Goal: Contribute content: Contribute content

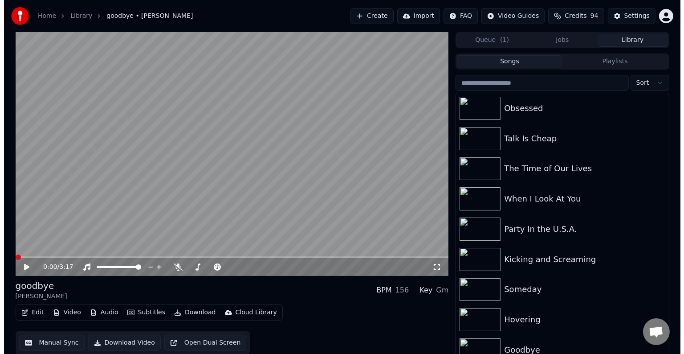
scroll to position [453, 0]
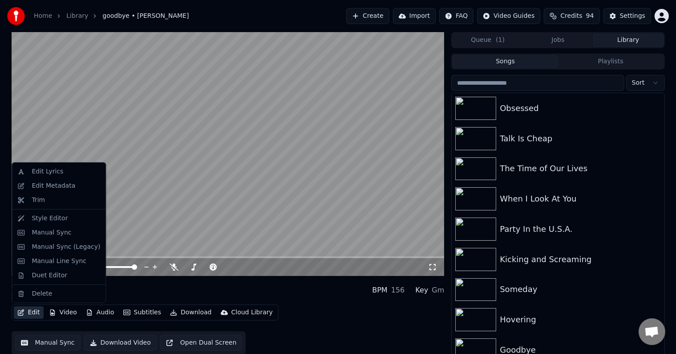
click at [27, 310] on button "Edit" at bounding box center [29, 312] width 30 height 12
click at [51, 250] on div "Manual Sync (Legacy)" at bounding box center [66, 246] width 69 height 9
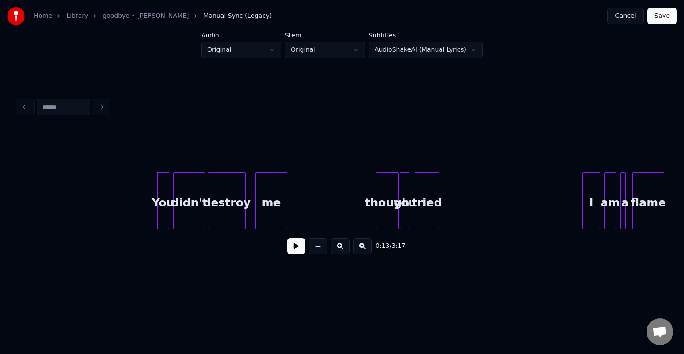
scroll to position [0, 731]
click at [160, 210] on div "You" at bounding box center [160, 202] width 11 height 61
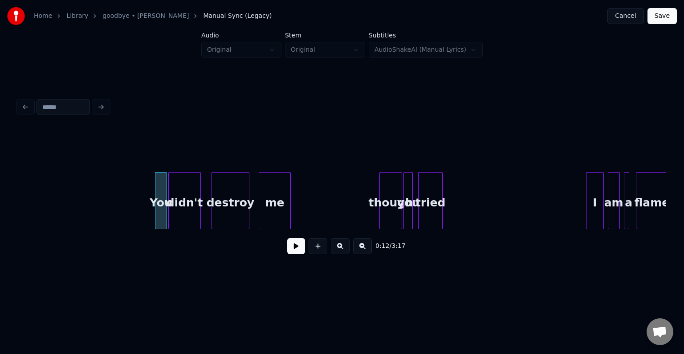
click at [179, 208] on div "didn't" at bounding box center [184, 202] width 31 height 61
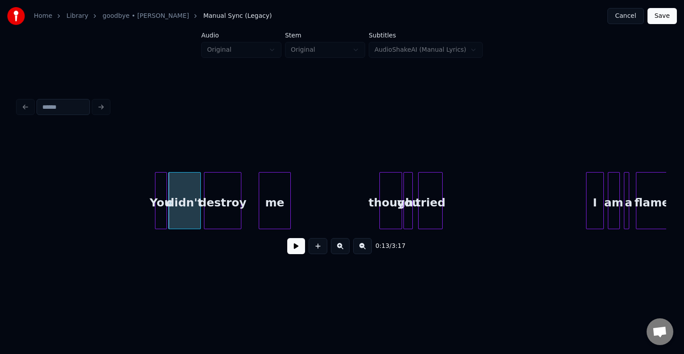
click at [217, 215] on div "destroy" at bounding box center [222, 202] width 37 height 61
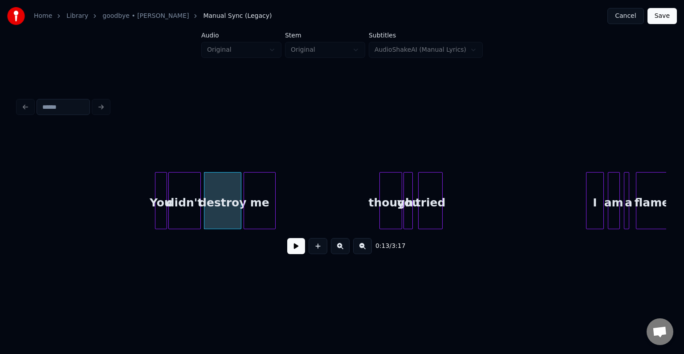
click at [251, 215] on div "me" at bounding box center [259, 202] width 31 height 61
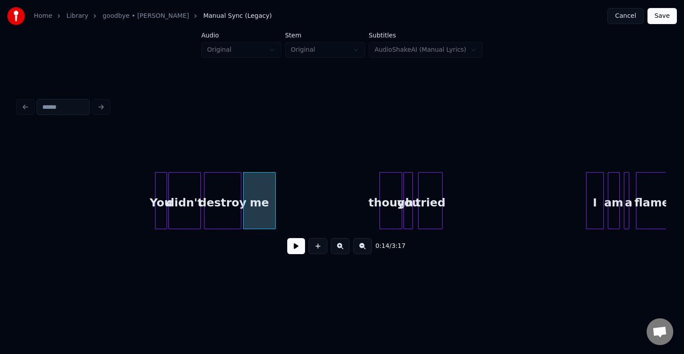
click at [296, 251] on button at bounding box center [296, 246] width 18 height 16
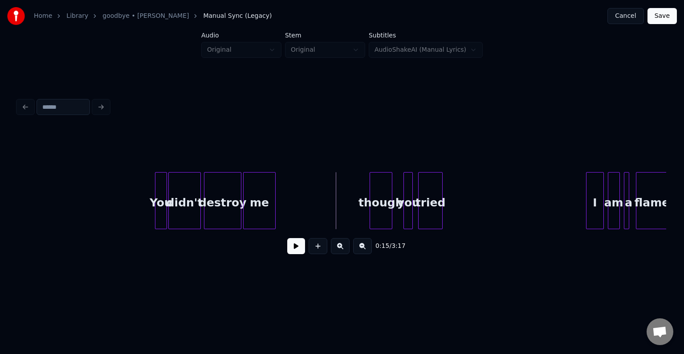
click at [375, 208] on div "though" at bounding box center [381, 202] width 22 height 61
click at [398, 211] on div "you" at bounding box center [398, 202] width 9 height 61
click at [417, 212] on div "tried" at bounding box center [418, 202] width 23 height 61
click at [288, 256] on div "0:15 / 3:17" at bounding box center [342, 246] width 634 height 20
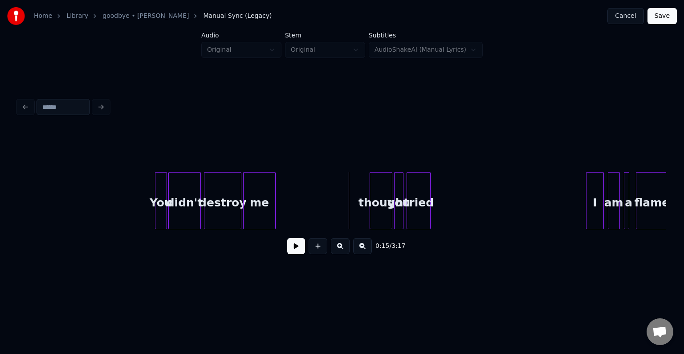
click at [292, 253] on button at bounding box center [296, 246] width 18 height 16
click at [499, 205] on div at bounding box center [498, 200] width 3 height 56
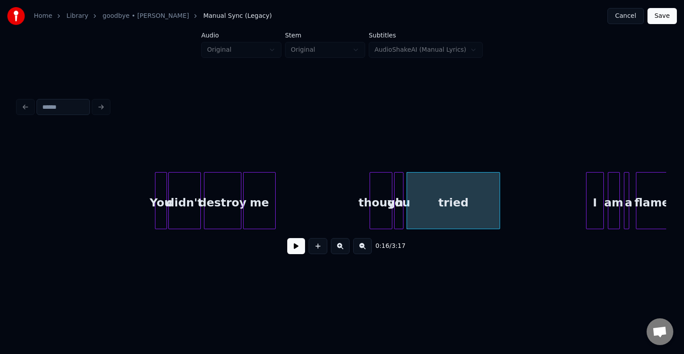
click at [260, 199] on div "me" at bounding box center [259, 202] width 31 height 61
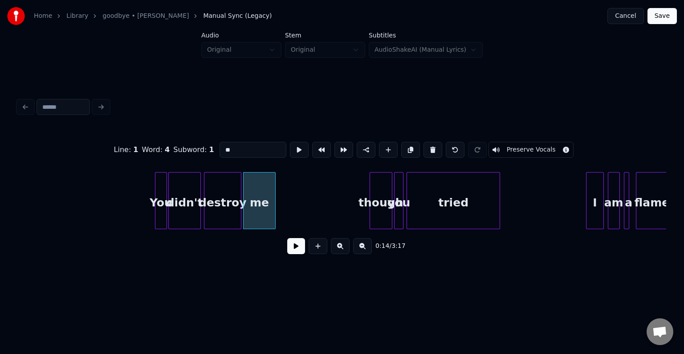
click at [294, 247] on button at bounding box center [296, 246] width 18 height 16
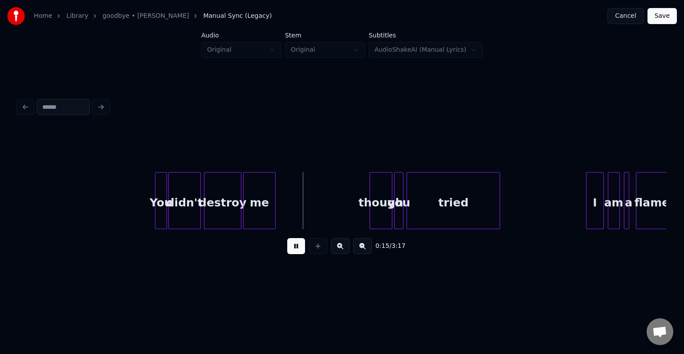
click at [294, 247] on button at bounding box center [296, 246] width 18 height 16
click at [286, 205] on div at bounding box center [287, 200] width 3 height 56
click at [297, 254] on button at bounding box center [296, 246] width 18 height 16
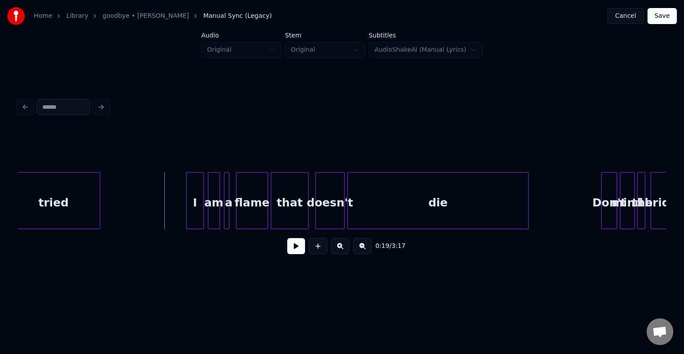
scroll to position [0, 1141]
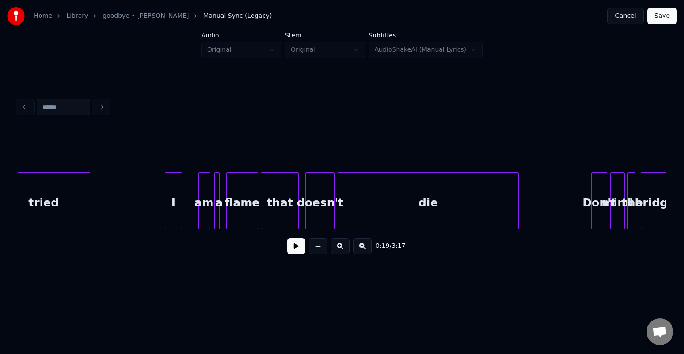
click at [176, 194] on div "I" at bounding box center [173, 202] width 16 height 61
click at [190, 203] on div "am" at bounding box center [191, 202] width 11 height 61
click at [206, 211] on div "a" at bounding box center [205, 202] width 9 height 61
click at [222, 217] on div "flame" at bounding box center [224, 202] width 31 height 61
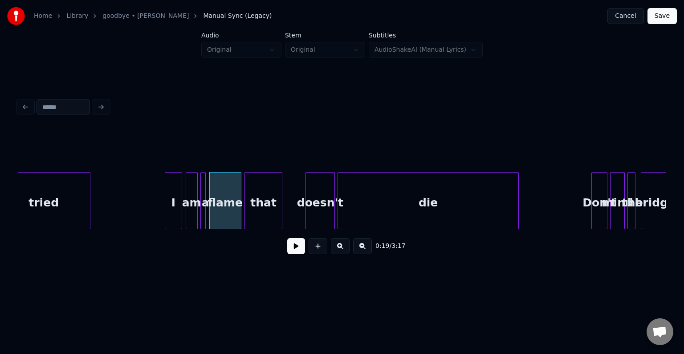
click at [257, 211] on div "that" at bounding box center [263, 202] width 37 height 61
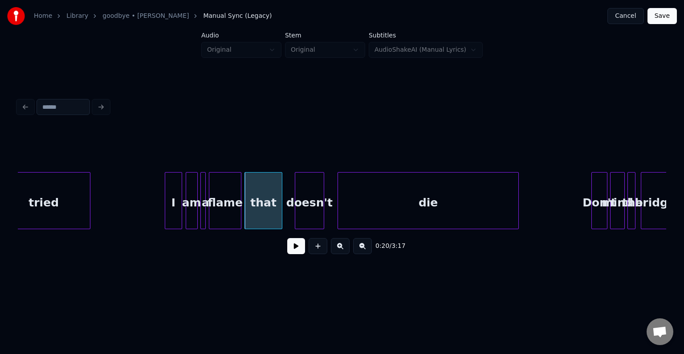
click at [308, 207] on div "doesn't" at bounding box center [309, 202] width 28 height 61
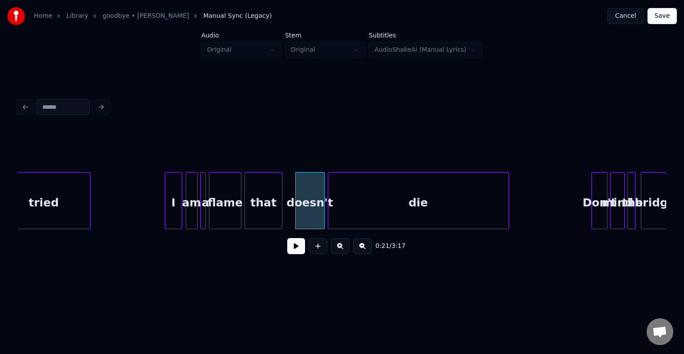
click at [341, 207] on div "die" at bounding box center [418, 202] width 180 height 61
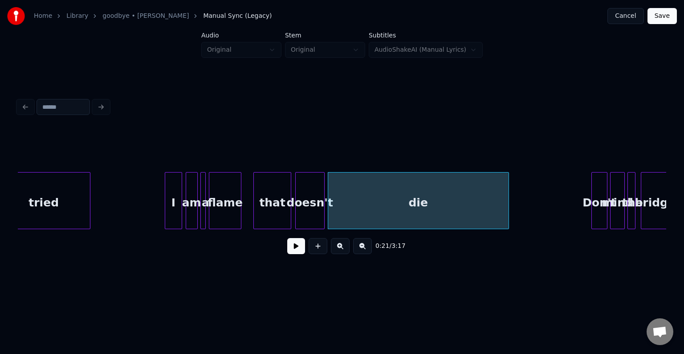
click at [268, 209] on div "that" at bounding box center [272, 202] width 37 height 61
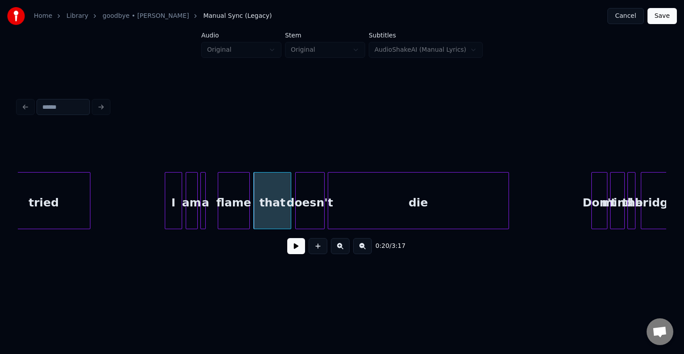
click at [226, 212] on div "flame" at bounding box center [233, 202] width 31 height 61
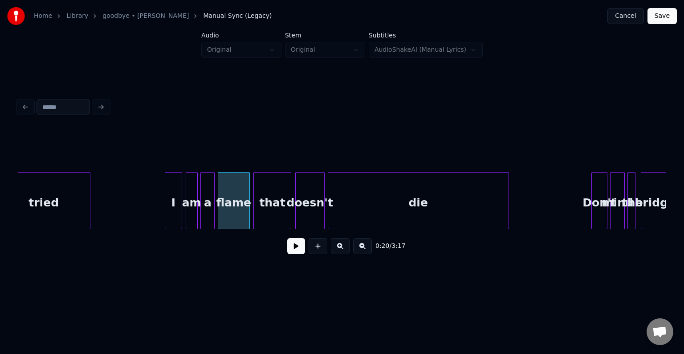
click at [213, 209] on div at bounding box center [212, 200] width 3 height 56
click at [300, 249] on button at bounding box center [296, 246] width 18 height 16
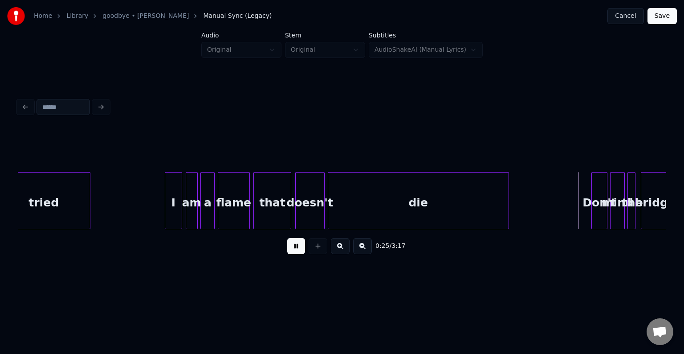
click at [300, 249] on button at bounding box center [296, 246] width 18 height 16
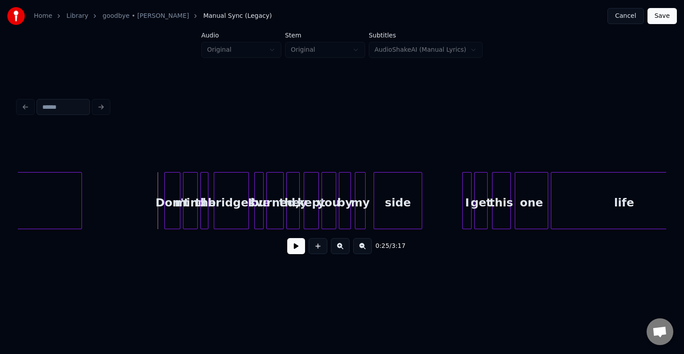
scroll to position [0, 1586]
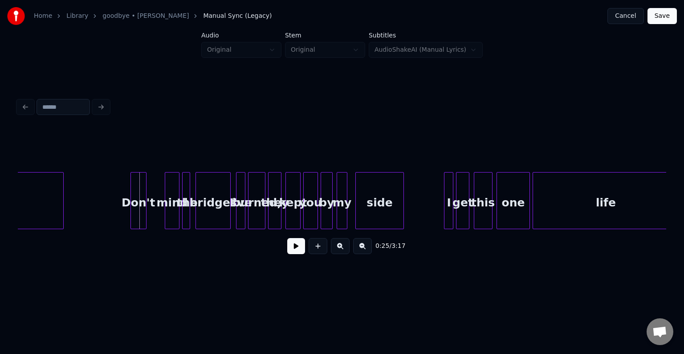
click at [140, 209] on div "Don't" at bounding box center [138, 202] width 15 height 61
click at [293, 249] on button at bounding box center [296, 246] width 18 height 16
click at [162, 215] on div "mind" at bounding box center [162, 202] width 14 height 61
click at [293, 251] on button at bounding box center [296, 246] width 18 height 16
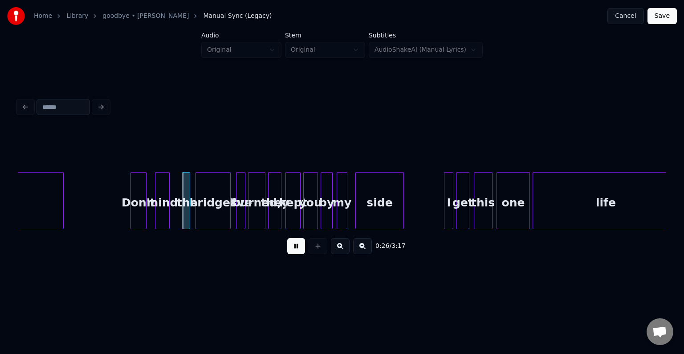
click at [293, 251] on button at bounding box center [296, 246] width 18 height 16
click at [142, 217] on div "Don't" at bounding box center [143, 202] width 15 height 61
click at [176, 213] on div "the" at bounding box center [176, 202] width 9 height 61
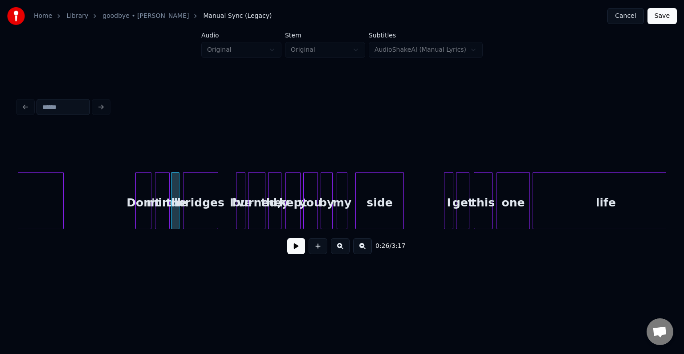
click at [201, 211] on div "bridges" at bounding box center [200, 202] width 34 height 61
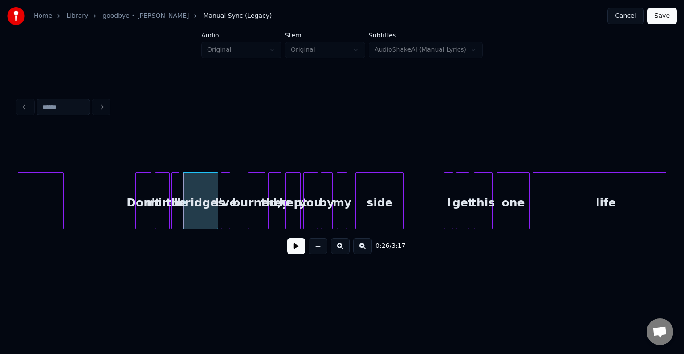
click at [224, 211] on div "I've" at bounding box center [225, 202] width 9 height 61
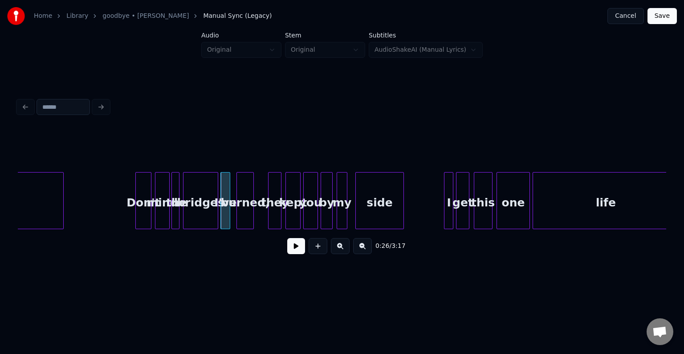
click at [244, 212] on div "burned," at bounding box center [245, 202] width 16 height 61
click at [263, 211] on div "they" at bounding box center [262, 202] width 12 height 61
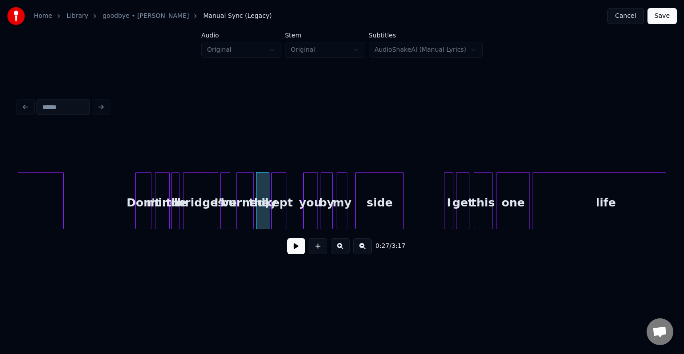
click at [278, 213] on div "kept" at bounding box center [279, 202] width 14 height 61
click at [295, 216] on div "you" at bounding box center [295, 202] width 14 height 61
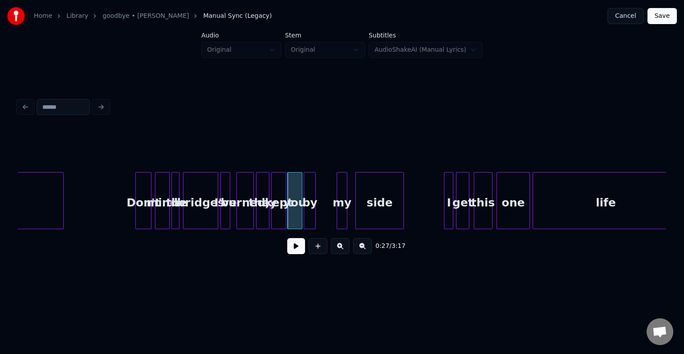
click at [307, 211] on div "by" at bounding box center [309, 202] width 11 height 61
click at [325, 207] on div "my" at bounding box center [323, 202] width 10 height 61
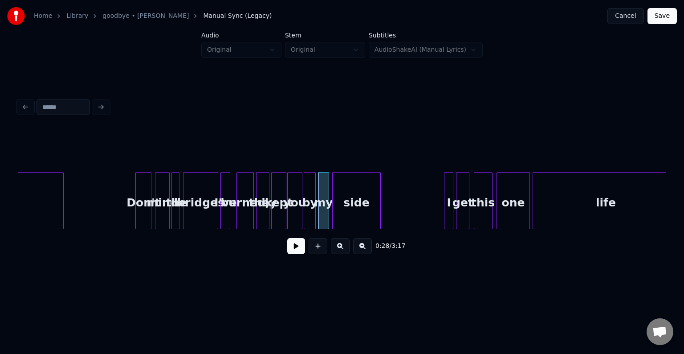
click at [365, 210] on div "side" at bounding box center [357, 202] width 48 height 61
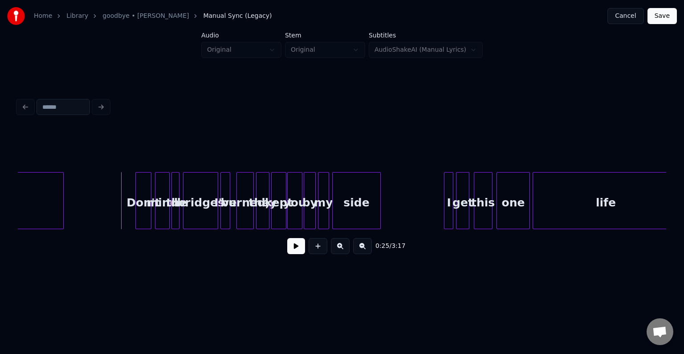
click at [291, 248] on button at bounding box center [296, 246] width 18 height 16
click at [349, 209] on div "side" at bounding box center [357, 202] width 48 height 61
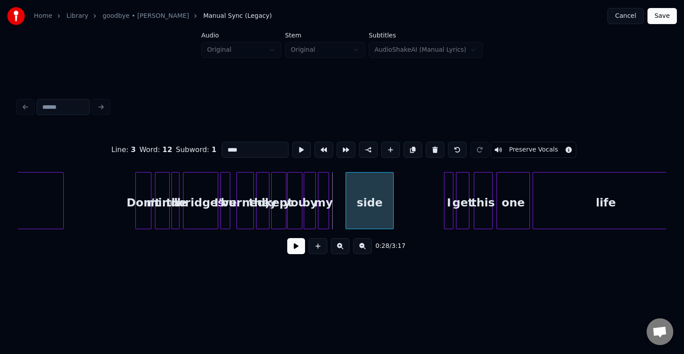
click at [362, 211] on div "side" at bounding box center [370, 202] width 48 height 61
click at [336, 211] on div "my" at bounding box center [338, 202] width 10 height 61
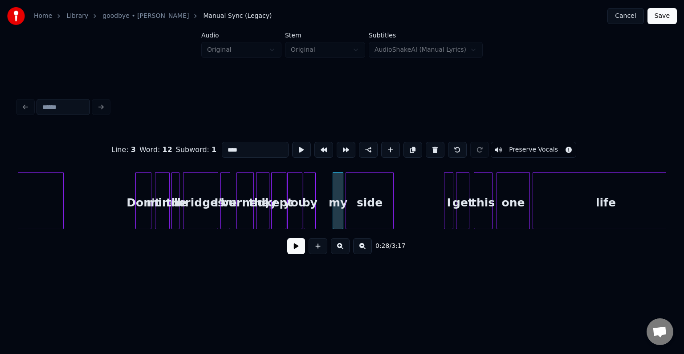
click at [274, 213] on div "kept" at bounding box center [279, 202] width 14 height 61
type input "****"
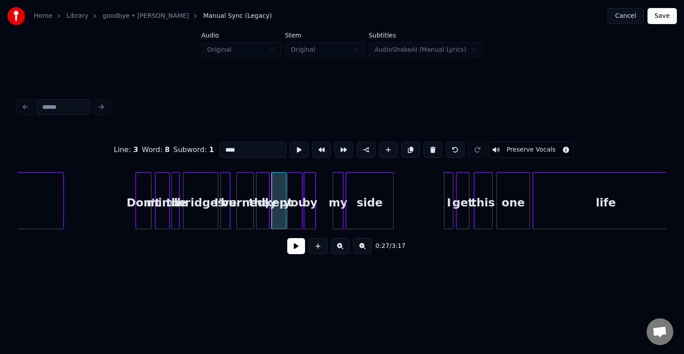
click at [297, 254] on button at bounding box center [296, 246] width 18 height 16
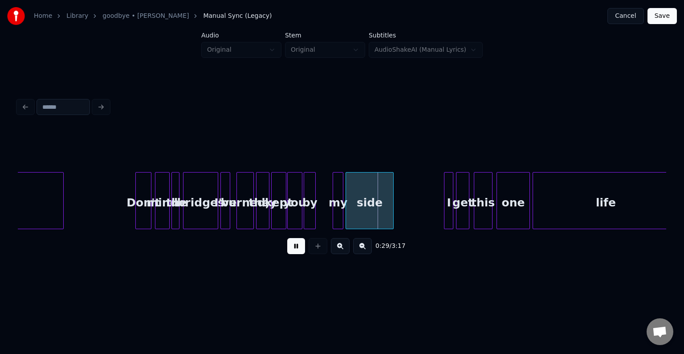
click at [297, 254] on button at bounding box center [296, 246] width 18 height 16
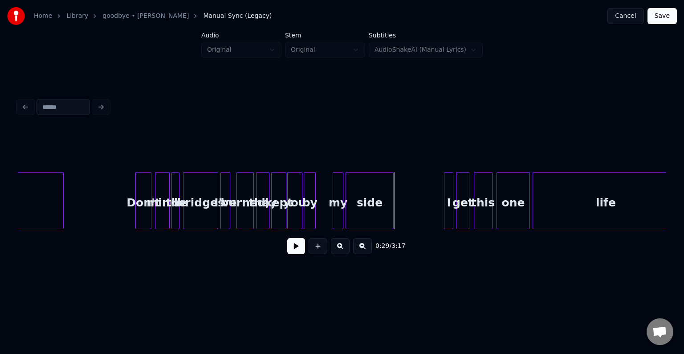
click at [338, 205] on div "my" at bounding box center [338, 202] width 10 height 61
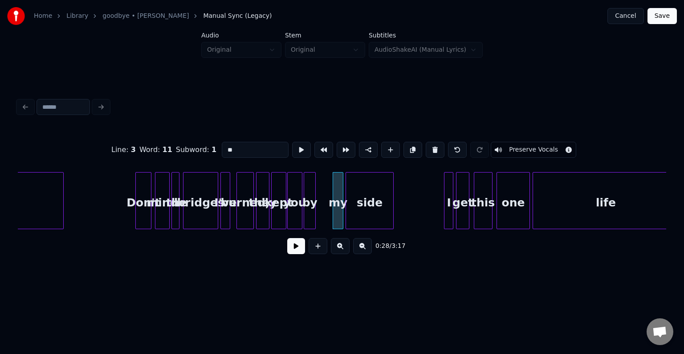
click at [294, 244] on button at bounding box center [296, 246] width 18 height 16
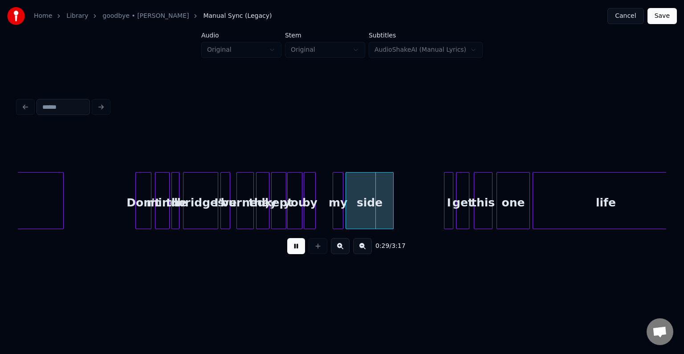
click at [294, 244] on button at bounding box center [296, 246] width 18 height 16
click at [328, 208] on div "my" at bounding box center [328, 202] width 10 height 61
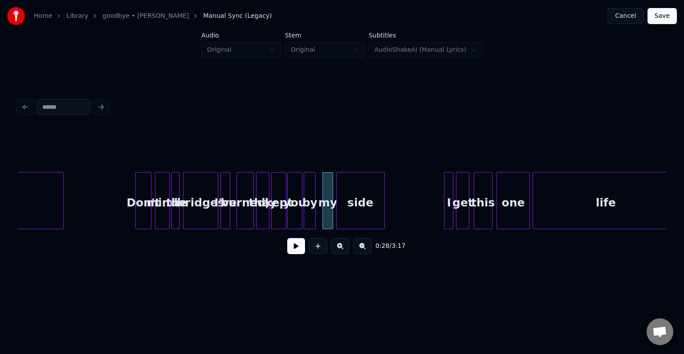
click at [354, 210] on div "side" at bounding box center [361, 202] width 48 height 61
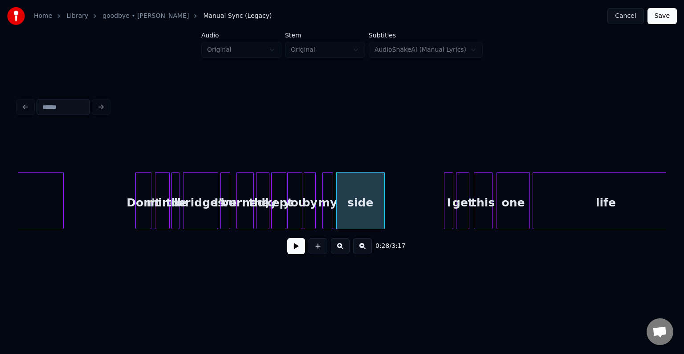
click at [325, 212] on div "my" at bounding box center [328, 202] width 10 height 61
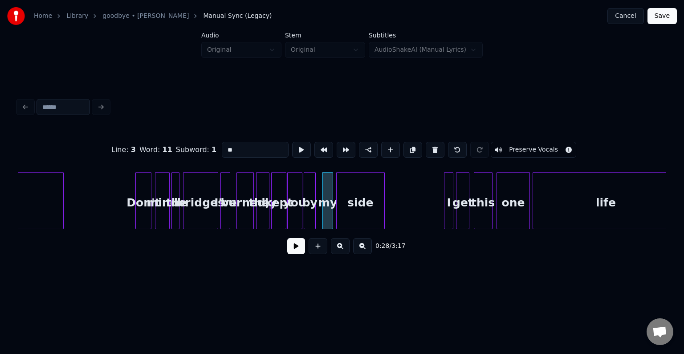
click at [292, 249] on button at bounding box center [296, 246] width 18 height 16
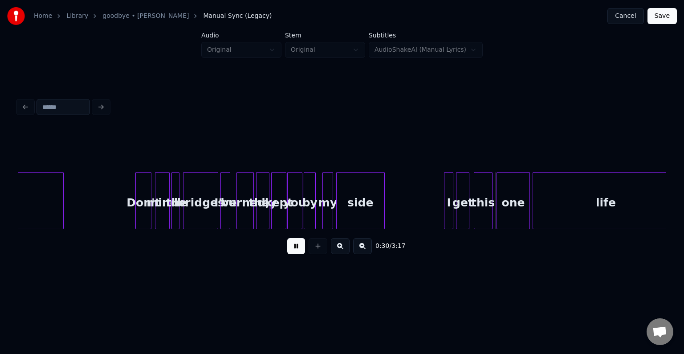
click at [310, 221] on div "by" at bounding box center [309, 202] width 11 height 61
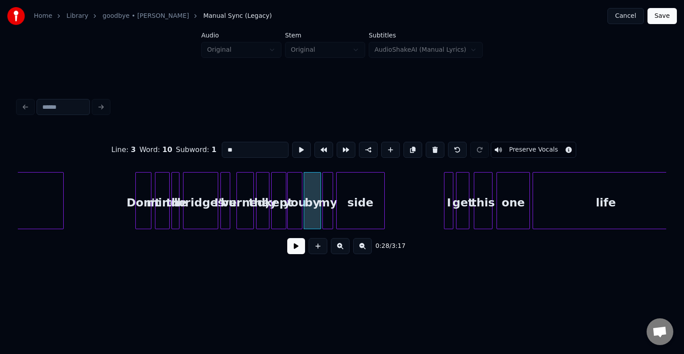
click at [318, 215] on div at bounding box center [319, 200] width 3 height 56
click at [289, 250] on button at bounding box center [296, 246] width 18 height 16
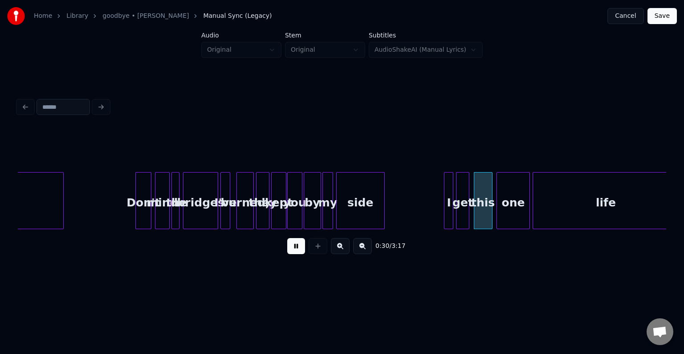
click at [289, 250] on button at bounding box center [296, 246] width 18 height 16
click at [436, 205] on div "I" at bounding box center [437, 202] width 9 height 61
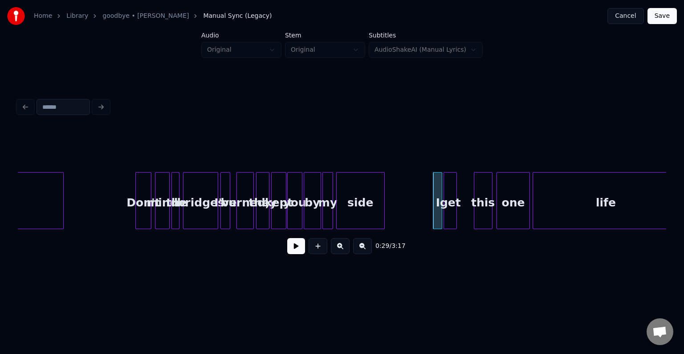
click at [451, 210] on div "get" at bounding box center [450, 202] width 12 height 61
click at [474, 212] on div "this" at bounding box center [470, 202] width 18 height 61
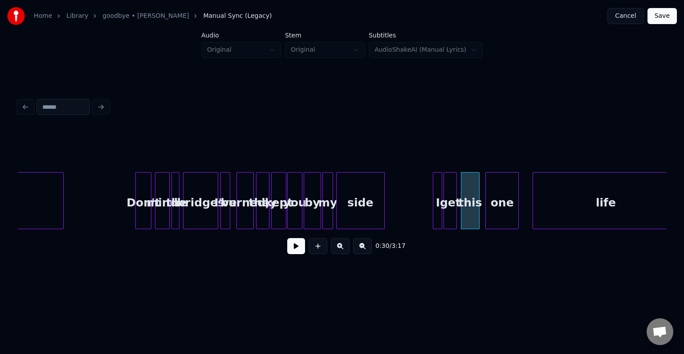
click at [498, 211] on div "one" at bounding box center [502, 202] width 33 height 61
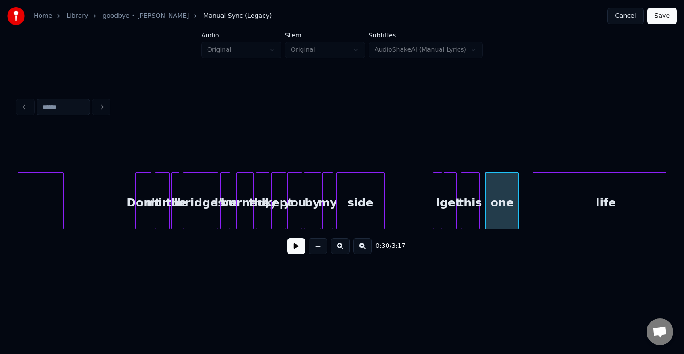
scroll to position [0, 1597]
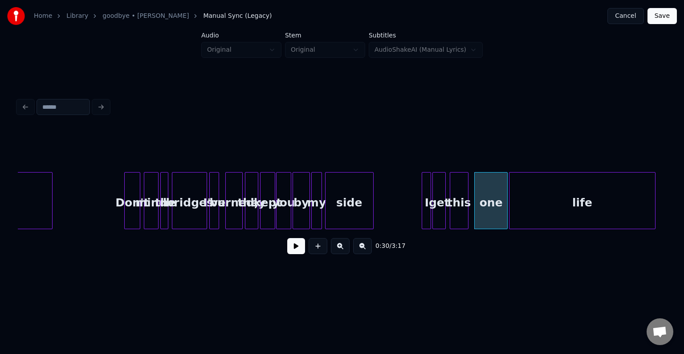
click at [550, 212] on div "life" at bounding box center [582, 202] width 146 height 61
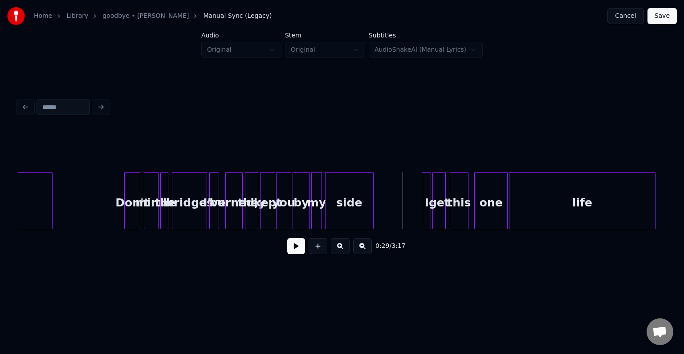
click at [294, 248] on button at bounding box center [296, 246] width 18 height 16
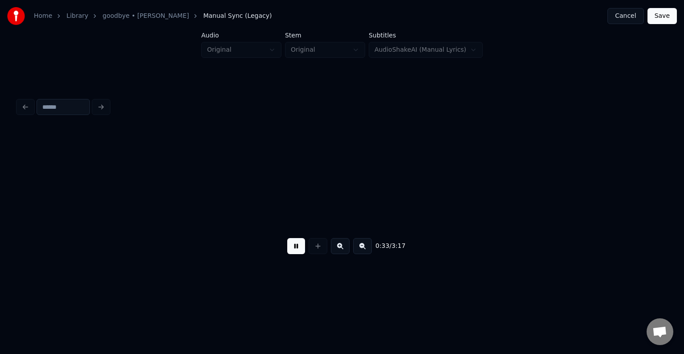
scroll to position [0, 2246]
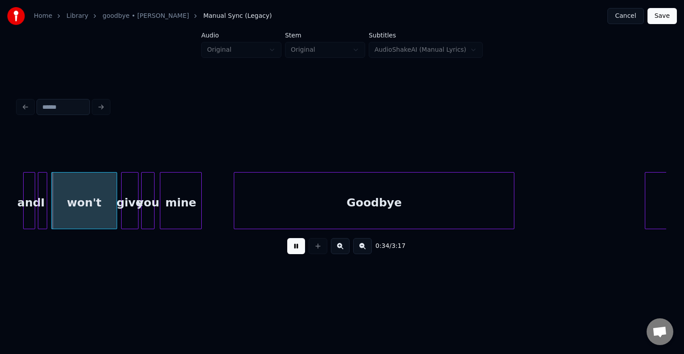
click at [294, 248] on button at bounding box center [296, 246] width 18 height 16
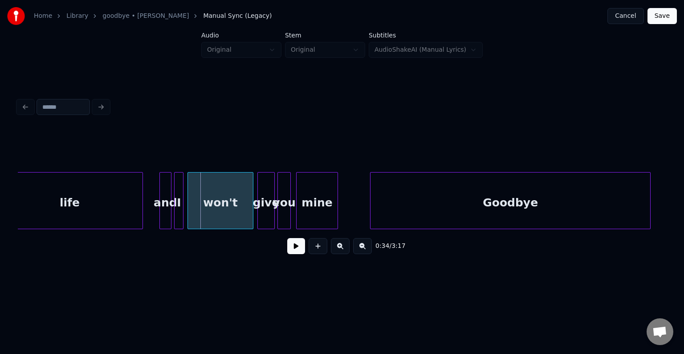
scroll to position [0, 2068]
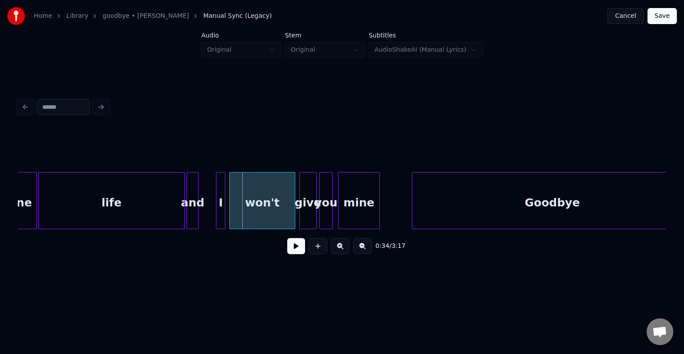
click at [191, 215] on div "and" at bounding box center [192, 202] width 11 height 61
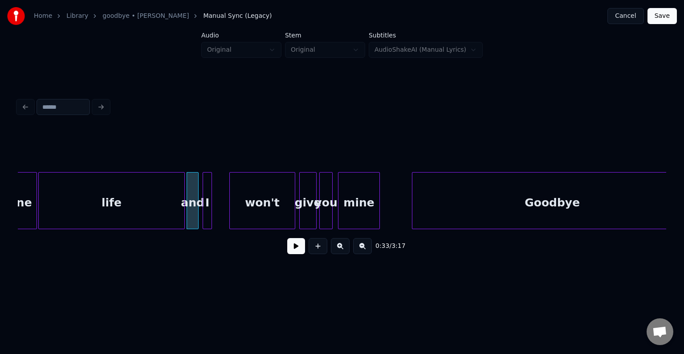
click at [207, 208] on div "I" at bounding box center [207, 202] width 9 height 61
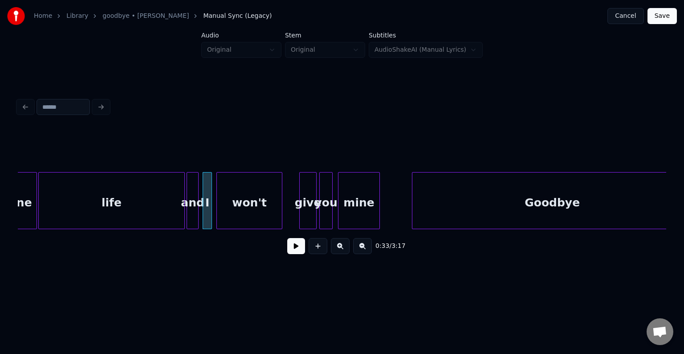
click at [232, 214] on div "won't" at bounding box center [249, 202] width 65 height 61
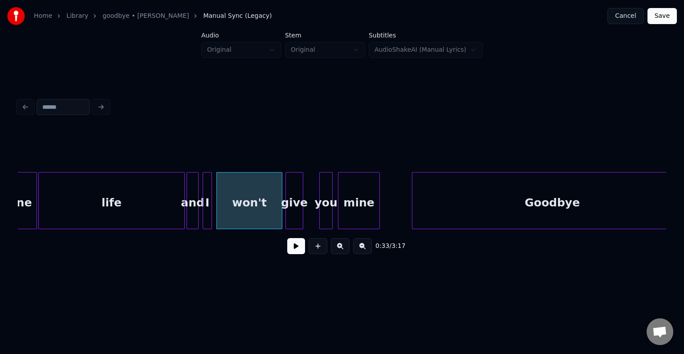
click at [291, 208] on div "give" at bounding box center [294, 202] width 16 height 61
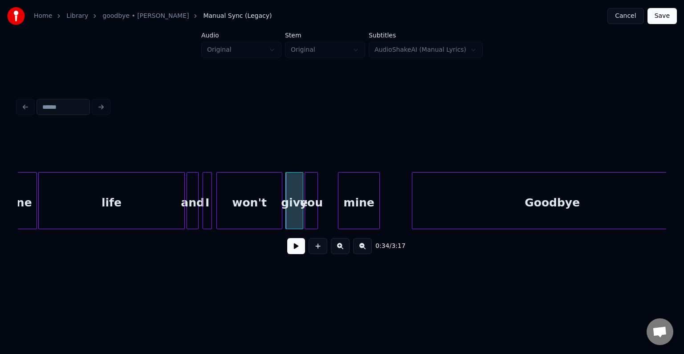
click at [312, 210] on div "you" at bounding box center [311, 202] width 12 height 61
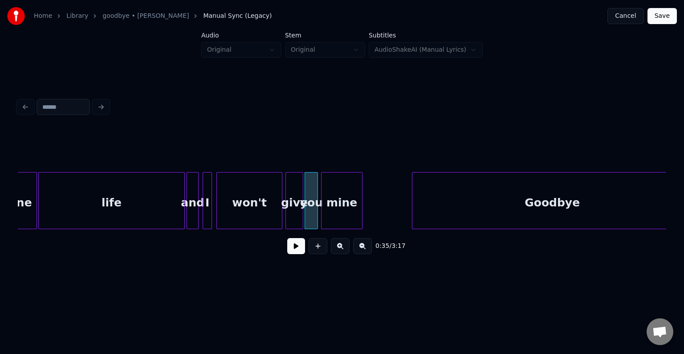
click at [338, 209] on div "mine" at bounding box center [341, 202] width 41 height 61
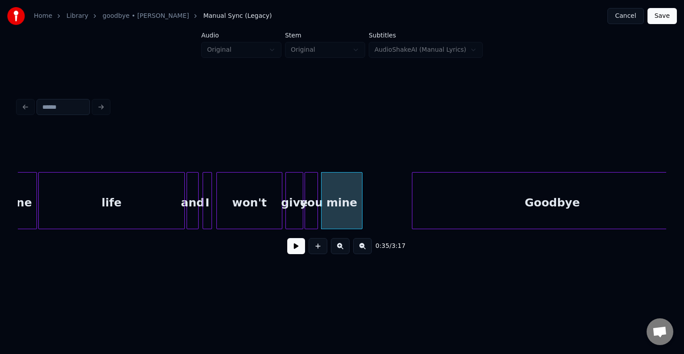
scroll to position [0, 2092]
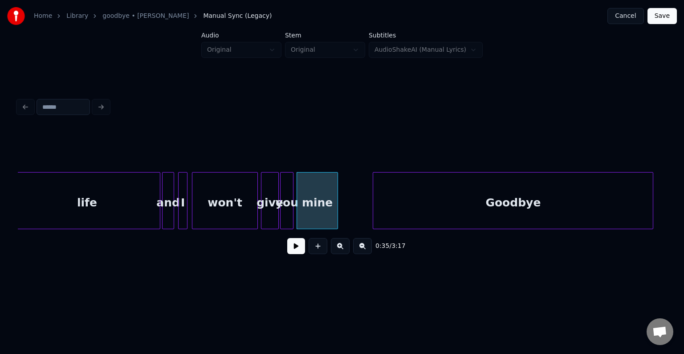
click at [453, 201] on div "Goodbye" at bounding box center [513, 202] width 280 height 61
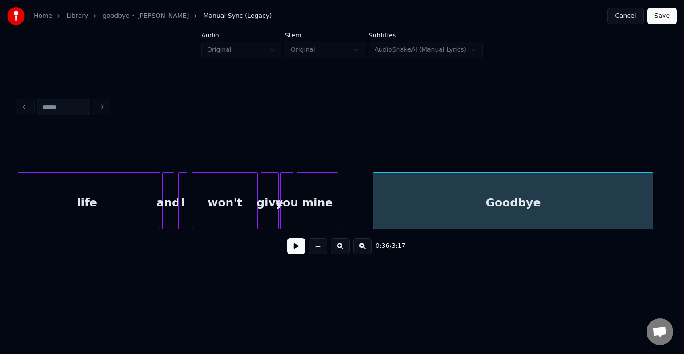
click at [170, 207] on div "and" at bounding box center [168, 202] width 11 height 61
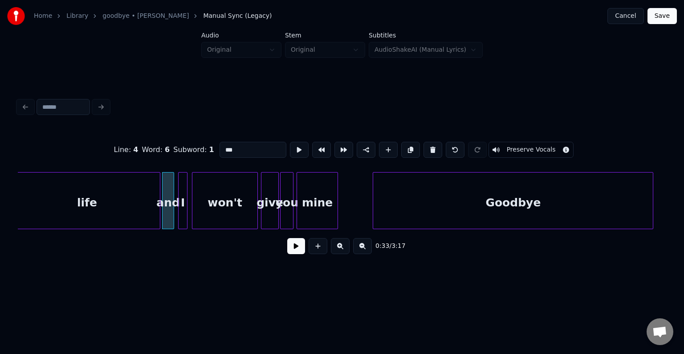
click at [296, 248] on button at bounding box center [296, 246] width 18 height 16
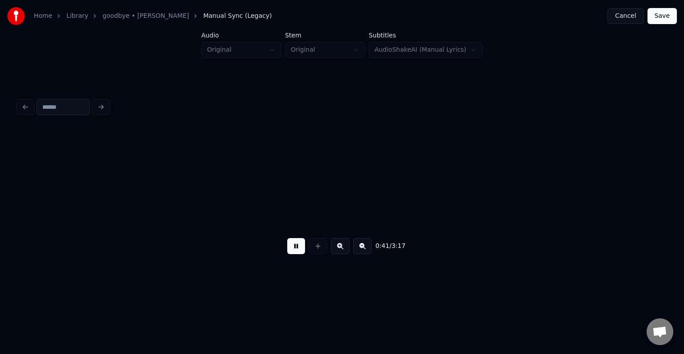
scroll to position [0, 2740]
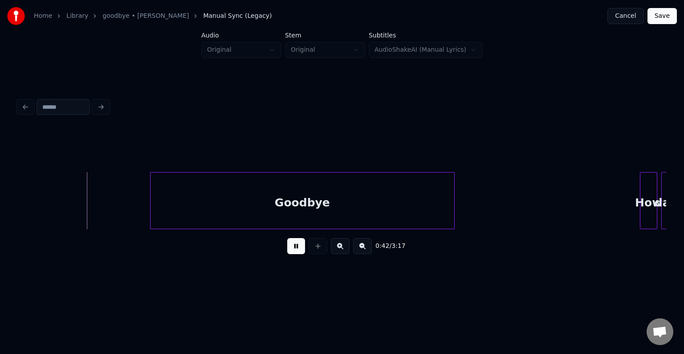
click at [296, 248] on button at bounding box center [296, 246] width 18 height 16
click at [244, 181] on div "Goodbye" at bounding box center [302, 202] width 304 height 61
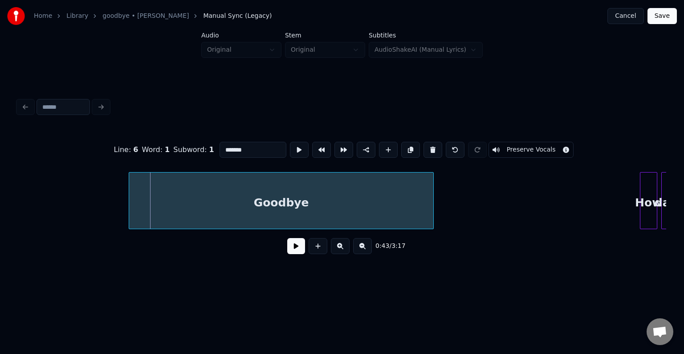
click at [194, 199] on div "Goodbye" at bounding box center [281, 202] width 304 height 61
click at [290, 252] on button at bounding box center [296, 246] width 18 height 16
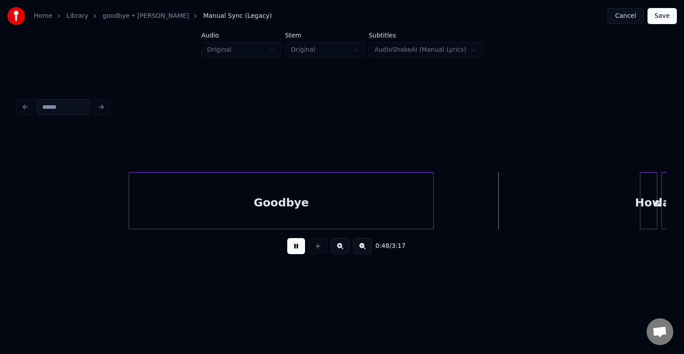
click at [293, 204] on div "Goodbye" at bounding box center [281, 202] width 304 height 61
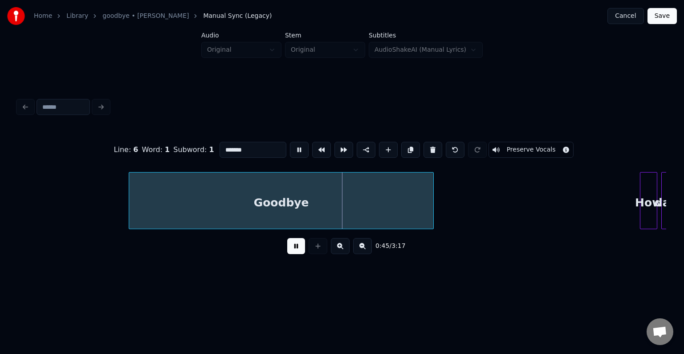
click at [291, 252] on button at bounding box center [296, 246] width 18 height 16
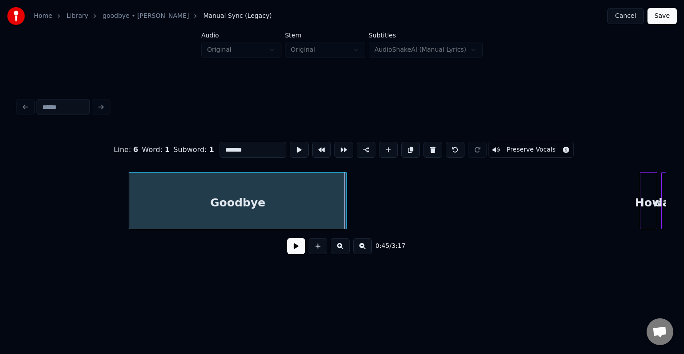
click at [345, 208] on div at bounding box center [345, 200] width 3 height 56
click at [293, 251] on button at bounding box center [296, 246] width 18 height 16
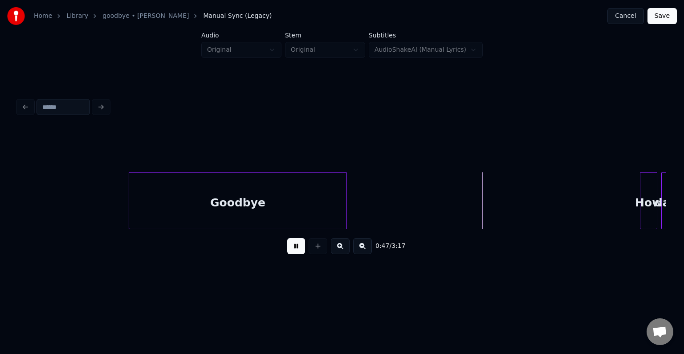
click at [293, 251] on button at bounding box center [296, 246] width 18 height 16
click at [290, 192] on div "Goodbye" at bounding box center [237, 202] width 217 height 61
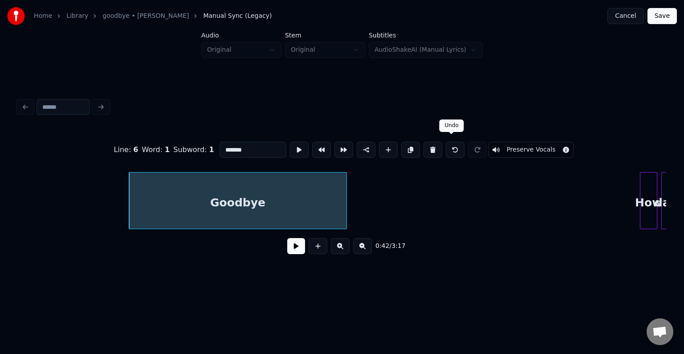
click at [446, 149] on button at bounding box center [455, 150] width 19 height 16
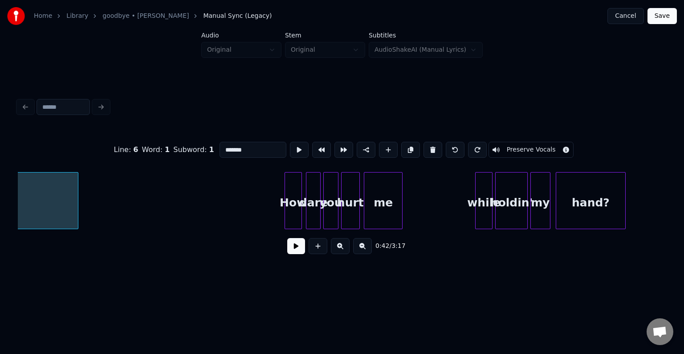
scroll to position [0, 3096]
click at [269, 210] on div "How" at bounding box center [268, 202] width 16 height 61
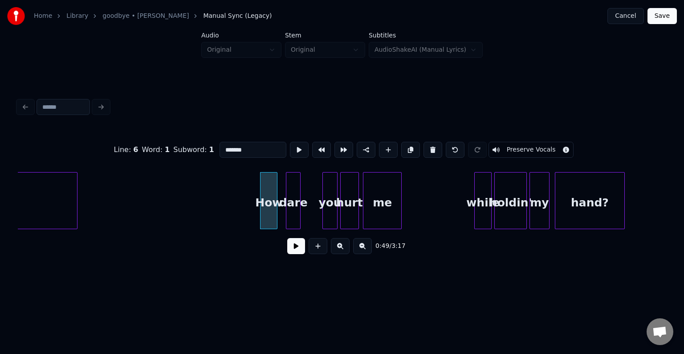
click at [292, 214] on div "dare" at bounding box center [293, 202] width 14 height 61
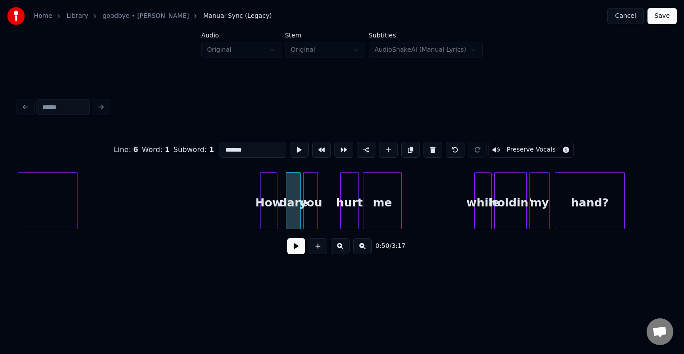
click at [310, 212] on div "you" at bounding box center [311, 202] width 14 height 61
click at [330, 213] on div "hurt" at bounding box center [330, 202] width 18 height 61
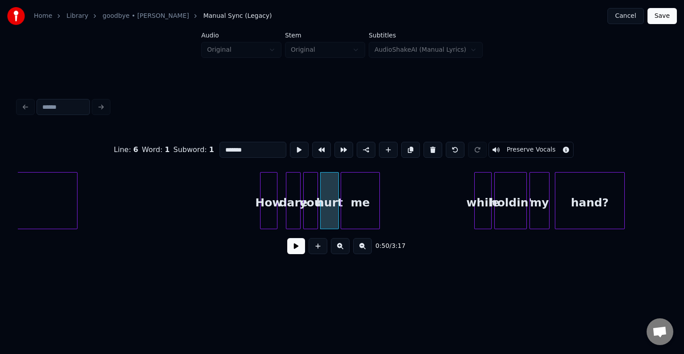
click at [365, 212] on div "me" at bounding box center [360, 202] width 38 height 61
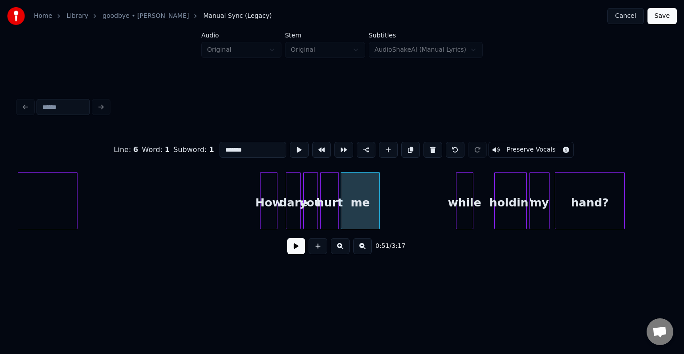
click at [465, 211] on div "while" at bounding box center [464, 202] width 16 height 61
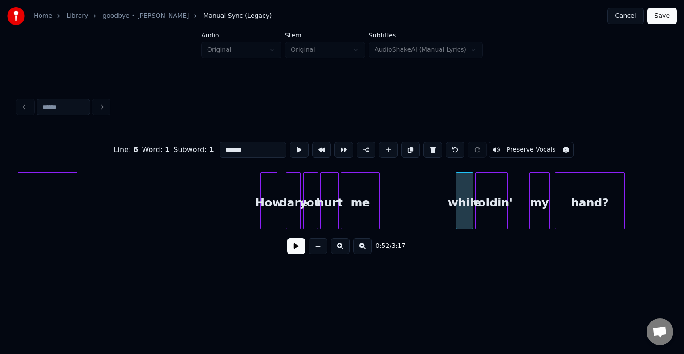
click at [483, 214] on div "holdin'" at bounding box center [490, 202] width 31 height 61
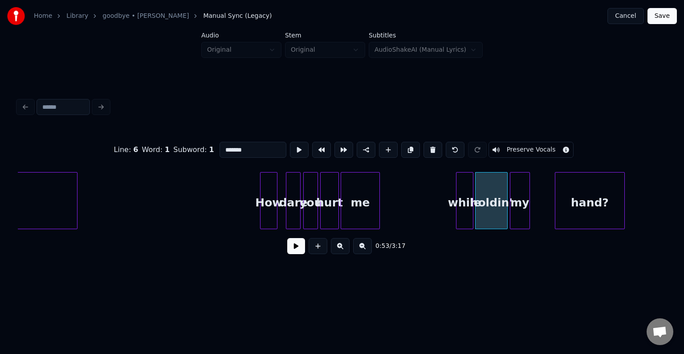
click at [519, 211] on div "my" at bounding box center [519, 202] width 19 height 61
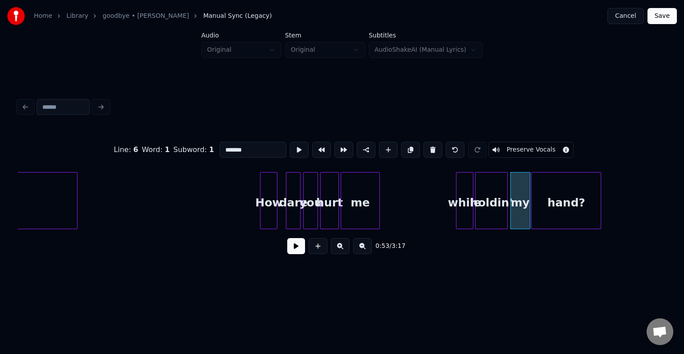
click at [550, 211] on div "hand?" at bounding box center [566, 202] width 69 height 61
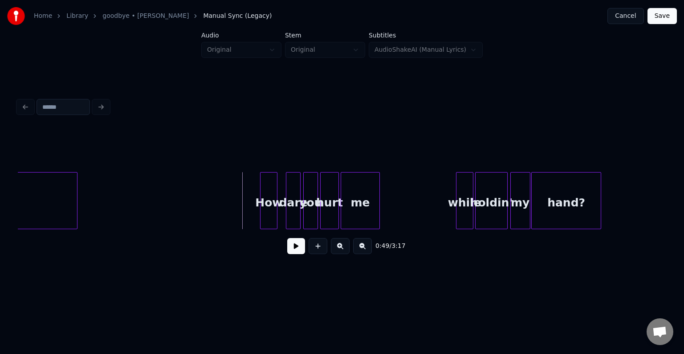
click at [294, 254] on button at bounding box center [296, 246] width 18 height 16
click at [295, 252] on button at bounding box center [296, 246] width 18 height 16
click at [281, 216] on div at bounding box center [281, 200] width 3 height 56
click at [297, 253] on button at bounding box center [296, 246] width 18 height 16
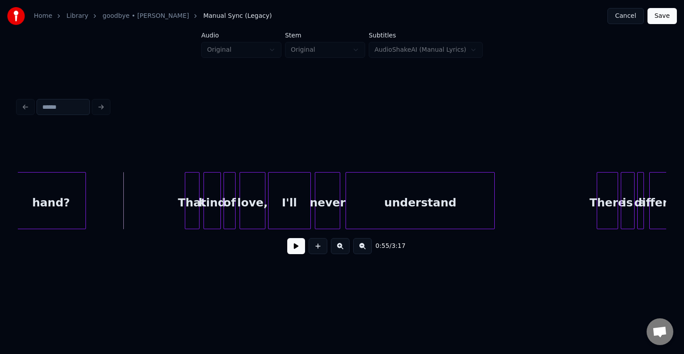
scroll to position [0, 3613]
click at [166, 217] on div "That" at bounding box center [167, 202] width 14 height 61
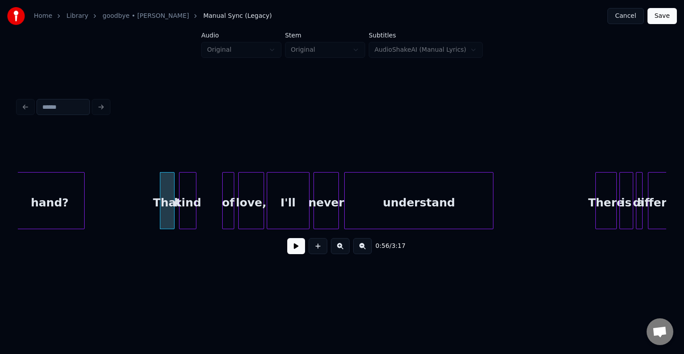
click at [188, 217] on div "kind" at bounding box center [187, 202] width 16 height 61
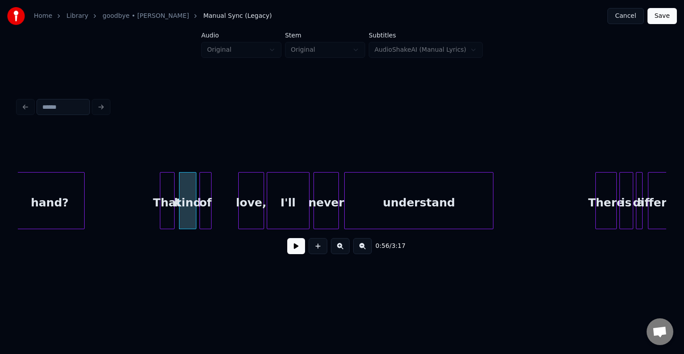
click at [205, 211] on div "of" at bounding box center [205, 202] width 11 height 61
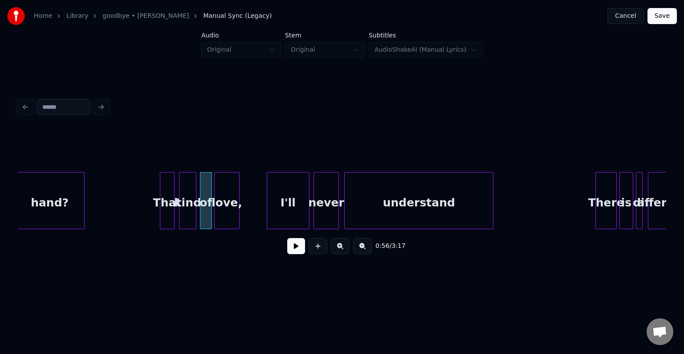
click at [223, 209] on div "love," at bounding box center [227, 202] width 24 height 61
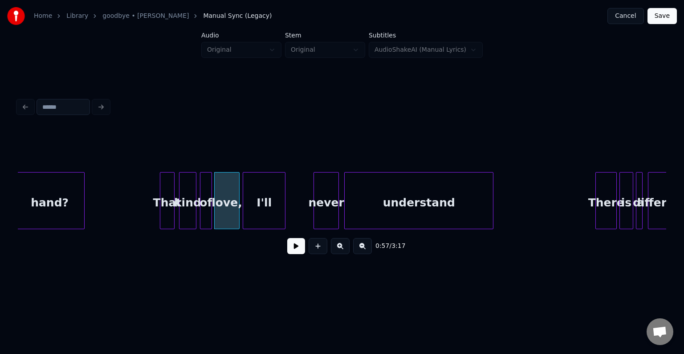
click at [260, 209] on div "I'll" at bounding box center [264, 202] width 42 height 61
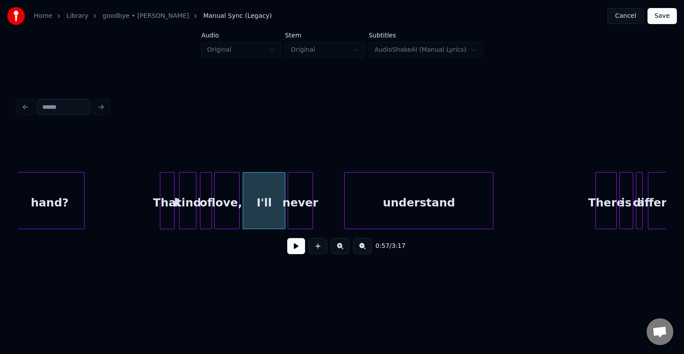
click at [299, 206] on div "never" at bounding box center [300, 202] width 24 height 61
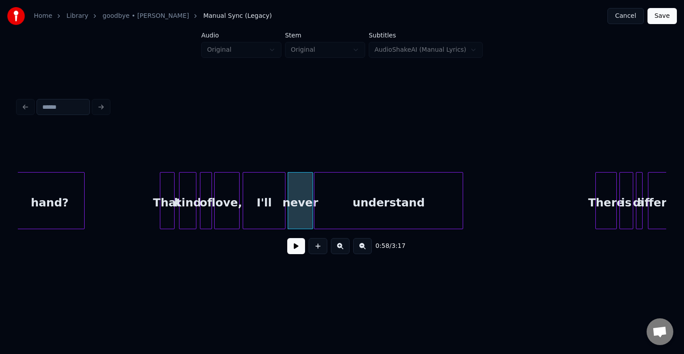
click at [359, 215] on div "understand" at bounding box center [388, 202] width 148 height 61
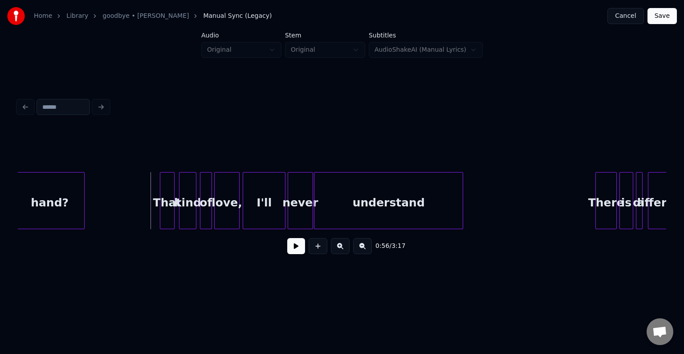
click at [293, 251] on button at bounding box center [296, 246] width 18 height 16
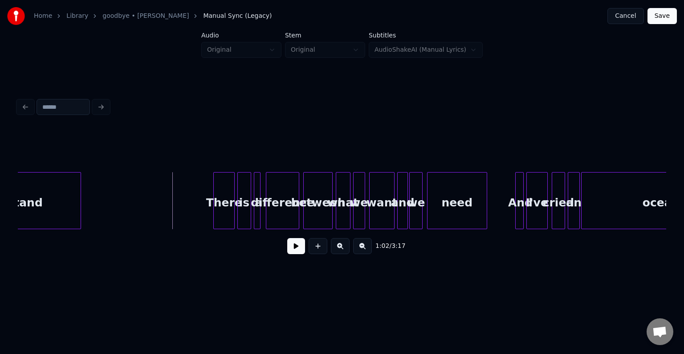
scroll to position [0, 4023]
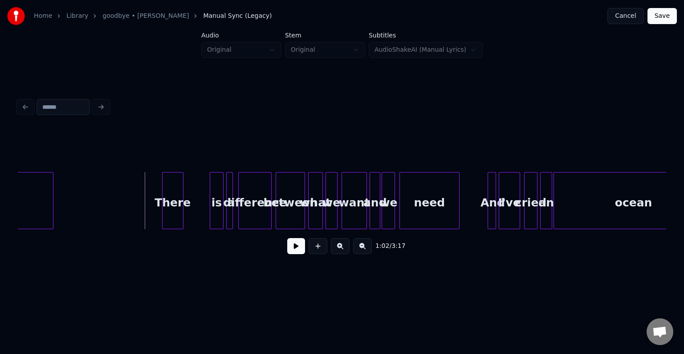
click at [173, 215] on div "There" at bounding box center [173, 202] width 20 height 61
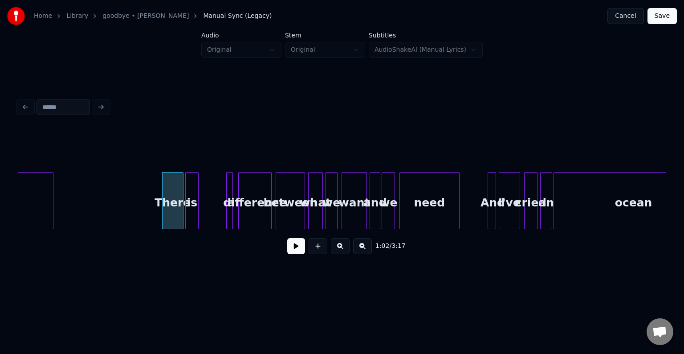
click at [191, 212] on div "is" at bounding box center [192, 202] width 12 height 61
click at [230, 213] on div at bounding box center [231, 200] width 3 height 56
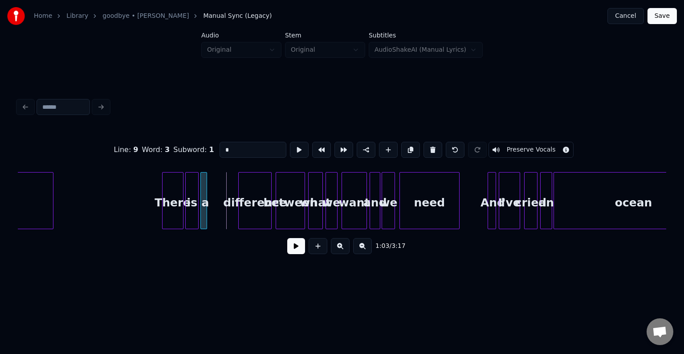
click at [203, 212] on div "a" at bounding box center [205, 202] width 9 height 61
click at [224, 215] on div "difference" at bounding box center [229, 202] width 33 height 61
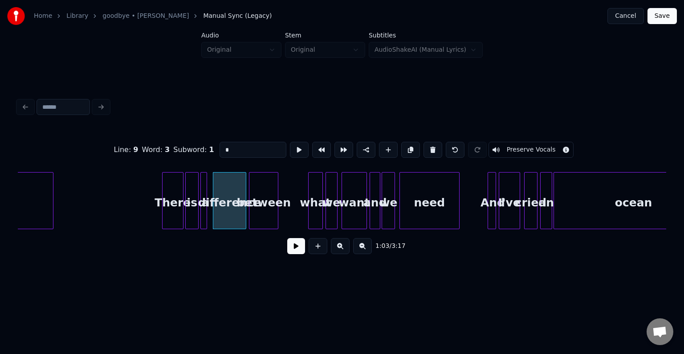
click at [269, 211] on div "between" at bounding box center [263, 202] width 28 height 61
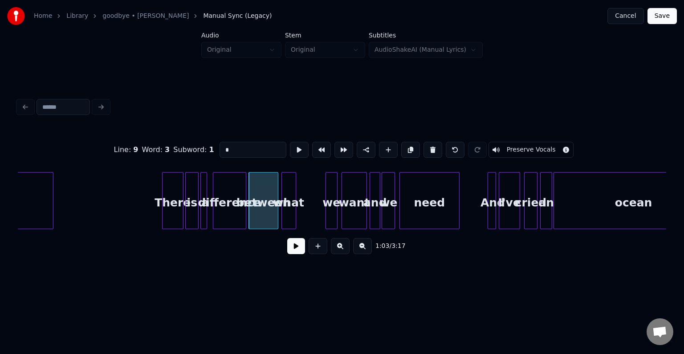
click at [287, 212] on div "what" at bounding box center [289, 202] width 14 height 61
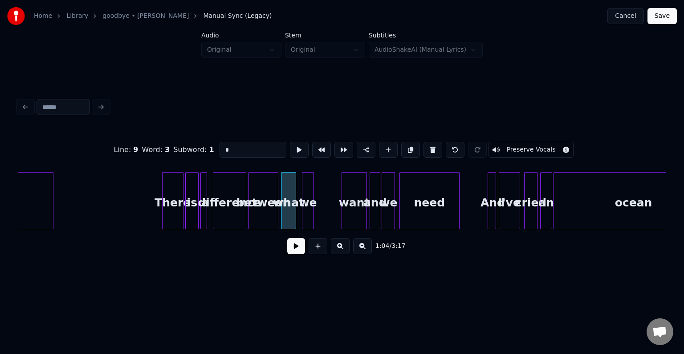
click at [308, 211] on div "we" at bounding box center [307, 202] width 11 height 61
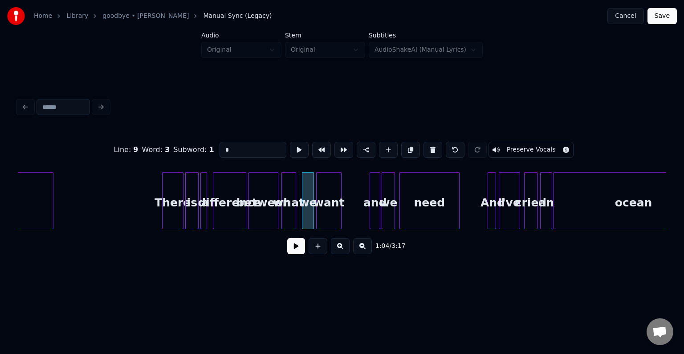
click at [329, 211] on div "want" at bounding box center [329, 202] width 24 height 61
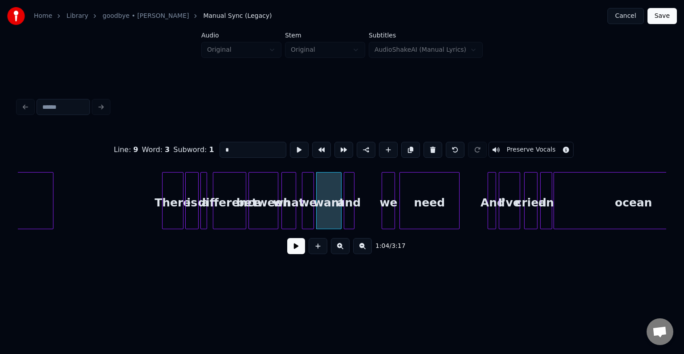
click at [347, 211] on div "and" at bounding box center [349, 202] width 10 height 61
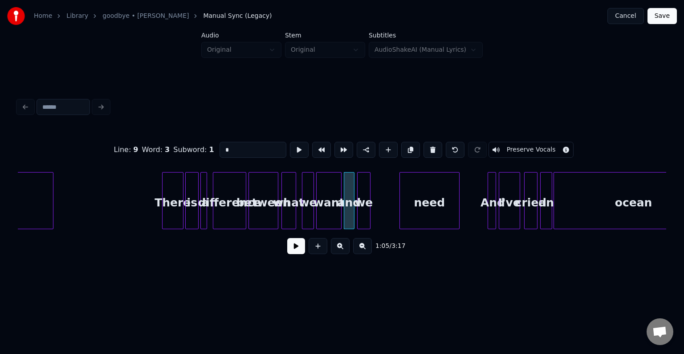
click at [363, 210] on div "we" at bounding box center [364, 202] width 12 height 61
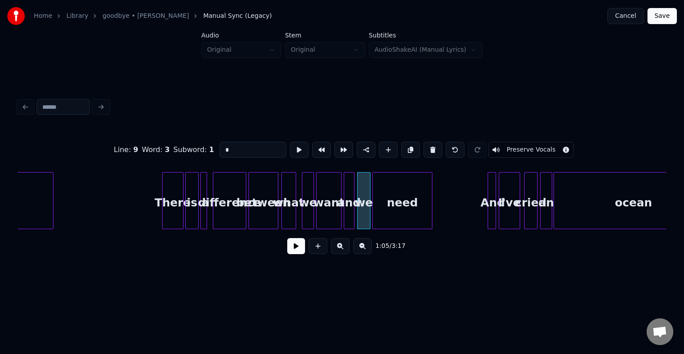
click at [406, 210] on div "need" at bounding box center [403, 202] width 60 height 61
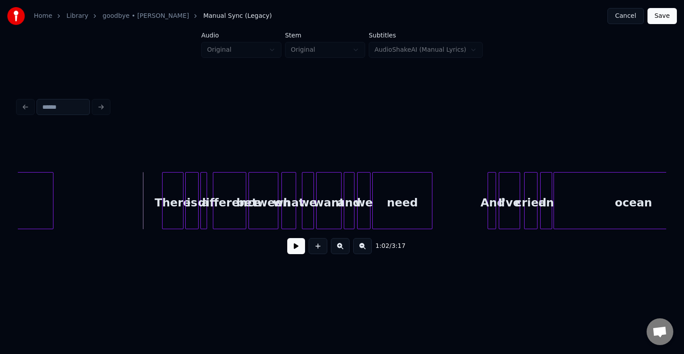
click at [285, 251] on div "1:02 / 3:17" at bounding box center [342, 246] width 634 height 20
click at [289, 251] on button at bounding box center [296, 246] width 18 height 16
click at [287, 238] on button at bounding box center [296, 246] width 18 height 16
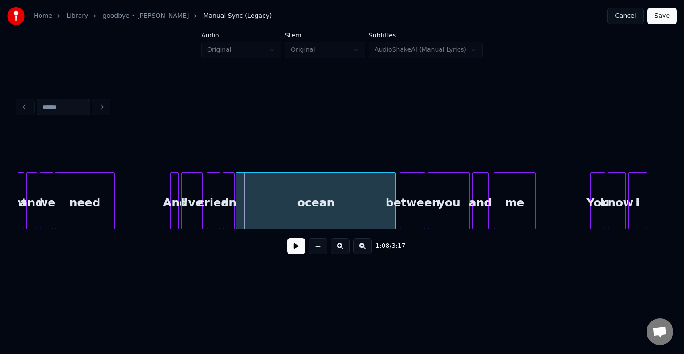
scroll to position [0, 4343]
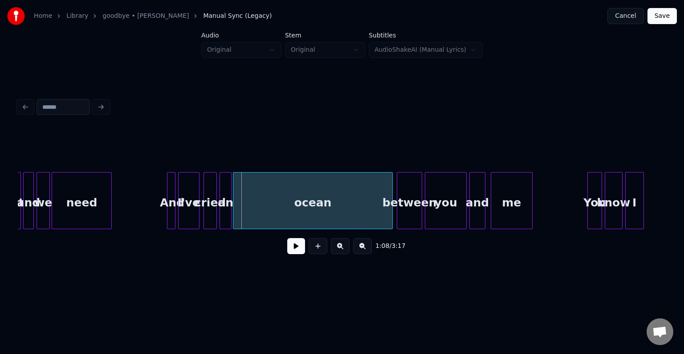
click at [170, 212] on div at bounding box center [168, 200] width 3 height 56
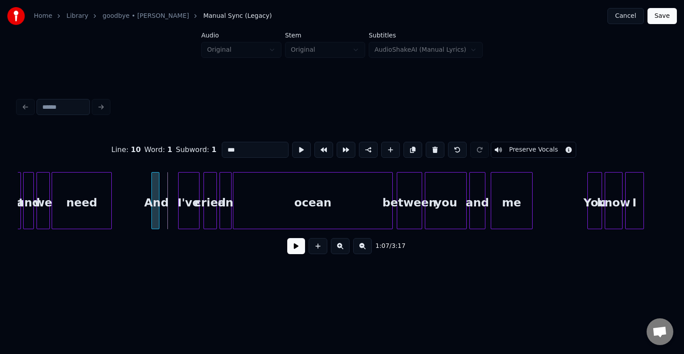
click at [155, 214] on div "And" at bounding box center [156, 202] width 9 height 61
click at [177, 214] on div "I've" at bounding box center [173, 202] width 20 height 61
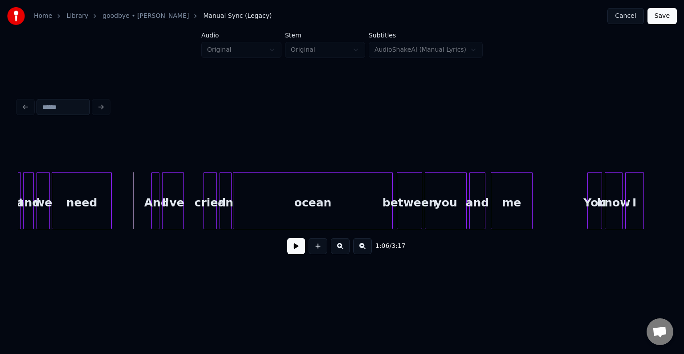
click at [301, 251] on button at bounding box center [296, 246] width 18 height 16
click at [192, 202] on div "cried" at bounding box center [193, 202] width 12 height 61
click at [209, 204] on div "an" at bounding box center [212, 202] width 11 height 61
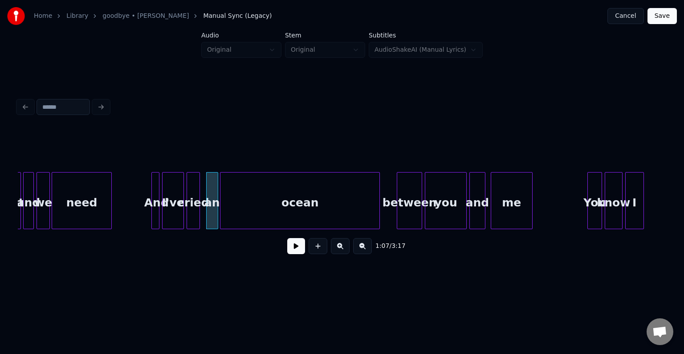
click at [247, 204] on div "ocean" at bounding box center [299, 202] width 159 height 61
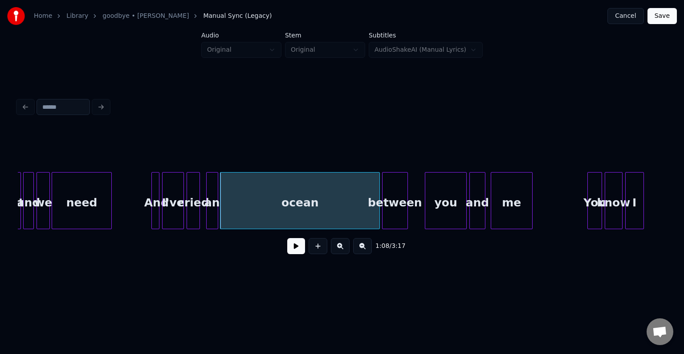
click at [395, 212] on div "between" at bounding box center [394, 202] width 24 height 61
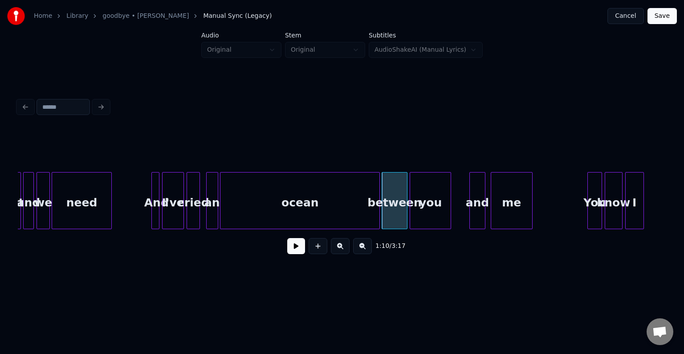
click at [418, 210] on div "you" at bounding box center [430, 202] width 41 height 61
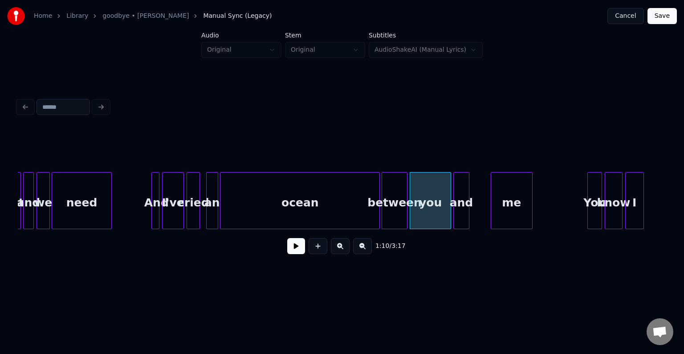
click at [460, 213] on div "and" at bounding box center [461, 202] width 15 height 61
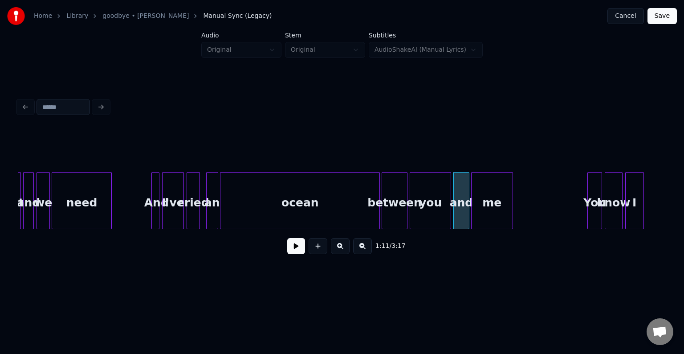
click at [482, 207] on div "me" at bounding box center [491, 202] width 41 height 61
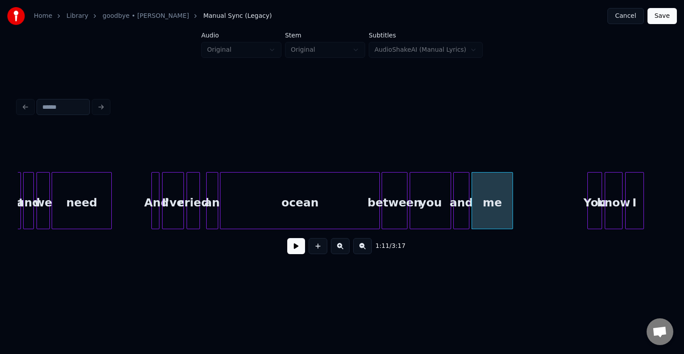
click at [296, 250] on button at bounding box center [296, 246] width 18 height 16
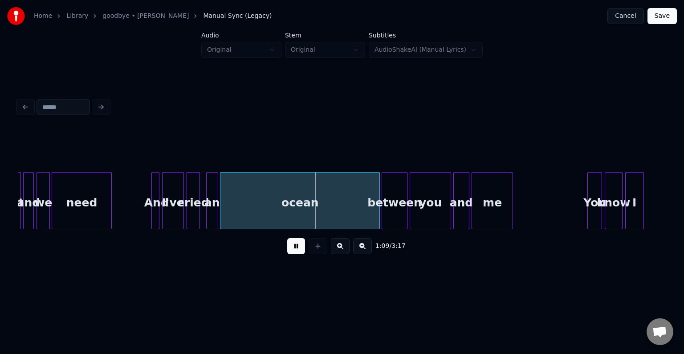
click at [284, 203] on div "ocean" at bounding box center [299, 202] width 159 height 61
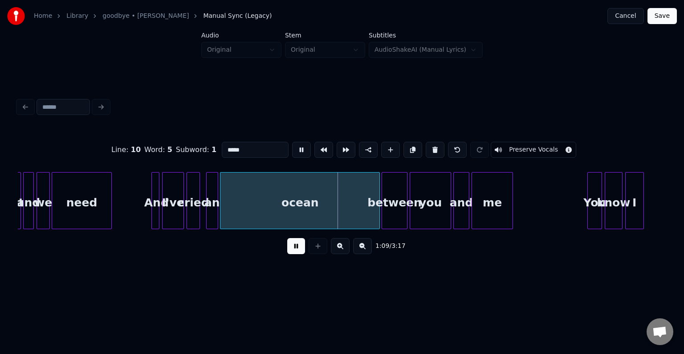
click at [212, 213] on div "an" at bounding box center [212, 202] width 11 height 61
type input "**"
click at [212, 213] on div "an" at bounding box center [212, 202] width 11 height 61
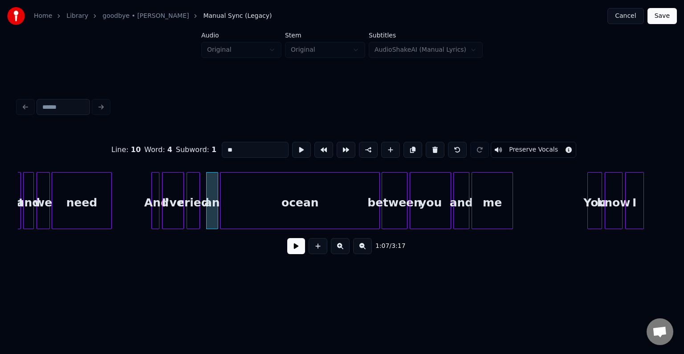
click at [297, 248] on button at bounding box center [296, 246] width 18 height 16
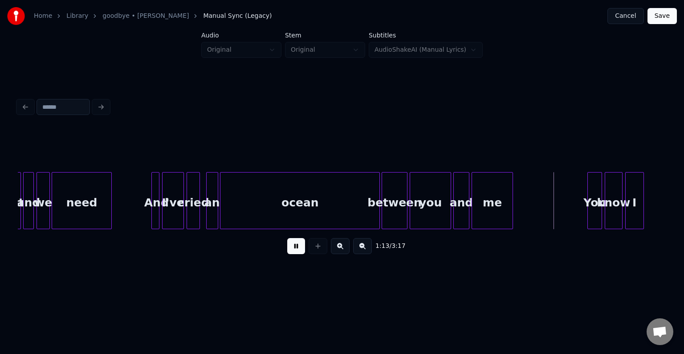
click at [297, 248] on button at bounding box center [296, 246] width 18 height 16
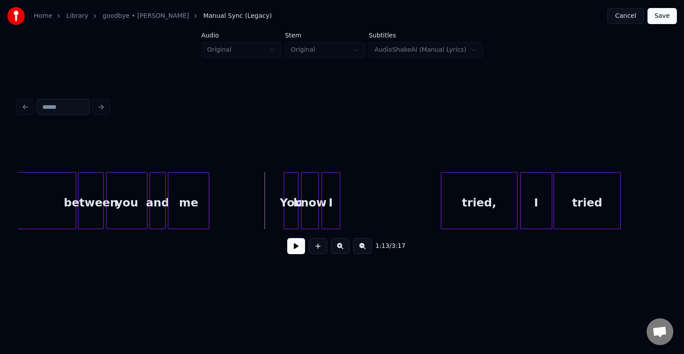
scroll to position [0, 4699]
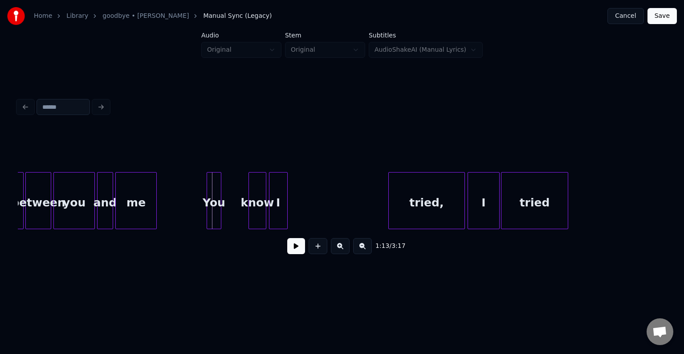
click at [210, 206] on div "You" at bounding box center [214, 202] width 14 height 61
click at [293, 249] on button at bounding box center [296, 246] width 18 height 16
click at [230, 206] on div "know" at bounding box center [233, 202] width 16 height 61
click at [252, 209] on div "I" at bounding box center [253, 202] width 18 height 61
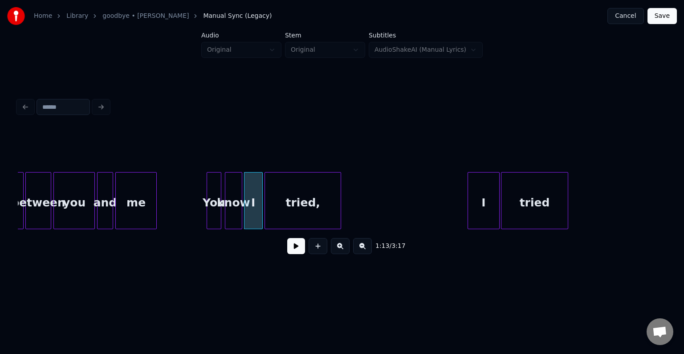
click at [289, 202] on div "tried," at bounding box center [303, 202] width 76 height 61
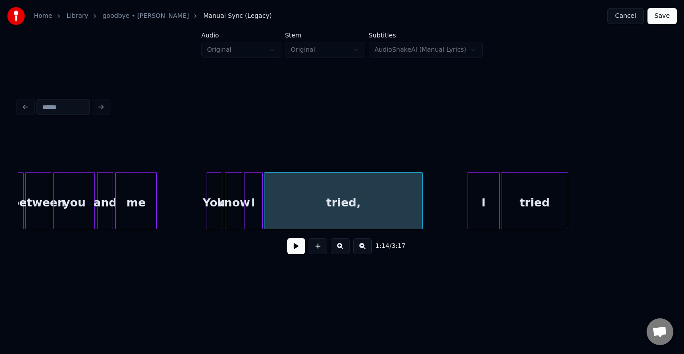
click at [420, 213] on div at bounding box center [420, 200] width 3 height 56
click at [448, 212] on div "I" at bounding box center [444, 202] width 31 height 61
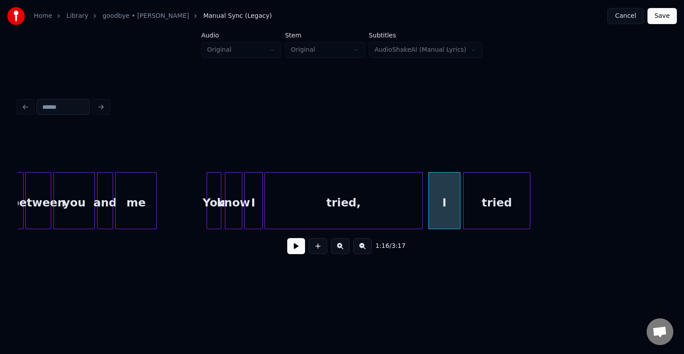
click at [487, 209] on div "tried" at bounding box center [496, 202] width 66 height 61
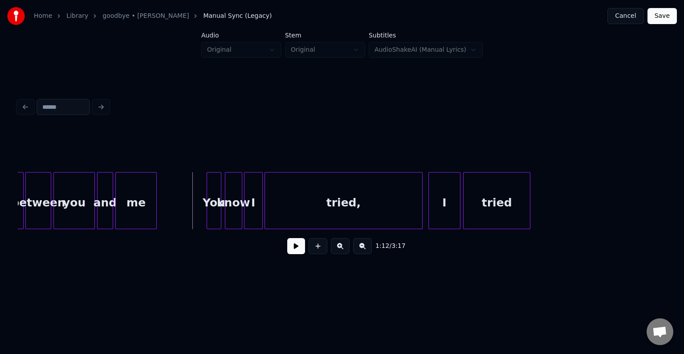
click at [294, 251] on button at bounding box center [296, 246] width 18 height 16
click at [438, 207] on div at bounding box center [438, 200] width 3 height 56
click at [290, 250] on button at bounding box center [296, 246] width 18 height 16
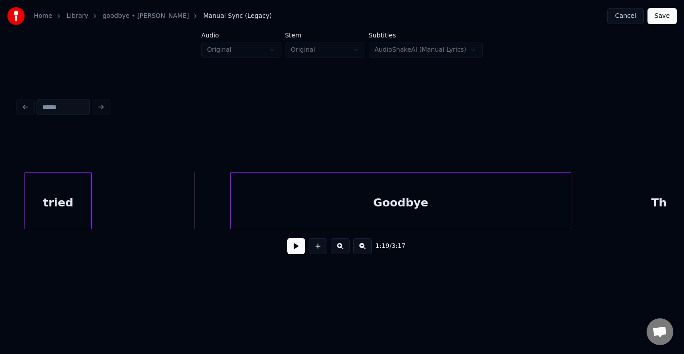
scroll to position [0, 5180]
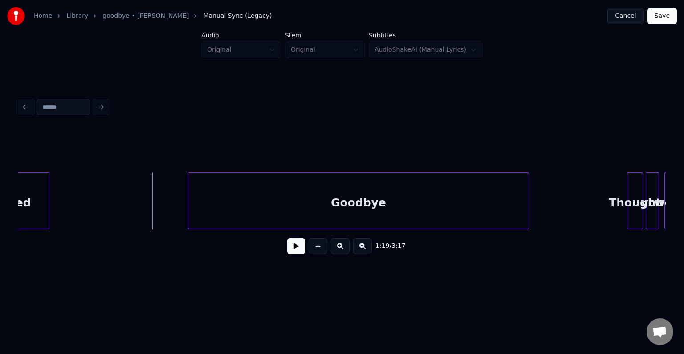
click at [353, 203] on div "Goodbye" at bounding box center [358, 202] width 340 height 61
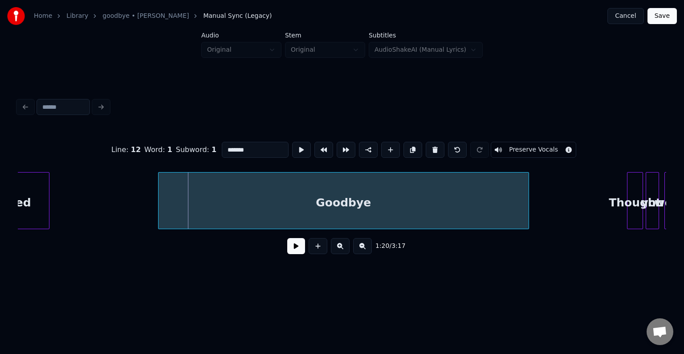
click at [160, 218] on div at bounding box center [159, 200] width 3 height 56
click at [296, 249] on button at bounding box center [296, 246] width 18 height 16
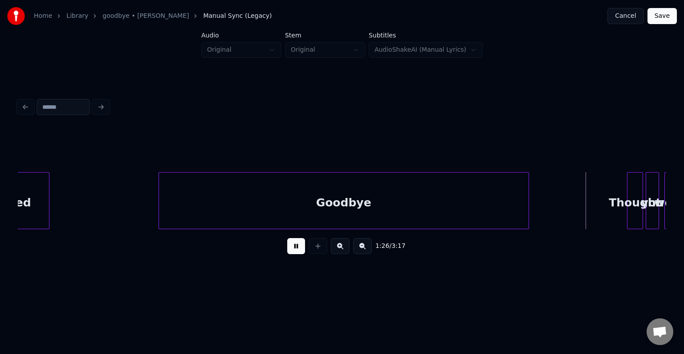
click at [296, 249] on button at bounding box center [296, 246] width 18 height 16
click at [257, 207] on div "Goodbye" at bounding box center [344, 202] width 370 height 61
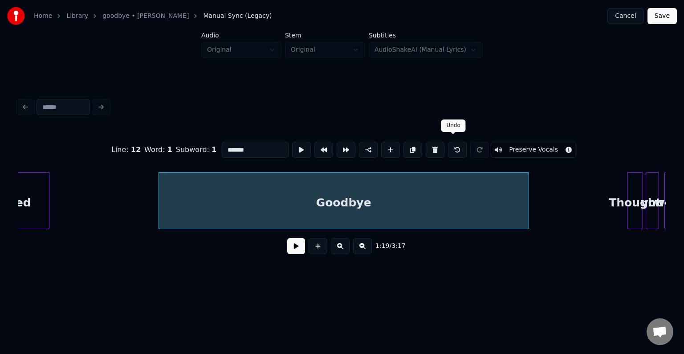
click at [456, 145] on button at bounding box center [457, 150] width 19 height 16
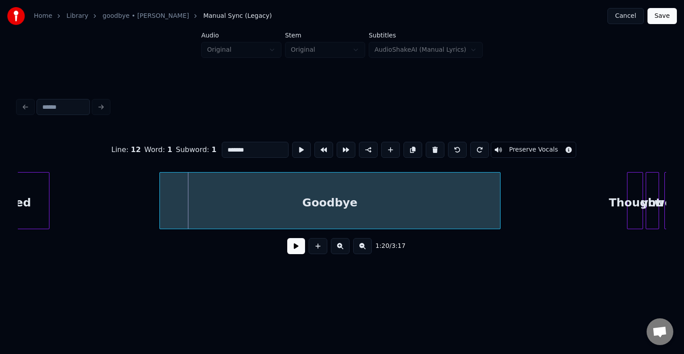
click at [338, 203] on div "Goodbye" at bounding box center [330, 202] width 340 height 61
click at [292, 251] on button at bounding box center [296, 246] width 18 height 16
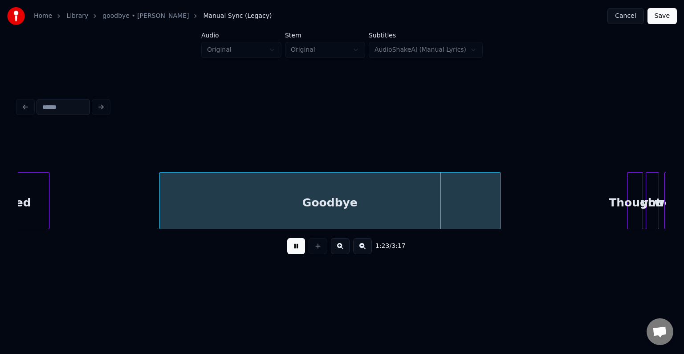
click at [292, 251] on button at bounding box center [296, 246] width 18 height 16
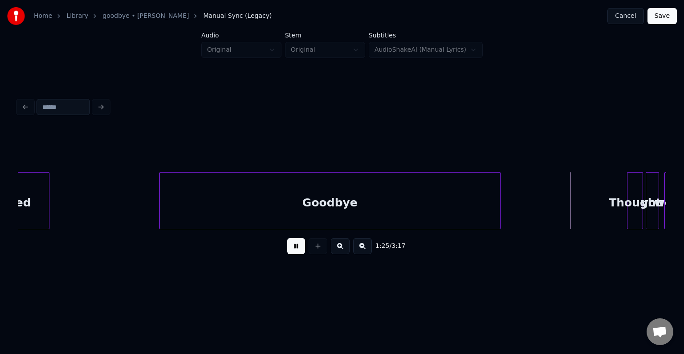
click at [292, 251] on button at bounding box center [296, 246] width 18 height 16
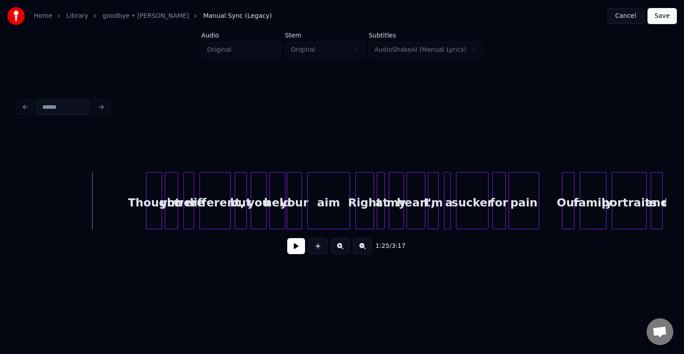
scroll to position [0, 5679]
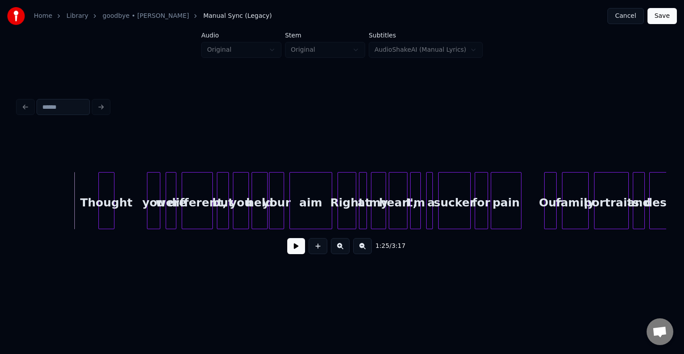
click at [104, 211] on div "Thought" at bounding box center [106, 202] width 15 height 61
click at [121, 217] on div "you" at bounding box center [122, 202] width 12 height 61
click at [101, 216] on div at bounding box center [100, 200] width 3 height 56
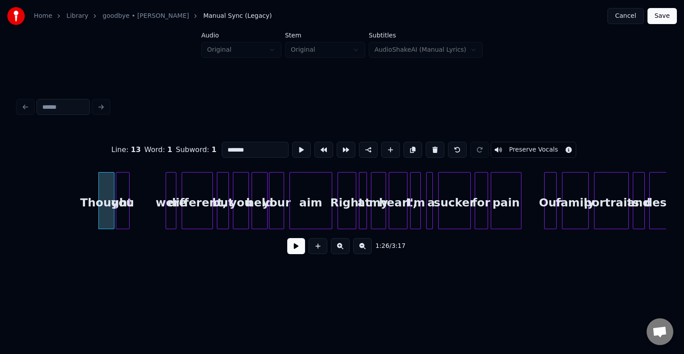
type input "*******"
click at [297, 252] on button at bounding box center [296, 246] width 18 height 16
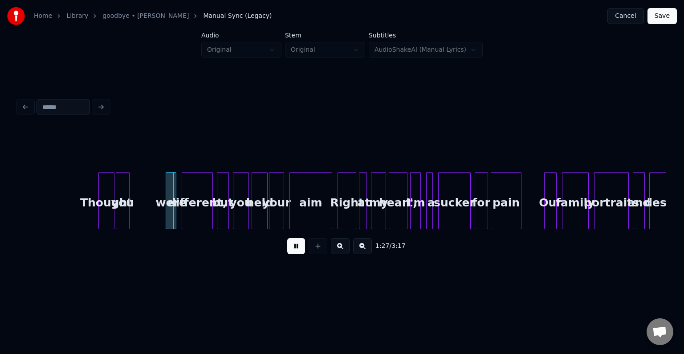
click at [297, 252] on button at bounding box center [296, 246] width 18 height 16
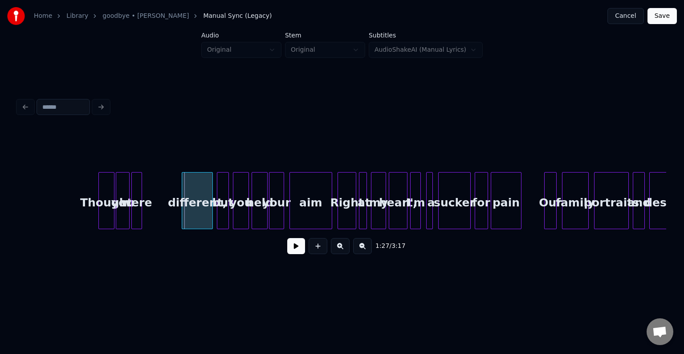
click at [136, 211] on div "were" at bounding box center [137, 202] width 10 height 61
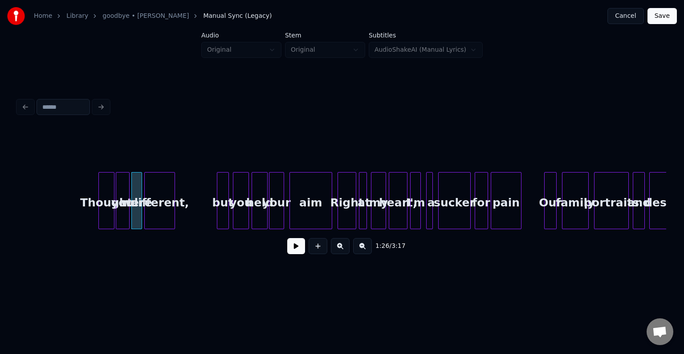
click at [156, 215] on div "different," at bounding box center [160, 202] width 30 height 61
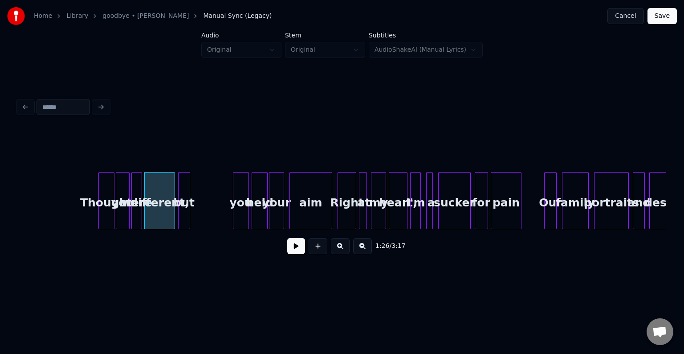
click at [184, 211] on div "but" at bounding box center [184, 202] width 11 height 61
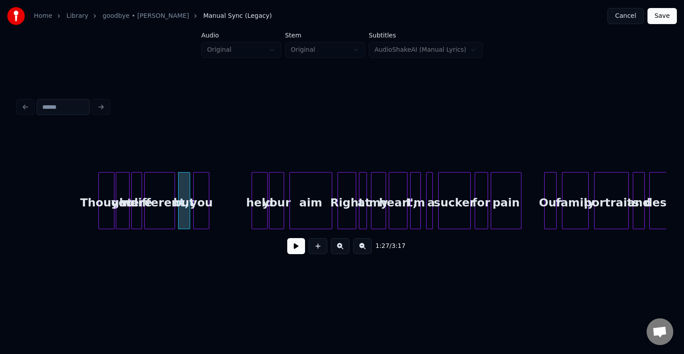
click at [197, 214] on div "you" at bounding box center [201, 202] width 15 height 61
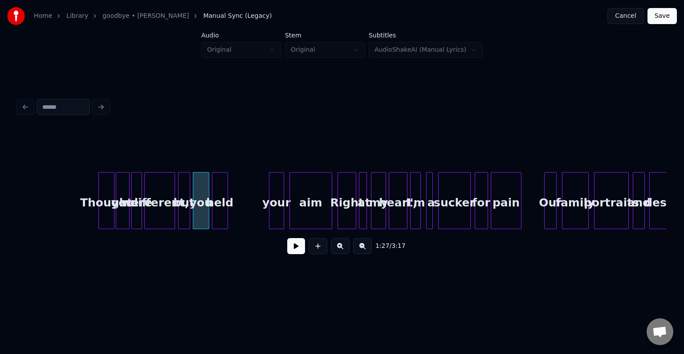
click at [217, 210] on div "held" at bounding box center [219, 202] width 15 height 61
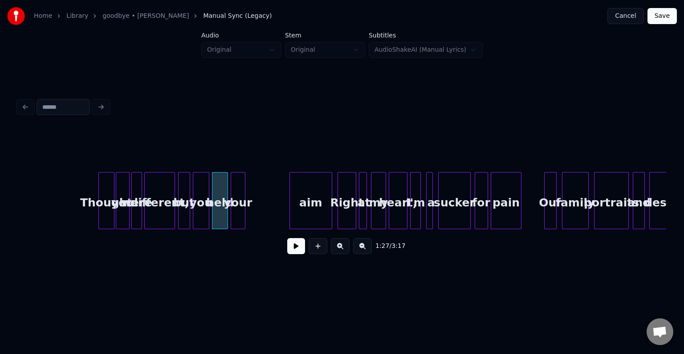
click at [240, 215] on div "your" at bounding box center [238, 202] width 14 height 61
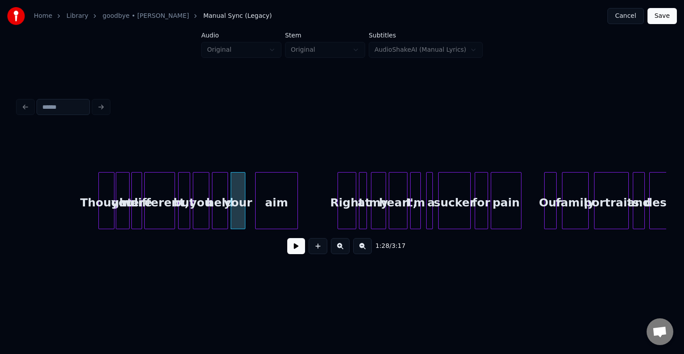
click at [276, 217] on div "aim" at bounding box center [277, 202] width 42 height 61
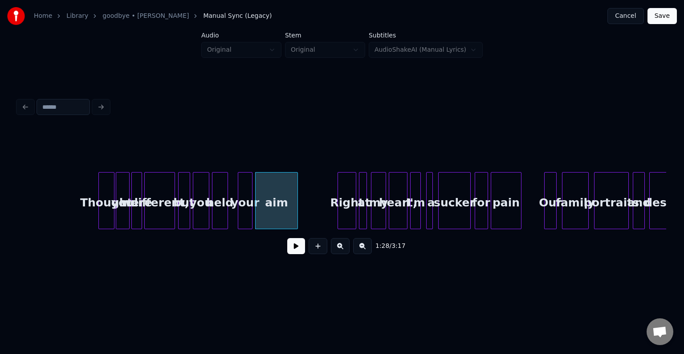
click at [242, 218] on div "your" at bounding box center [245, 202] width 14 height 61
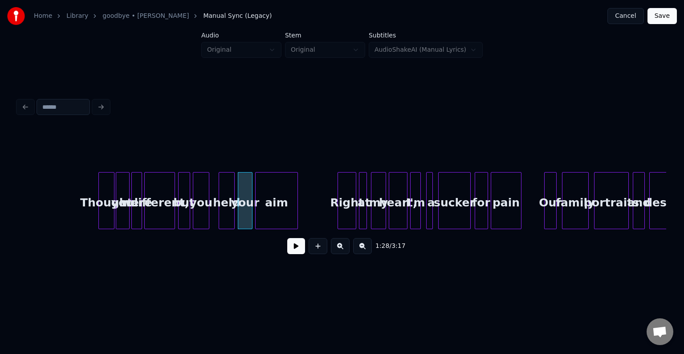
click at [226, 216] on div "held" at bounding box center [226, 202] width 15 height 61
click at [207, 216] on div "you" at bounding box center [206, 202] width 15 height 61
click at [190, 216] on div "but" at bounding box center [189, 202] width 11 height 61
click at [292, 252] on button at bounding box center [296, 246] width 18 height 16
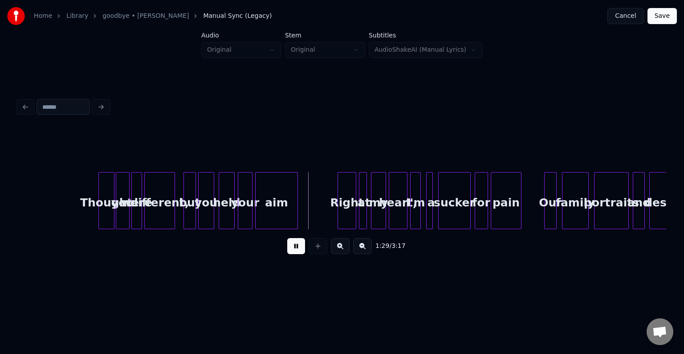
click at [292, 252] on button at bounding box center [296, 246] width 18 height 16
click at [310, 212] on div "Right" at bounding box center [316, 202] width 18 height 61
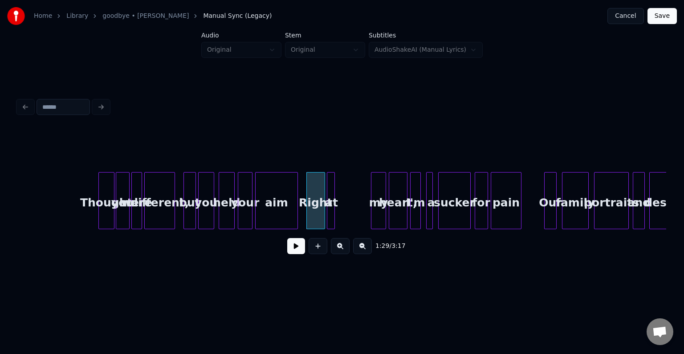
click at [330, 210] on div "at" at bounding box center [331, 202] width 9 height 61
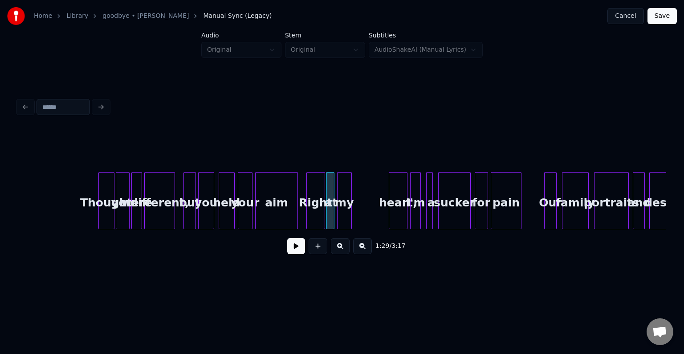
click at [345, 213] on div "my" at bounding box center [344, 202] width 14 height 61
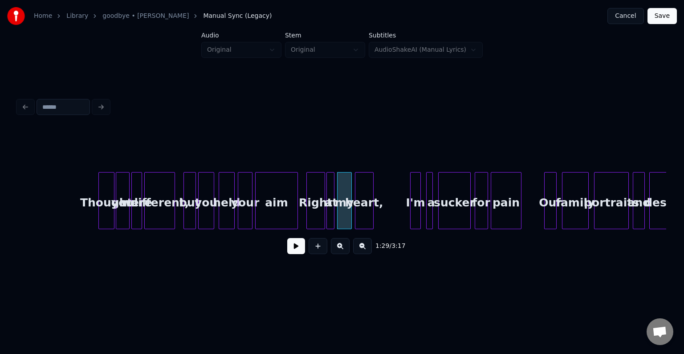
click at [363, 211] on div "heart," at bounding box center [364, 202] width 18 height 61
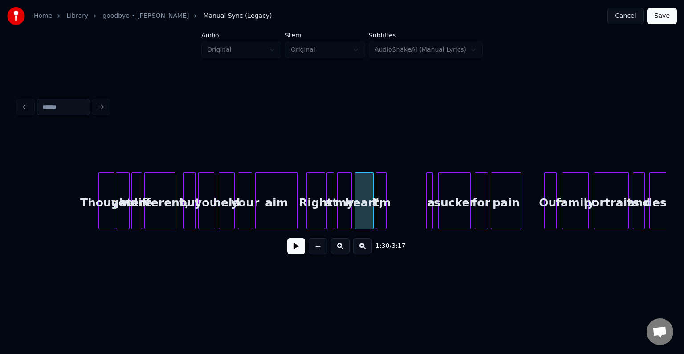
click at [382, 213] on div "I'm" at bounding box center [381, 202] width 10 height 61
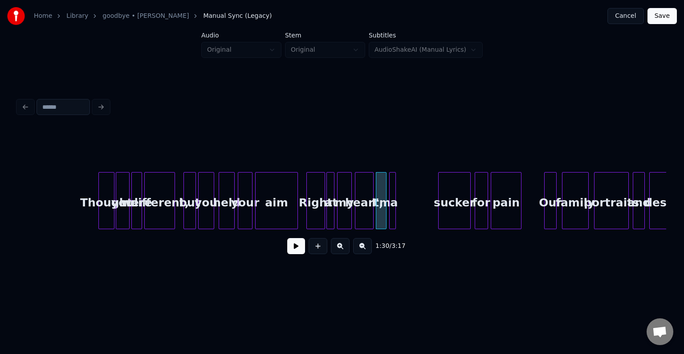
click at [389, 210] on div "a" at bounding box center [392, 200] width 7 height 57
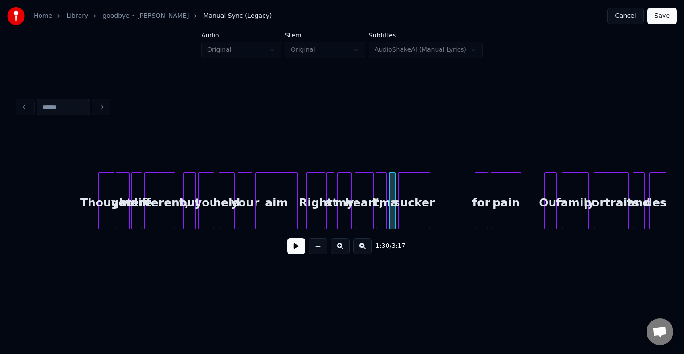
click at [418, 212] on div "sucker" at bounding box center [413, 202] width 31 height 61
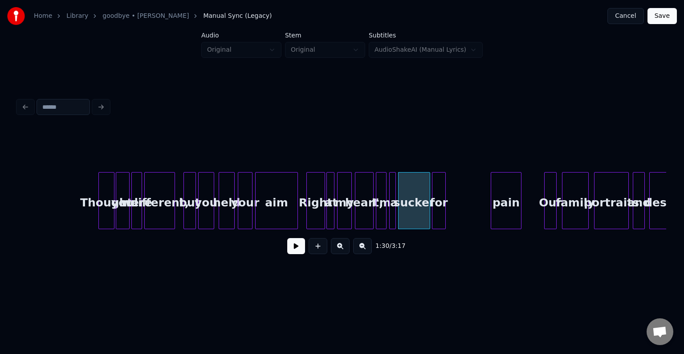
click at [440, 210] on div "for" at bounding box center [438, 202] width 12 height 61
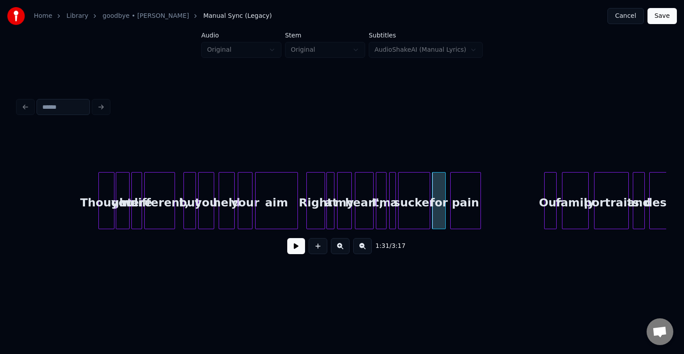
click at [468, 211] on div "pain" at bounding box center [466, 202] width 30 height 61
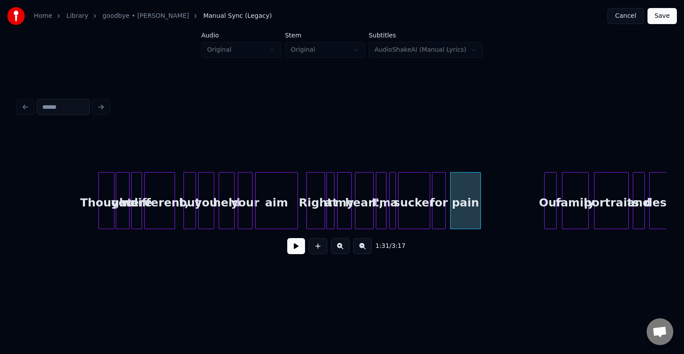
click at [299, 246] on button at bounding box center [296, 246] width 18 height 16
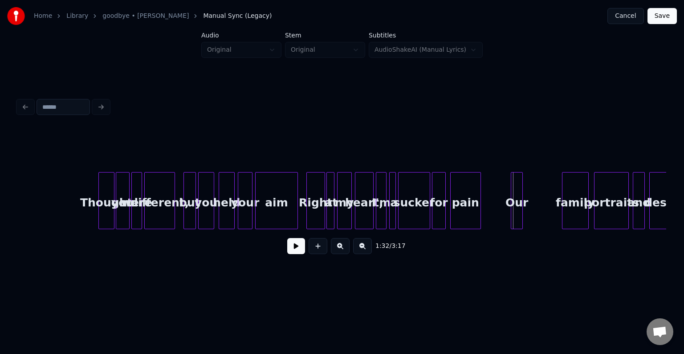
click at [518, 214] on div "Our" at bounding box center [516, 202] width 11 height 61
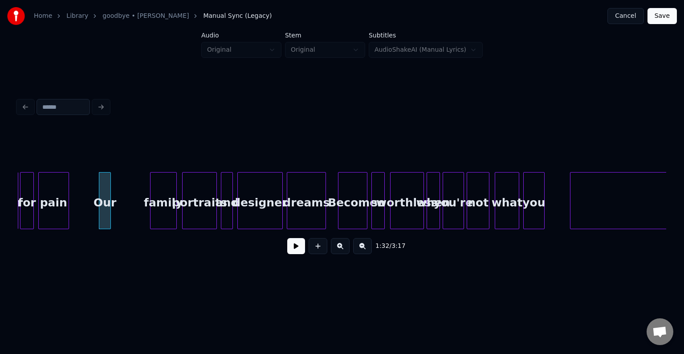
scroll to position [0, 6106]
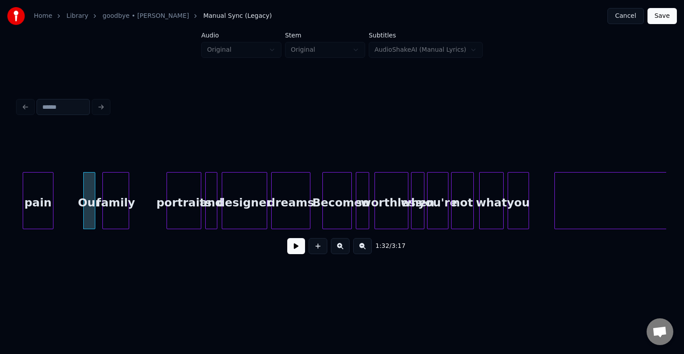
click at [115, 198] on div "family" at bounding box center [116, 202] width 26 height 61
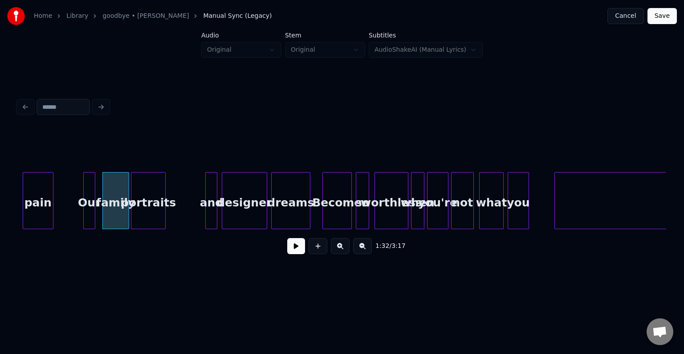
click at [147, 209] on div "portraits" at bounding box center [148, 202] width 34 height 61
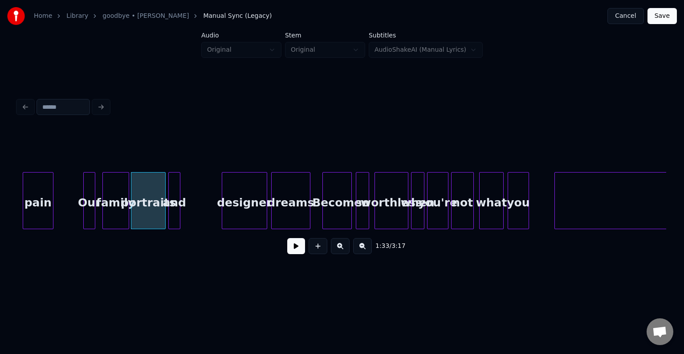
click at [174, 216] on div "and" at bounding box center [174, 202] width 11 height 61
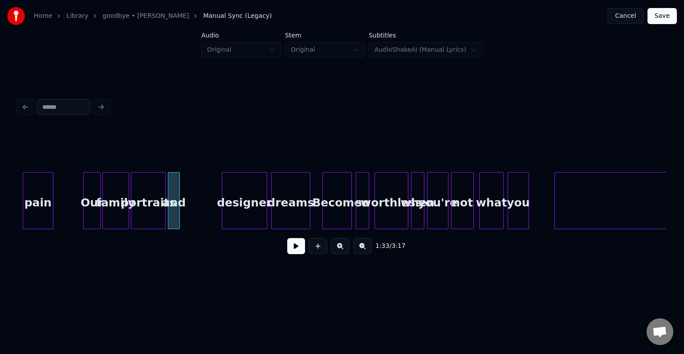
click at [100, 215] on div at bounding box center [99, 200] width 3 height 56
click at [299, 253] on button at bounding box center [296, 246] width 18 height 16
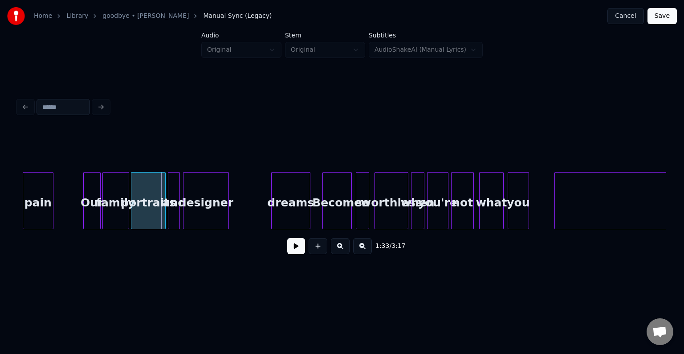
click at [210, 215] on div "designer" at bounding box center [205, 202] width 45 height 61
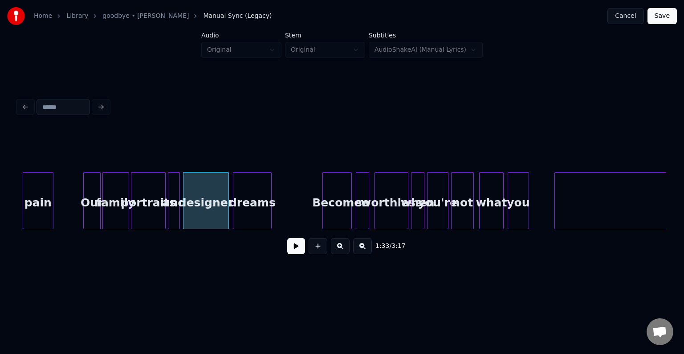
click at [262, 211] on div "dreams" at bounding box center [252, 202] width 38 height 61
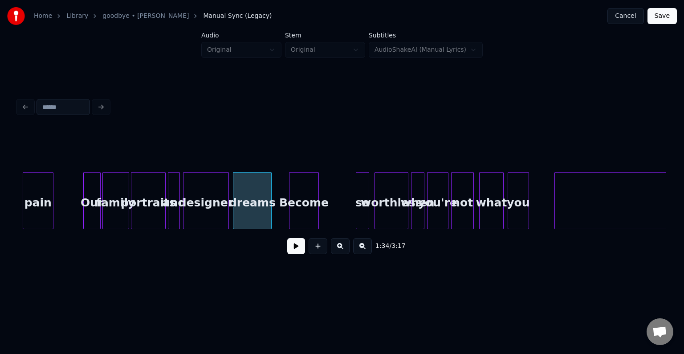
click at [305, 211] on div "Become" at bounding box center [303, 202] width 28 height 61
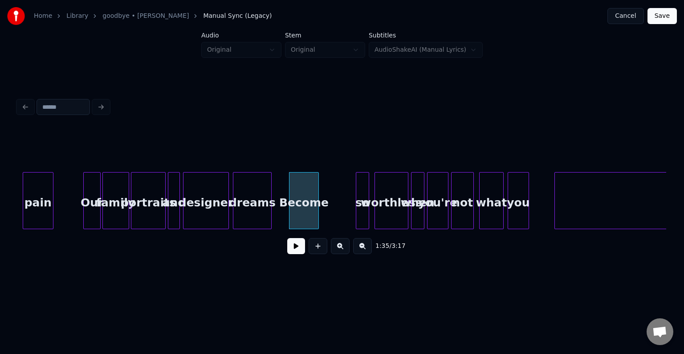
click at [76, 215] on div "pain Our family portraits and designer dreams Become so worthless when you're n…" at bounding box center [491, 200] width 13159 height 57
click at [295, 254] on button at bounding box center [296, 246] width 18 height 16
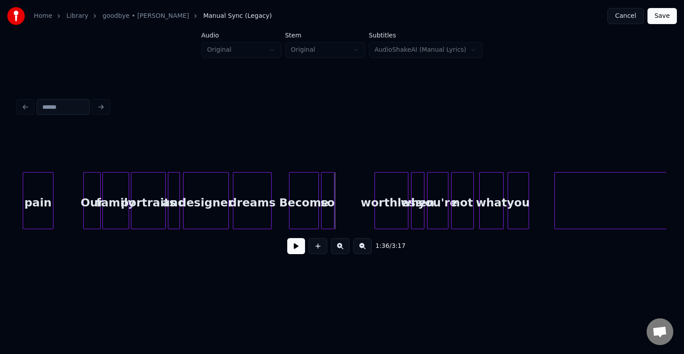
click at [328, 215] on div "so" at bounding box center [327, 202] width 12 height 61
click at [357, 209] on div "worthless" at bounding box center [357, 202] width 33 height 61
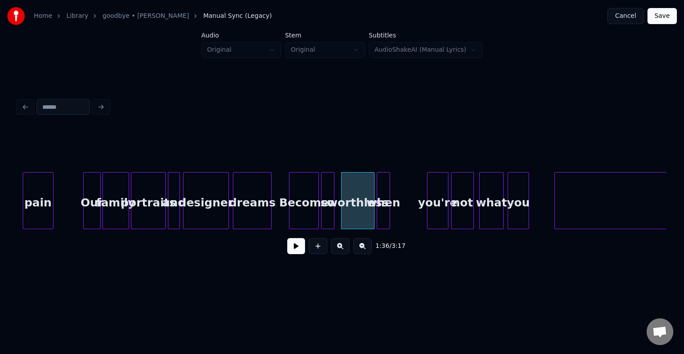
click at [385, 212] on div "when" at bounding box center [383, 202] width 12 height 61
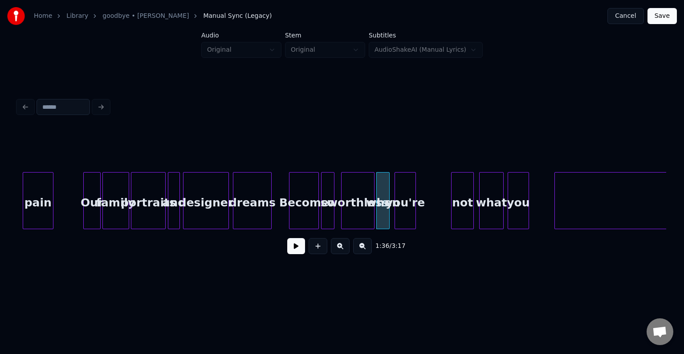
click at [407, 215] on div "you're" at bounding box center [405, 202] width 20 height 61
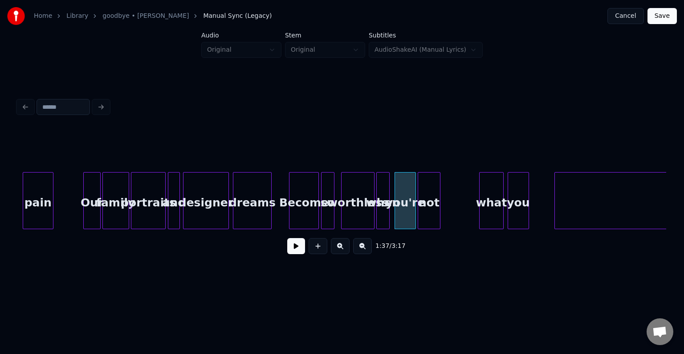
click at [431, 214] on div "not" at bounding box center [429, 202] width 22 height 61
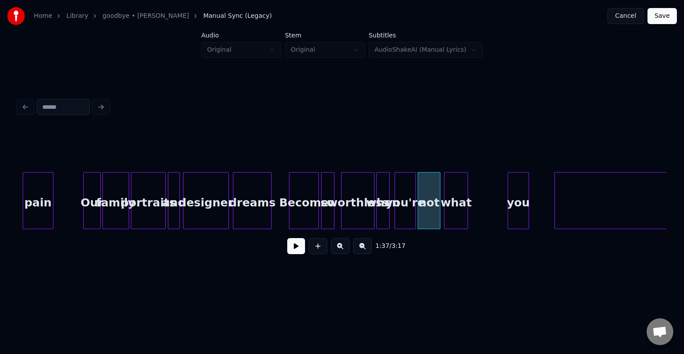
click at [450, 209] on div "what" at bounding box center [455, 202] width 23 height 61
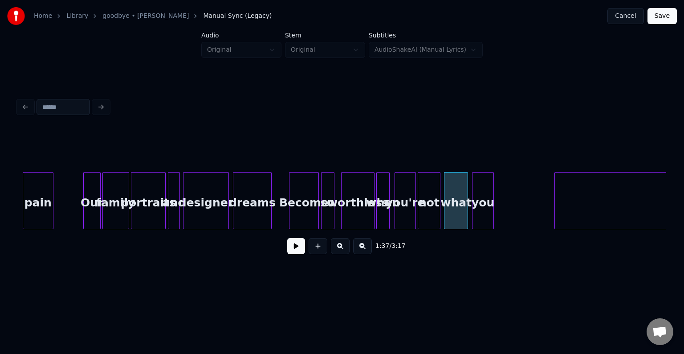
click at [480, 207] on div "you" at bounding box center [482, 202] width 20 height 61
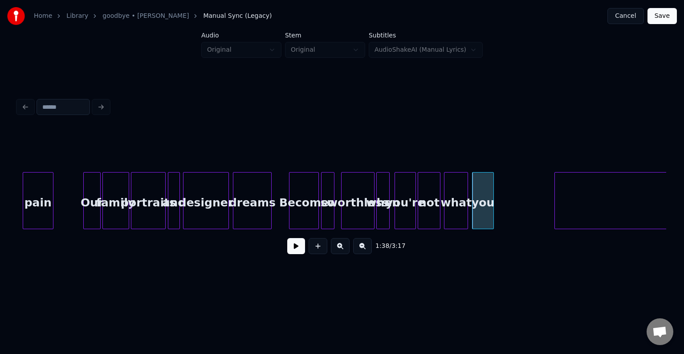
click at [277, 216] on div "pain Our family portraits and designer dreams Become so worthless when you're n…" at bounding box center [491, 200] width 13159 height 57
click at [291, 244] on button at bounding box center [296, 246] width 18 height 16
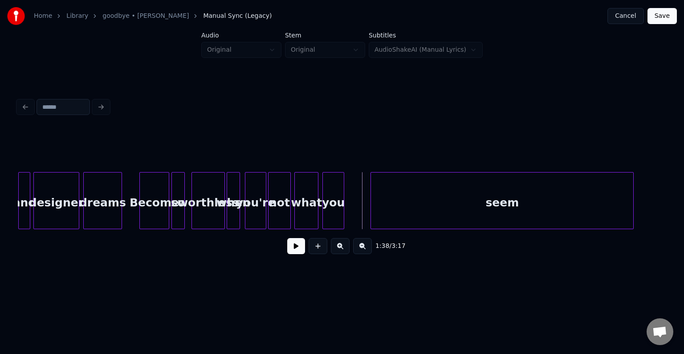
click at [567, 204] on div "seem" at bounding box center [502, 202] width 262 height 61
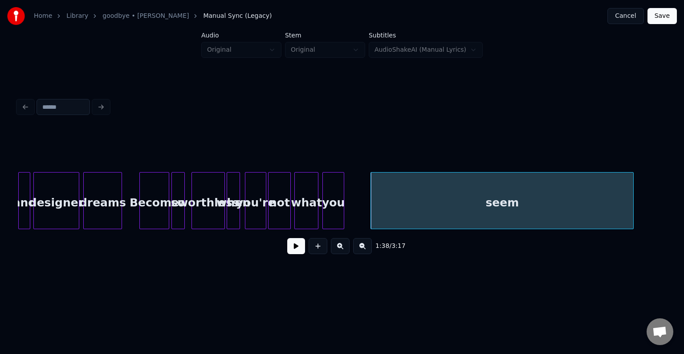
click at [298, 249] on button at bounding box center [296, 246] width 18 height 16
click at [340, 198] on div "you" at bounding box center [333, 202] width 20 height 61
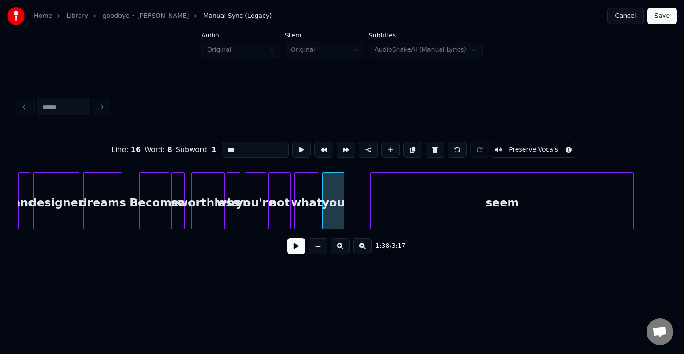
click at [296, 248] on button at bounding box center [296, 246] width 18 height 16
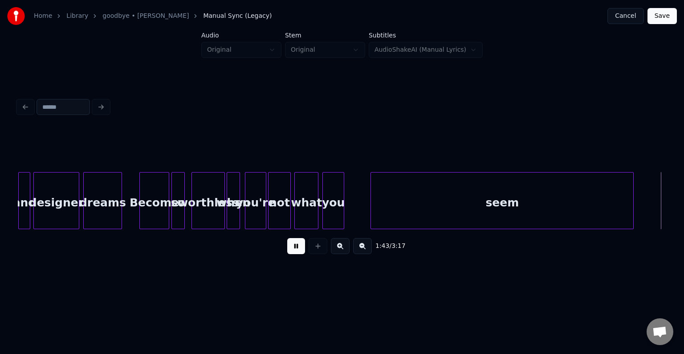
scroll to position [0, 6905]
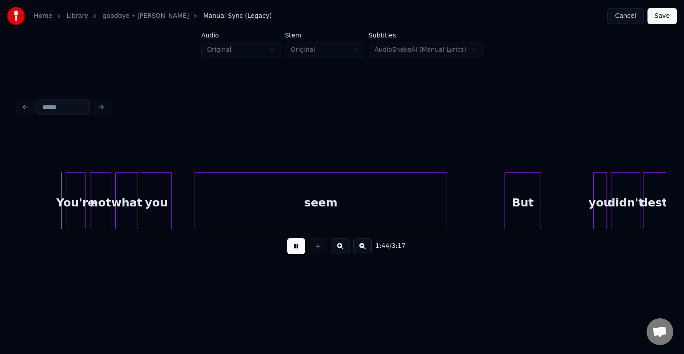
click at [296, 248] on button at bounding box center [296, 246] width 18 height 16
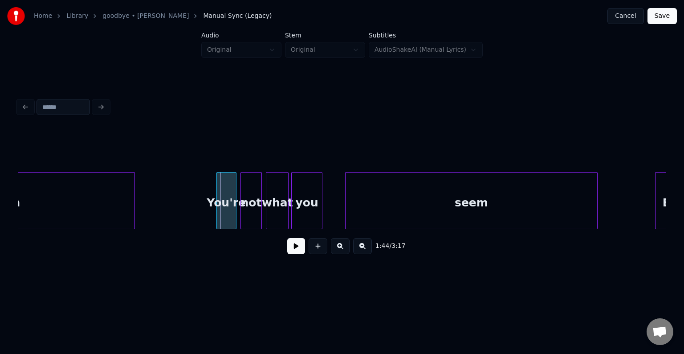
scroll to position [0, 6745]
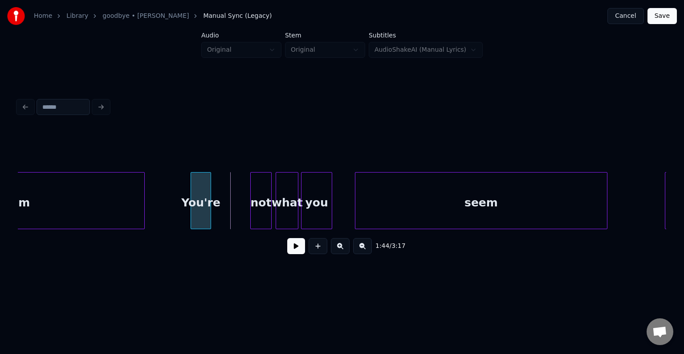
click at [199, 216] on div "You're" at bounding box center [200, 202] width 19 height 61
click at [223, 212] on div "not" at bounding box center [224, 202] width 20 height 61
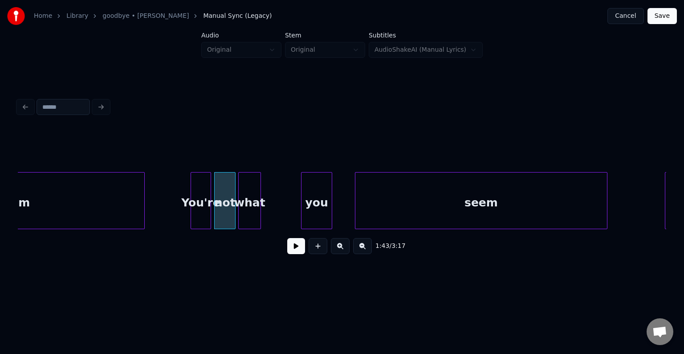
click at [248, 215] on div "what" at bounding box center [250, 202] width 22 height 61
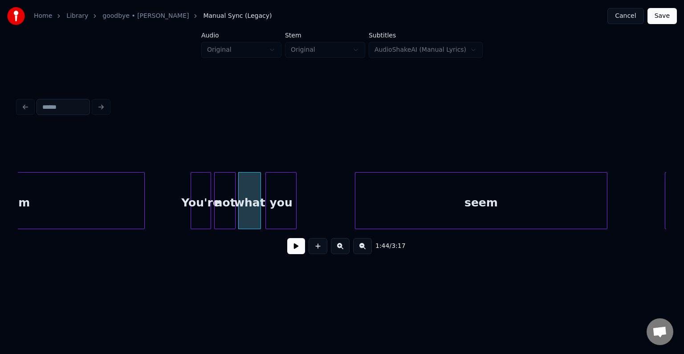
click at [282, 217] on div "you" at bounding box center [281, 202] width 30 height 61
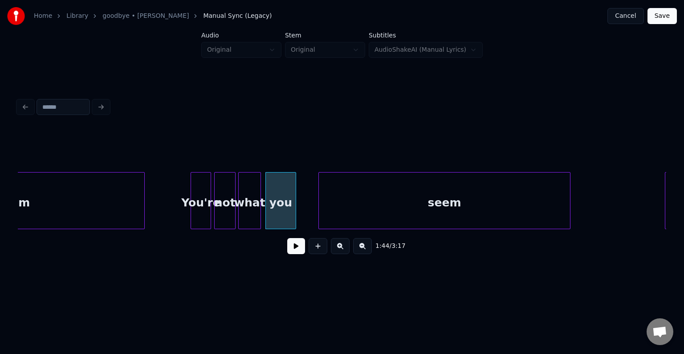
click at [373, 205] on div "seem" at bounding box center [445, 202] width 252 height 61
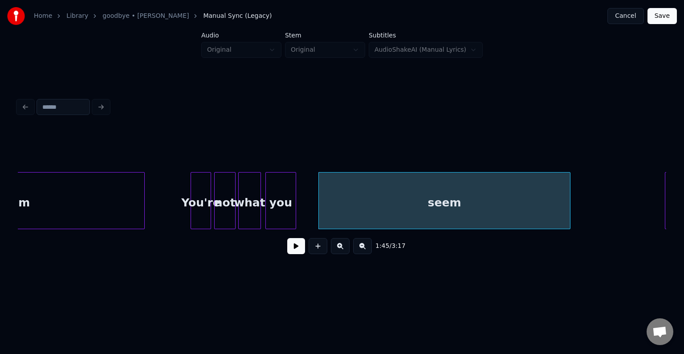
click at [195, 221] on div "You're" at bounding box center [200, 202] width 19 height 61
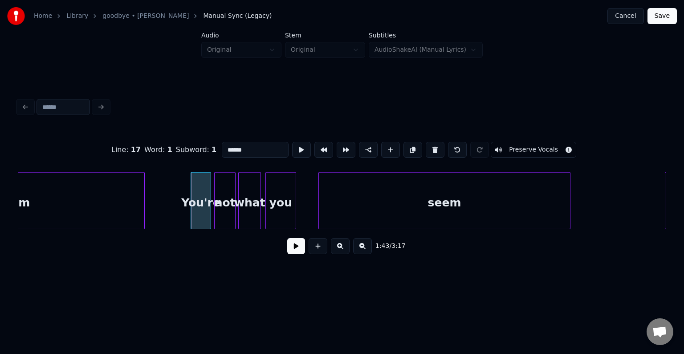
click at [298, 251] on button at bounding box center [296, 246] width 18 height 16
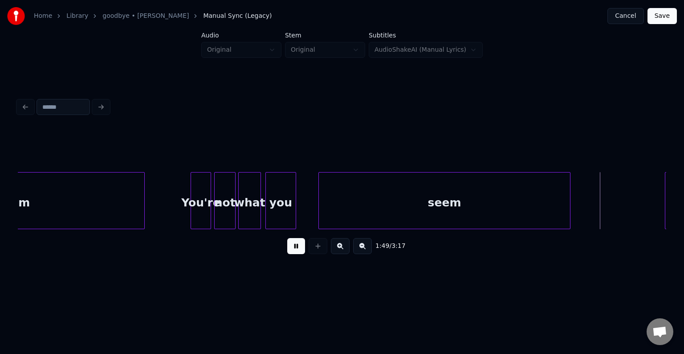
click at [298, 251] on button at bounding box center [296, 246] width 18 height 16
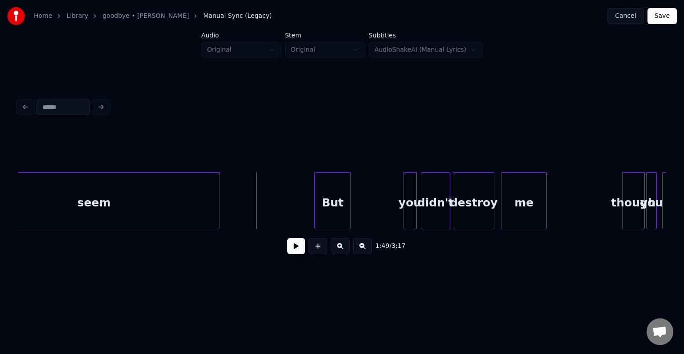
scroll to position [0, 7101]
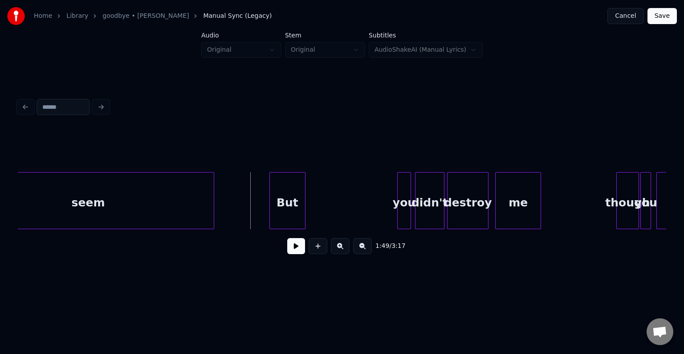
click at [294, 202] on div "But" at bounding box center [287, 202] width 35 height 61
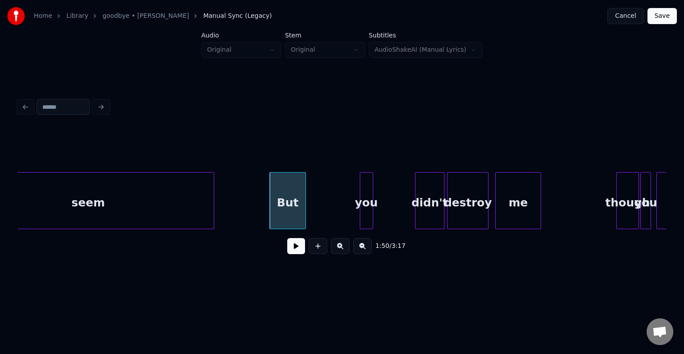
click at [366, 206] on div "you" at bounding box center [366, 202] width 12 height 61
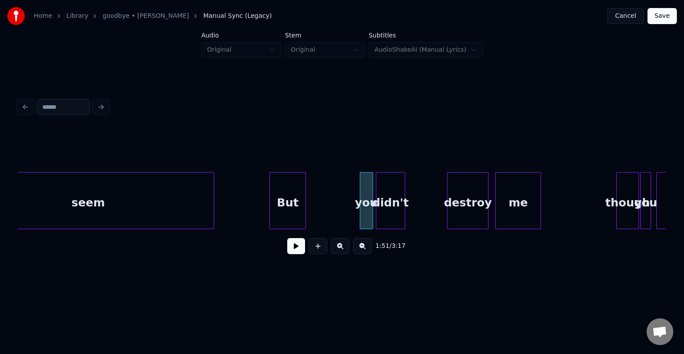
click at [391, 207] on div "didn't" at bounding box center [390, 202] width 28 height 61
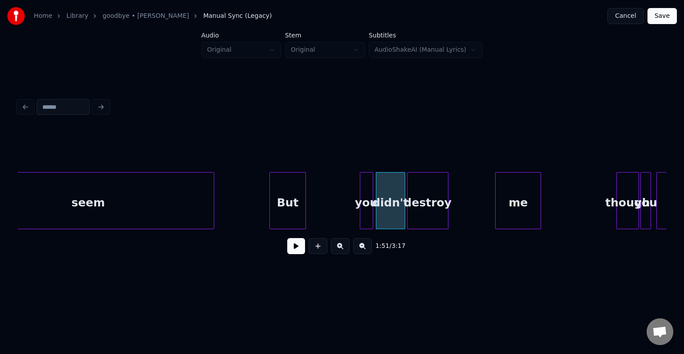
click at [423, 210] on div "destroy" at bounding box center [427, 202] width 41 height 61
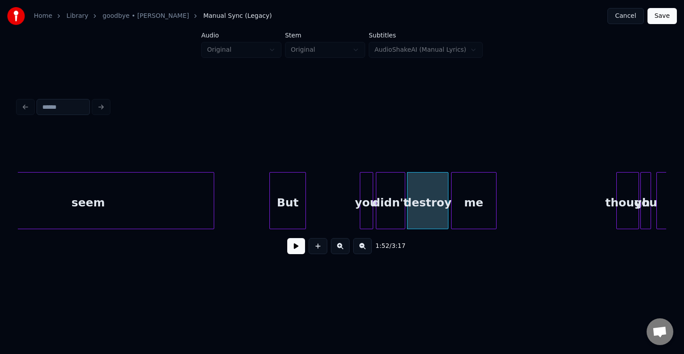
click at [480, 205] on div "me" at bounding box center [473, 202] width 45 height 61
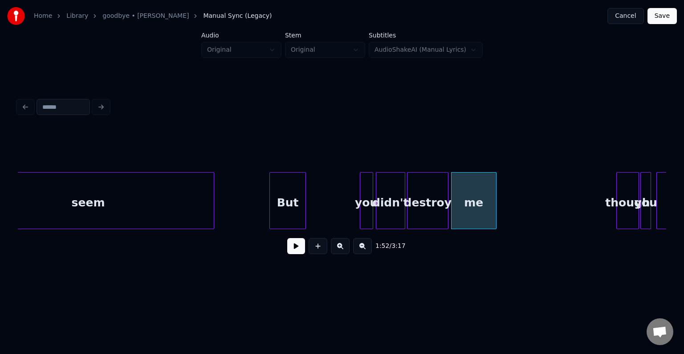
click at [300, 250] on button at bounding box center [296, 246] width 18 height 16
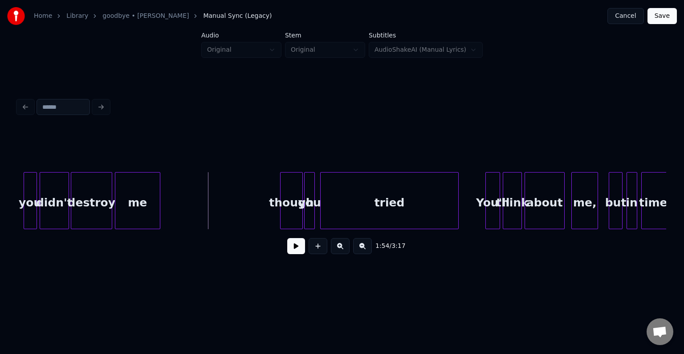
scroll to position [0, 7439]
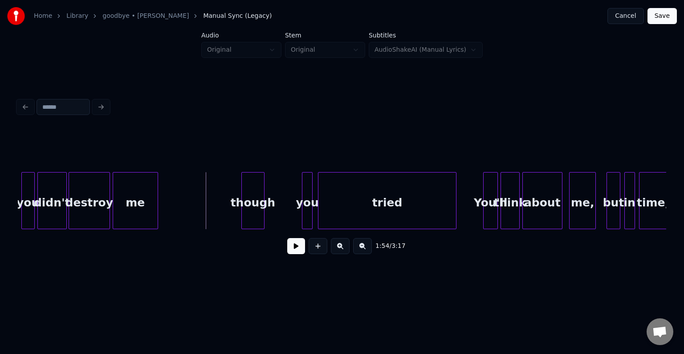
click at [251, 208] on div "though" at bounding box center [253, 202] width 22 height 61
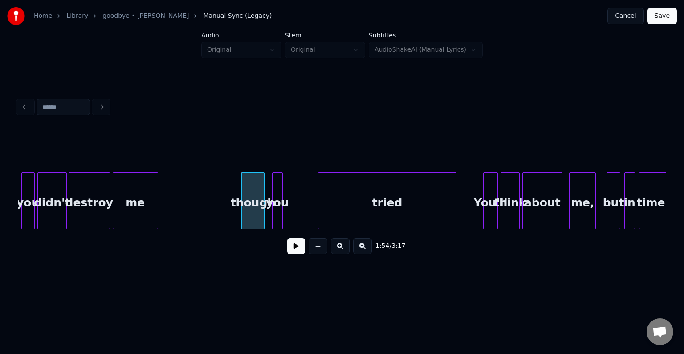
click at [278, 208] on div "you" at bounding box center [277, 202] width 10 height 61
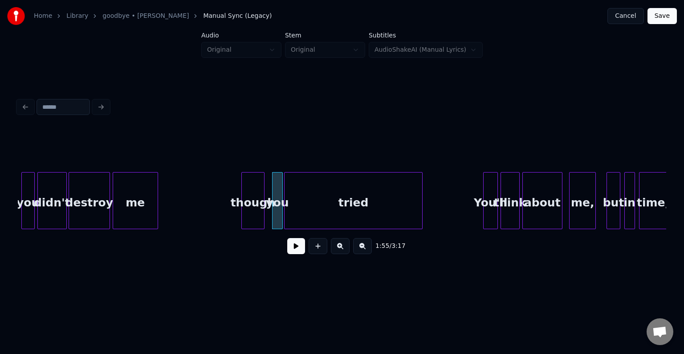
click at [333, 214] on div "tried" at bounding box center [353, 202] width 138 height 61
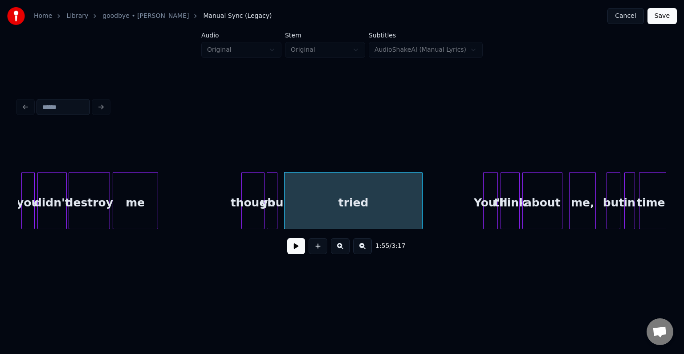
click at [272, 212] on div "you" at bounding box center [272, 202] width 10 height 61
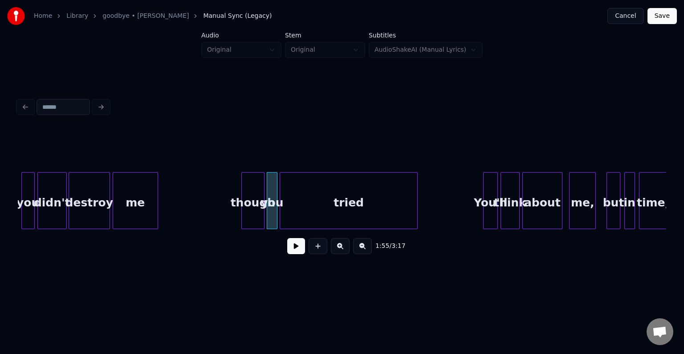
click at [308, 207] on div "tried" at bounding box center [349, 202] width 138 height 61
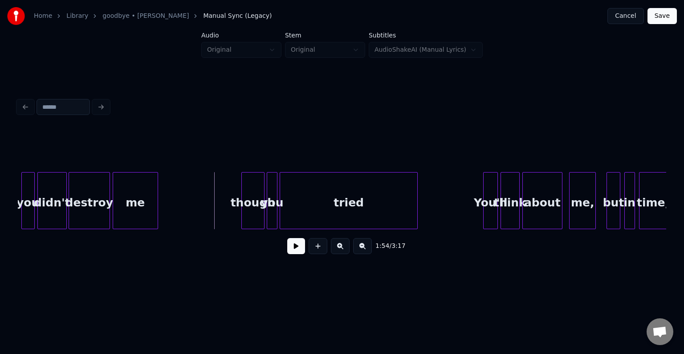
click at [294, 250] on button at bounding box center [296, 246] width 18 height 16
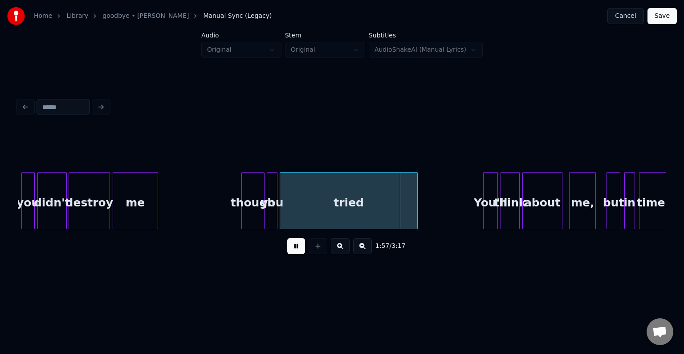
click at [294, 250] on button at bounding box center [296, 246] width 18 height 16
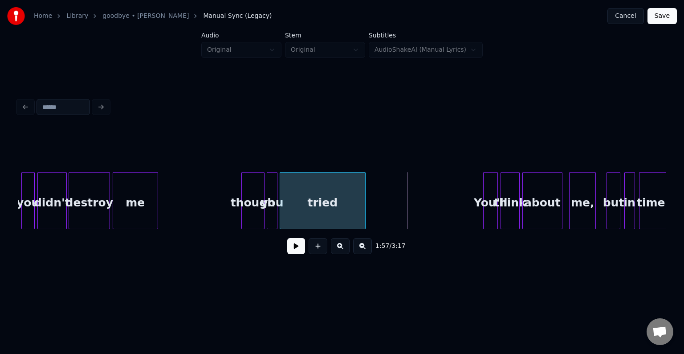
click at [362, 210] on div at bounding box center [363, 200] width 3 height 56
click at [295, 249] on button at bounding box center [296, 246] width 18 height 16
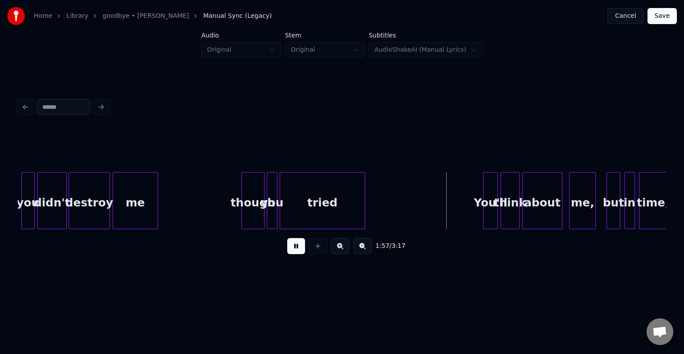
click at [295, 249] on button at bounding box center [296, 246] width 18 height 16
click at [449, 207] on div "You'll" at bounding box center [449, 202] width 14 height 61
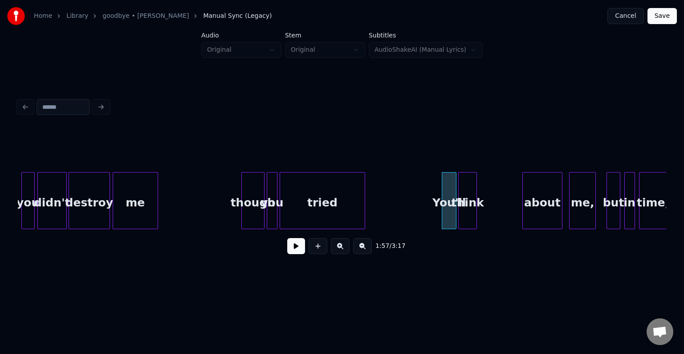
click at [466, 209] on div "think" at bounding box center [468, 202] width 18 height 61
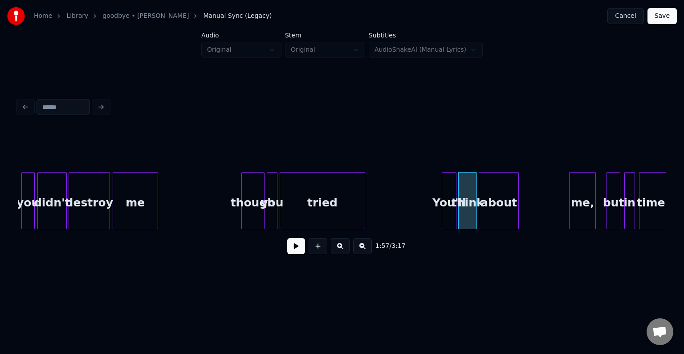
click at [499, 212] on div "about" at bounding box center [498, 202] width 39 height 61
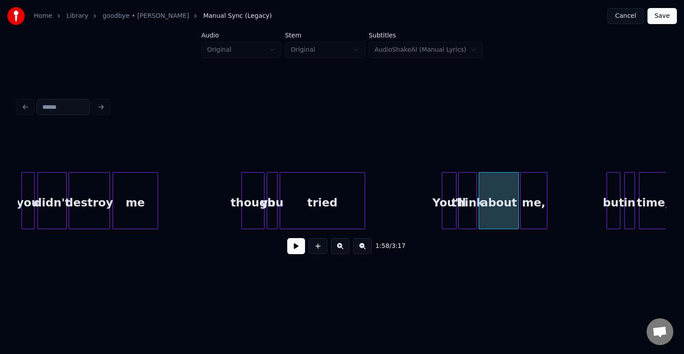
click at [532, 208] on div "me," at bounding box center [533, 202] width 26 height 61
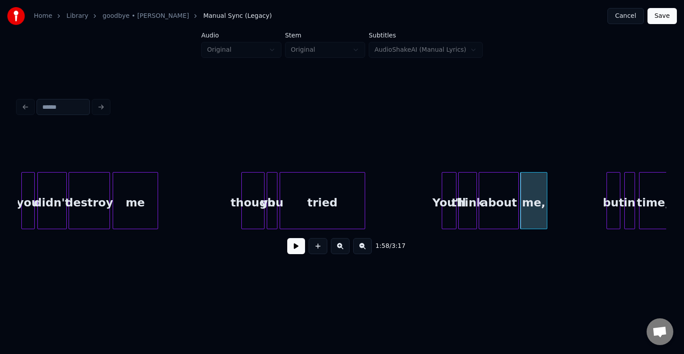
click at [294, 248] on button at bounding box center [296, 246] width 18 height 16
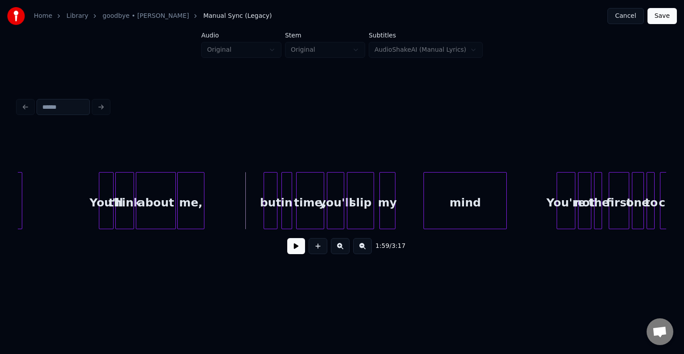
scroll to position [0, 7795]
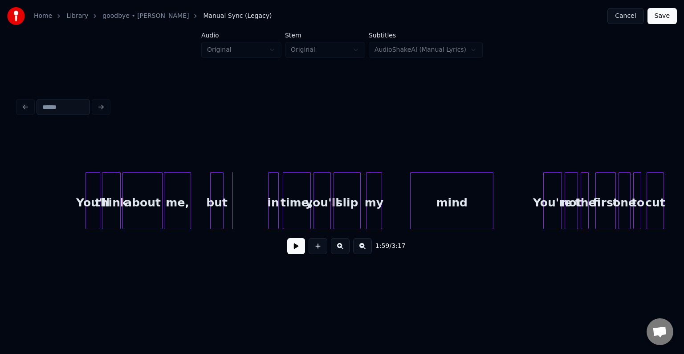
click at [217, 217] on div "but" at bounding box center [217, 202] width 12 height 61
click at [231, 211] on div "in" at bounding box center [230, 202] width 10 height 61
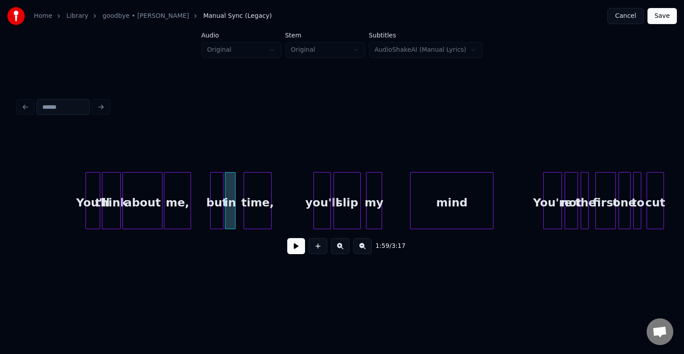
click at [260, 208] on div "time," at bounding box center [257, 202] width 27 height 61
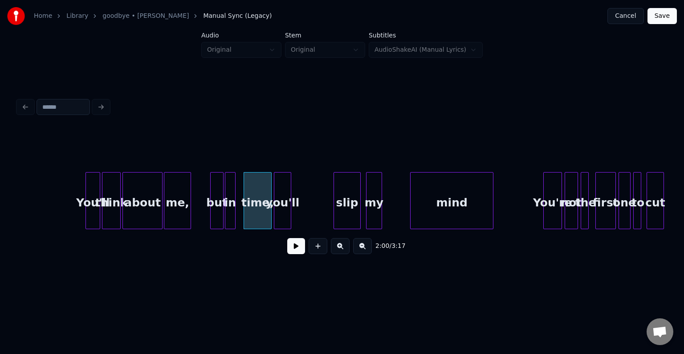
click at [285, 210] on div "you'll" at bounding box center [282, 202] width 16 height 61
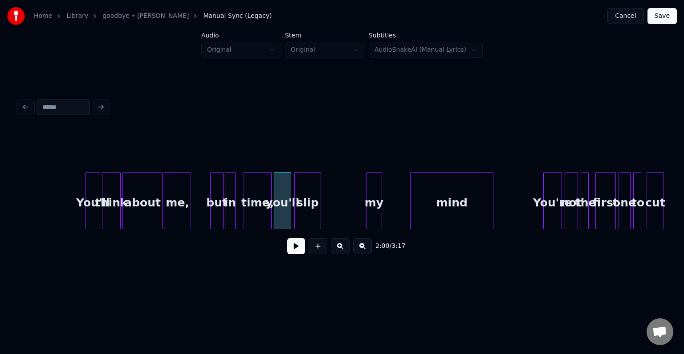
click at [302, 205] on div "slip" at bounding box center [308, 202] width 26 height 61
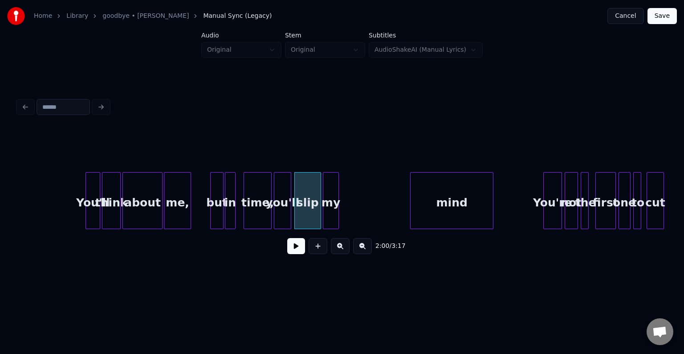
click at [331, 203] on div "my" at bounding box center [330, 202] width 15 height 61
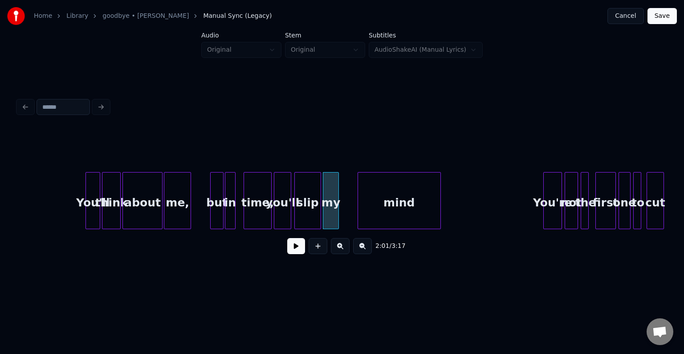
click at [378, 208] on div "mind" at bounding box center [399, 202] width 82 height 61
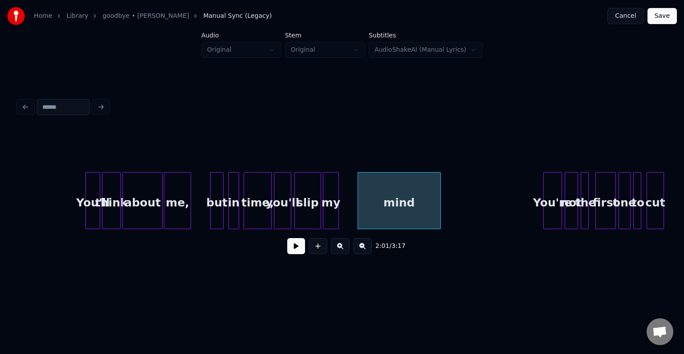
click at [233, 212] on div "in" at bounding box center [234, 202] width 10 height 61
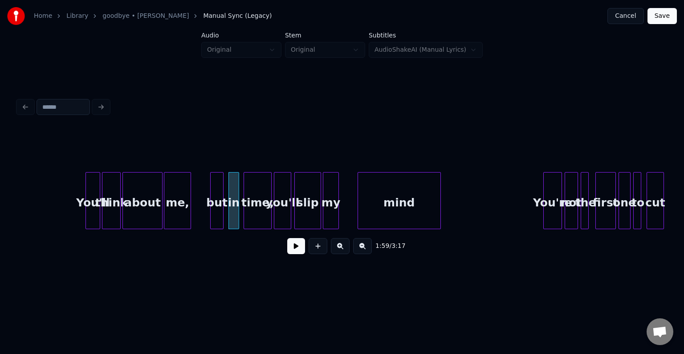
click at [296, 251] on button at bounding box center [296, 246] width 18 height 16
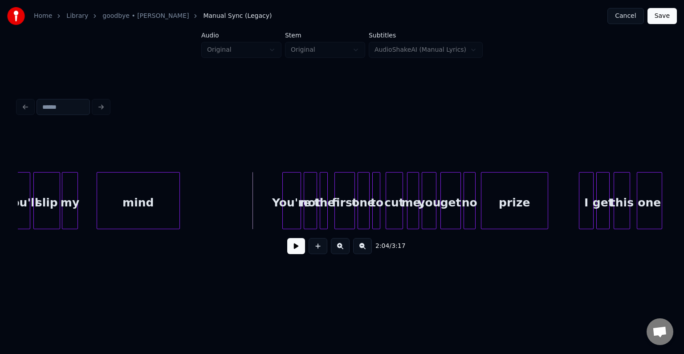
scroll to position [0, 8080]
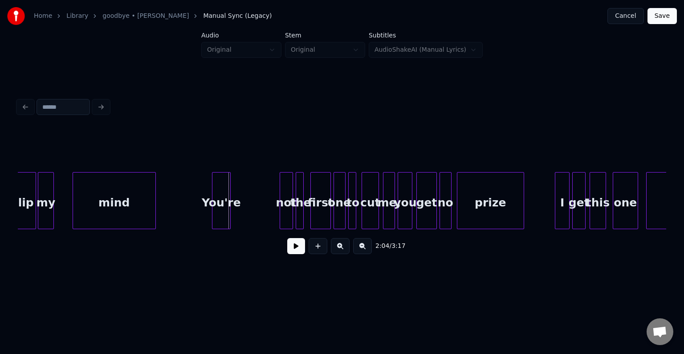
click at [224, 214] on div "You're" at bounding box center [221, 202] width 18 height 61
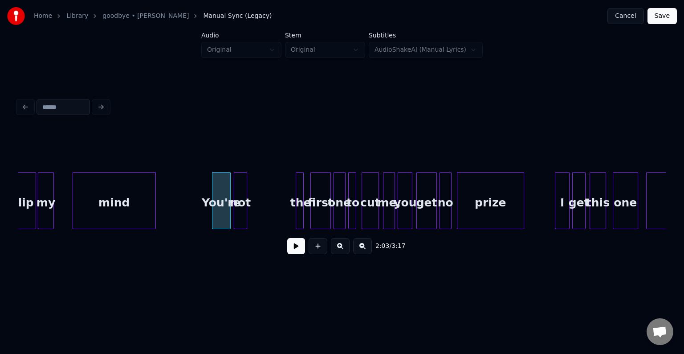
click at [240, 212] on div "not" at bounding box center [240, 202] width 12 height 61
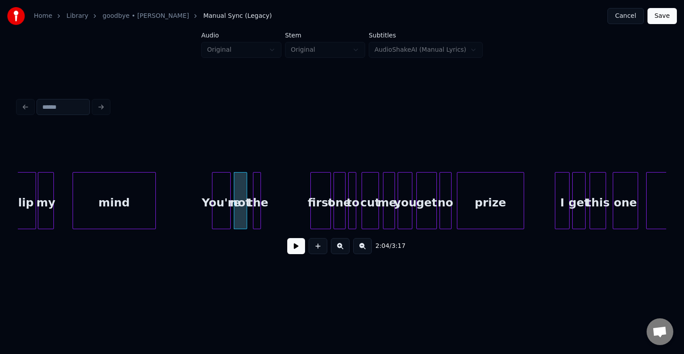
click at [256, 210] on div "the" at bounding box center [257, 202] width 9 height 61
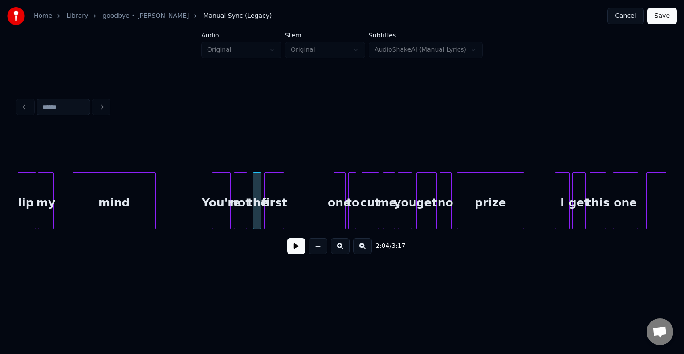
click at [280, 213] on div "first" at bounding box center [273, 202] width 19 height 61
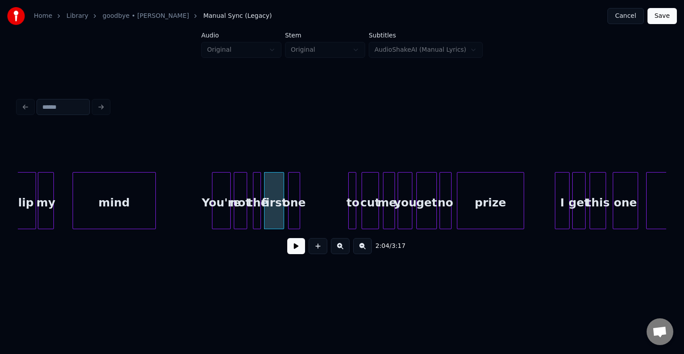
click at [295, 210] on div "one" at bounding box center [294, 202] width 11 height 61
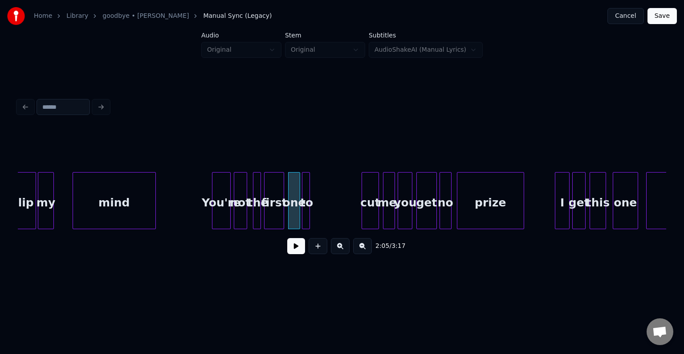
click at [305, 211] on div "to" at bounding box center [306, 202] width 9 height 61
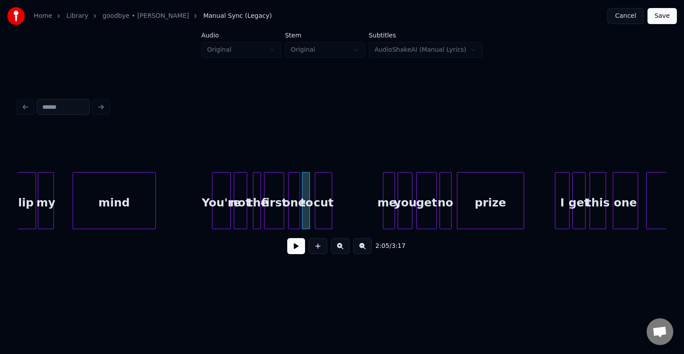
click at [324, 209] on div "cut" at bounding box center [323, 202] width 16 height 61
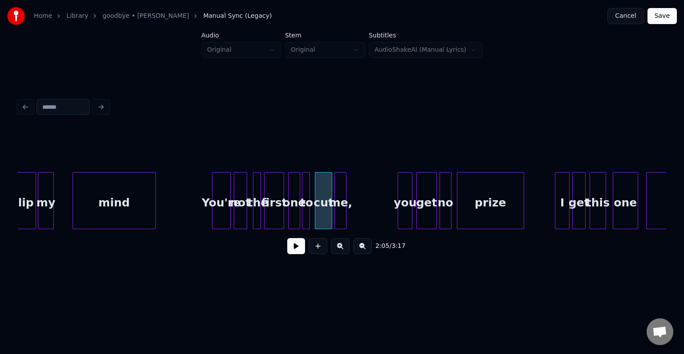
click at [339, 206] on div "me," at bounding box center [340, 202] width 11 height 61
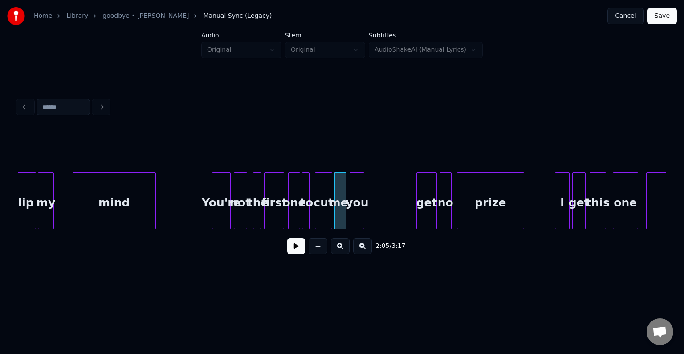
click at [359, 206] on div "you" at bounding box center [357, 202] width 14 height 61
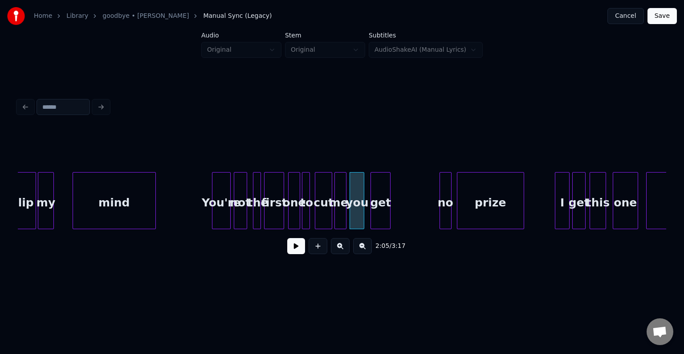
click at [381, 211] on div "get" at bounding box center [380, 202] width 19 height 61
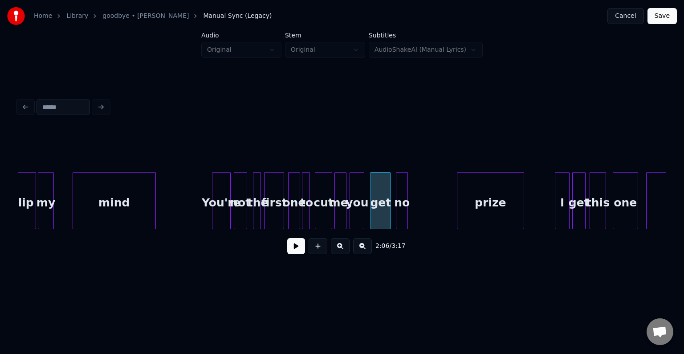
click at [402, 208] on div "no" at bounding box center [401, 202] width 11 height 61
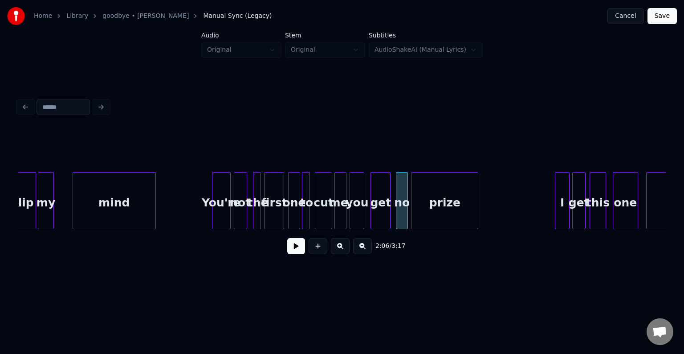
click at [452, 201] on div "prize" at bounding box center [444, 202] width 66 height 61
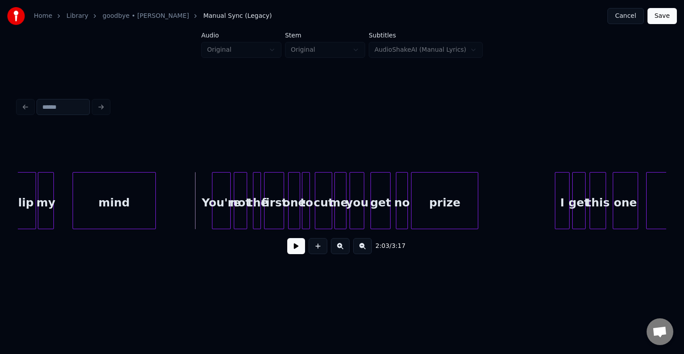
click at [295, 244] on button at bounding box center [296, 246] width 18 height 16
click at [516, 199] on div "I" at bounding box center [519, 202] width 14 height 61
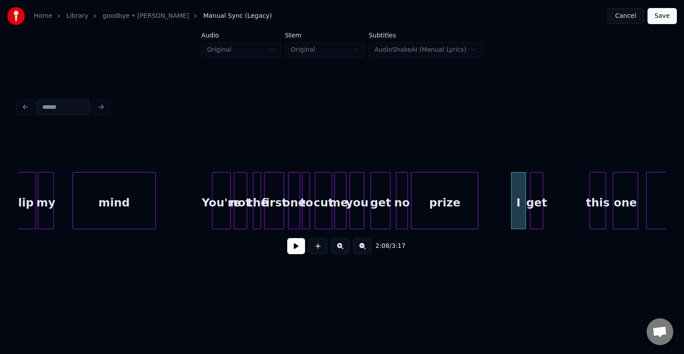
click at [534, 211] on div "get" at bounding box center [536, 202] width 12 height 61
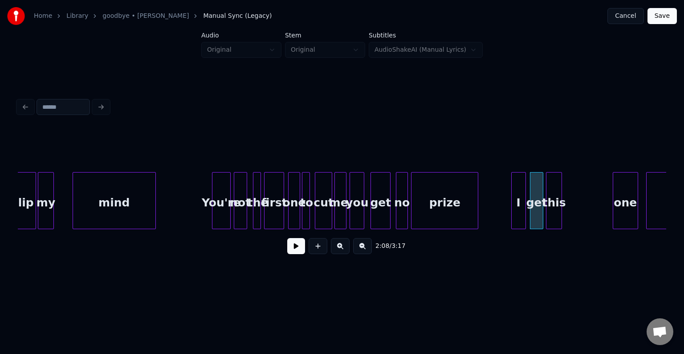
click at [553, 207] on div "this" at bounding box center [553, 202] width 15 height 61
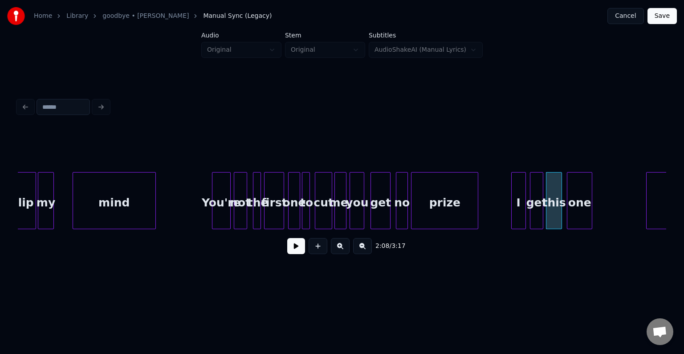
click at [577, 209] on div "one" at bounding box center [579, 202] width 24 height 61
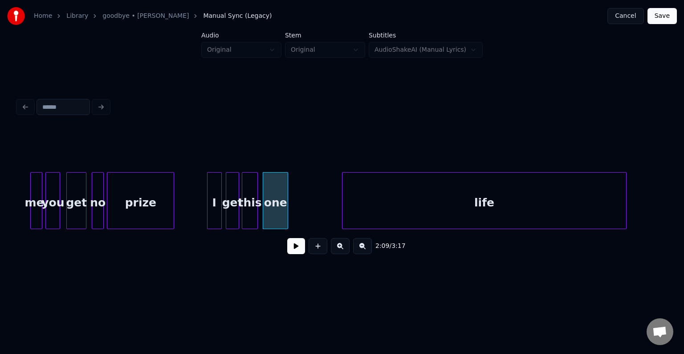
scroll to position [0, 8436]
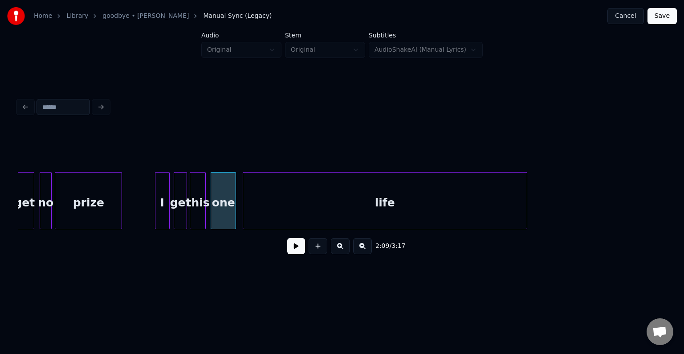
click at [431, 215] on div "life" at bounding box center [385, 202] width 284 height 61
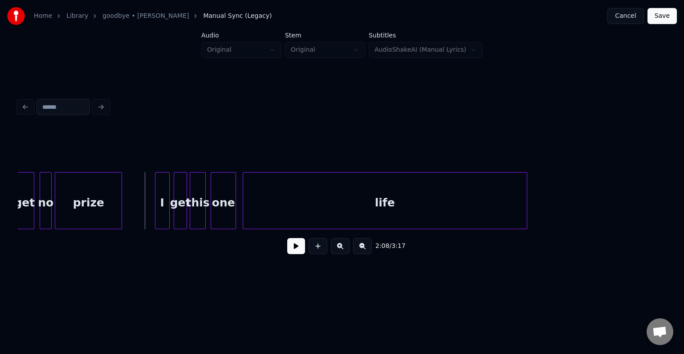
click at [289, 244] on button at bounding box center [296, 246] width 18 height 16
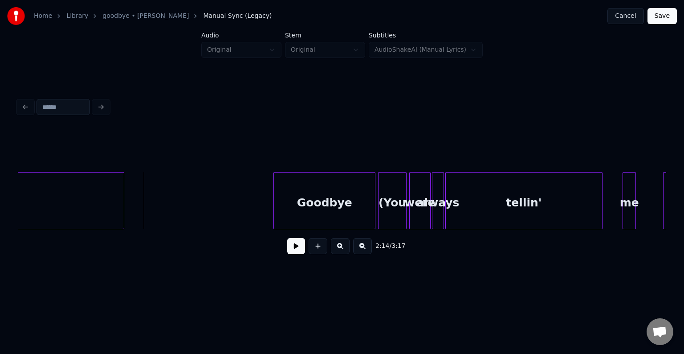
scroll to position [0, 8846]
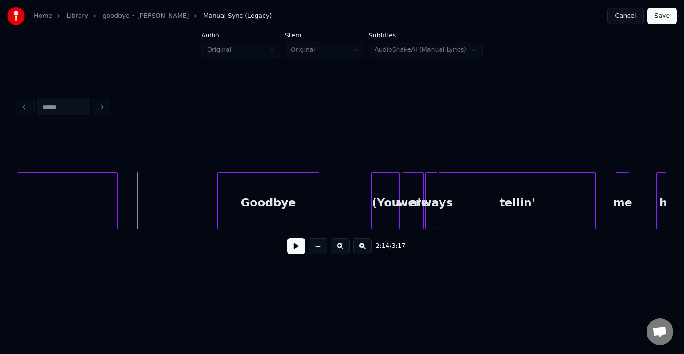
click at [264, 208] on div "Goodbye" at bounding box center [268, 202] width 101 height 61
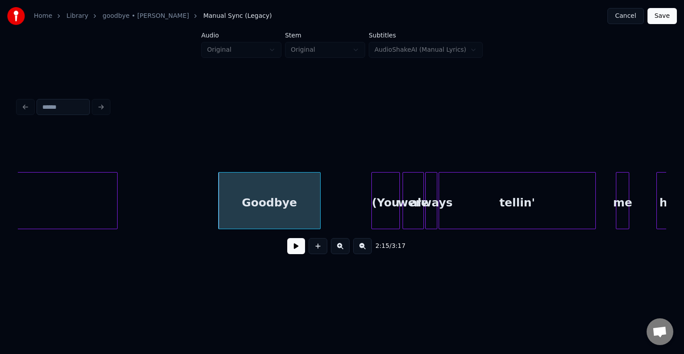
click at [492, 194] on div "tellin'" at bounding box center [517, 202] width 156 height 61
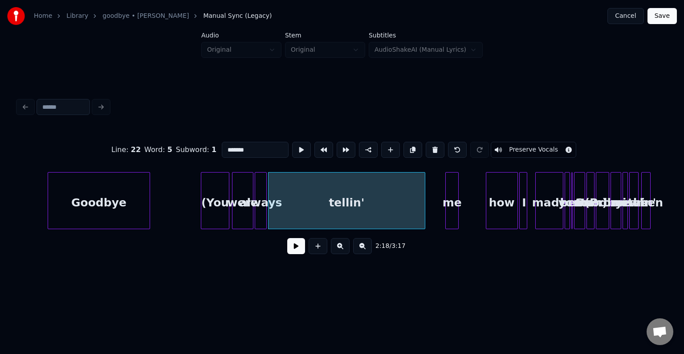
scroll to position [0, 9024]
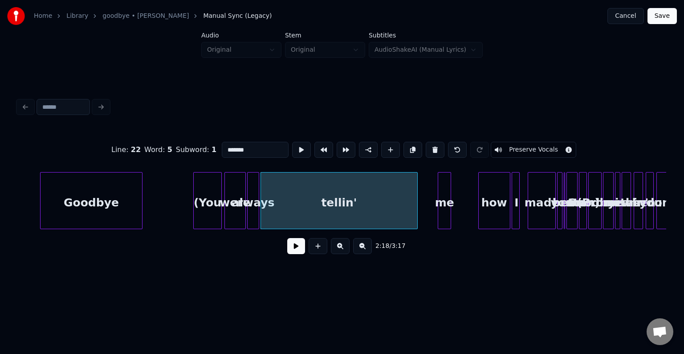
click at [603, 205] on div "(Promises" at bounding box center [608, 202] width 10 height 61
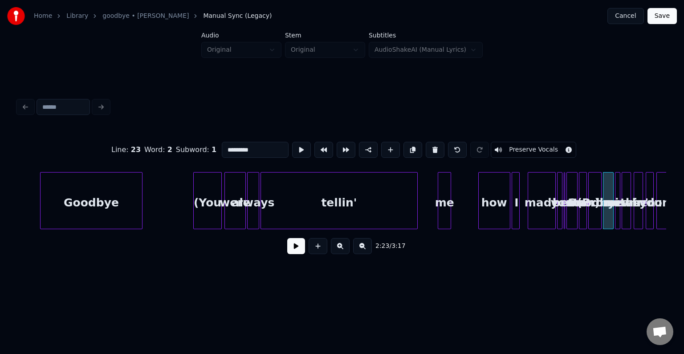
click at [603, 205] on div "(Promises" at bounding box center [608, 202] width 10 height 61
click at [586, 213] on div at bounding box center [585, 200] width 3 height 56
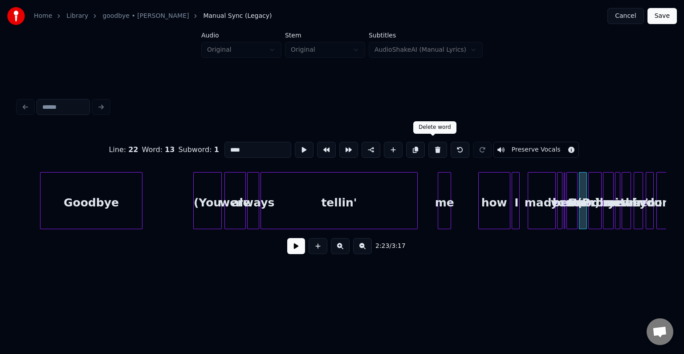
click at [431, 150] on button at bounding box center [437, 150] width 19 height 16
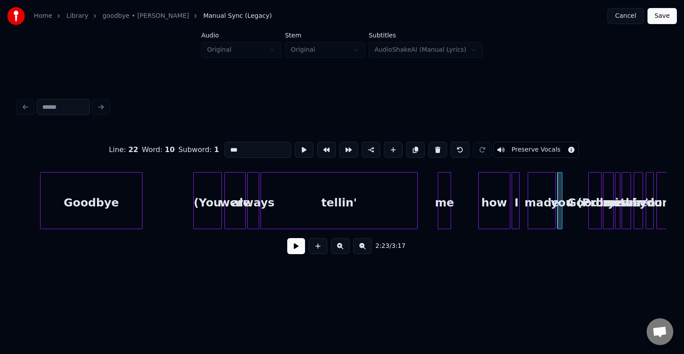
click at [431, 150] on button at bounding box center [437, 150] width 19 height 16
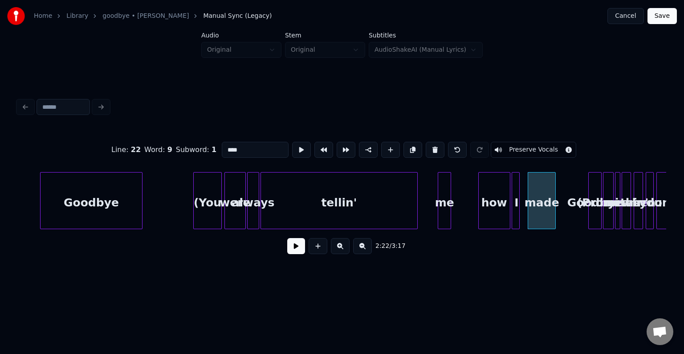
click at [431, 150] on button at bounding box center [435, 150] width 19 height 16
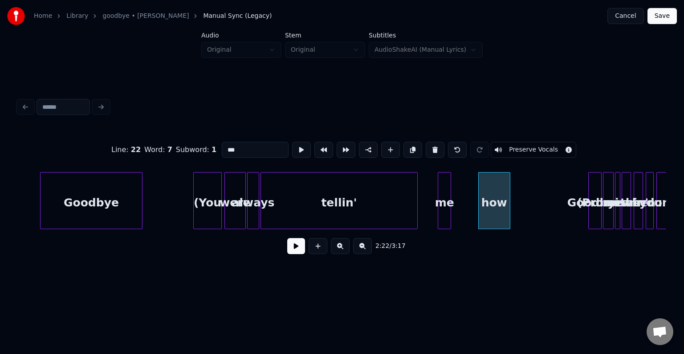
click at [431, 150] on button at bounding box center [435, 150] width 19 height 16
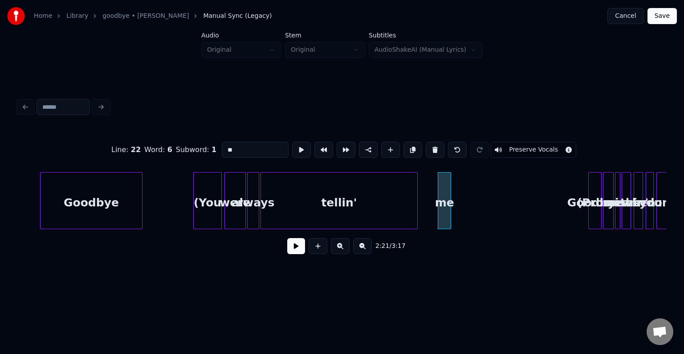
click at [431, 150] on button at bounding box center [435, 150] width 19 height 16
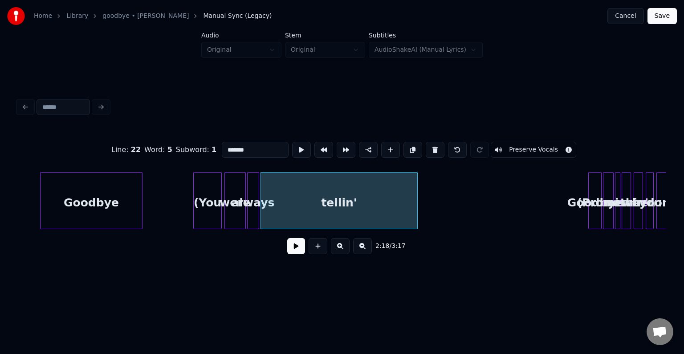
click at [431, 150] on button at bounding box center [435, 150] width 19 height 16
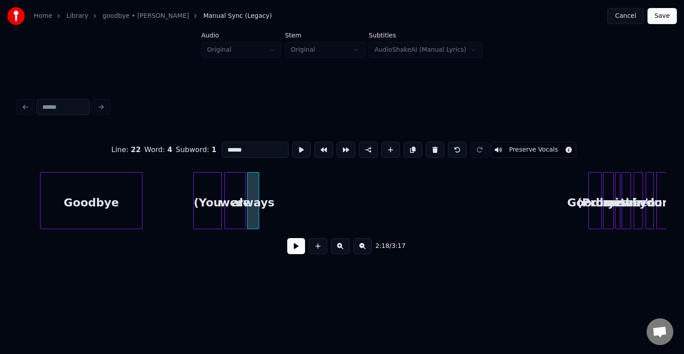
click at [431, 150] on button at bounding box center [435, 150] width 19 height 16
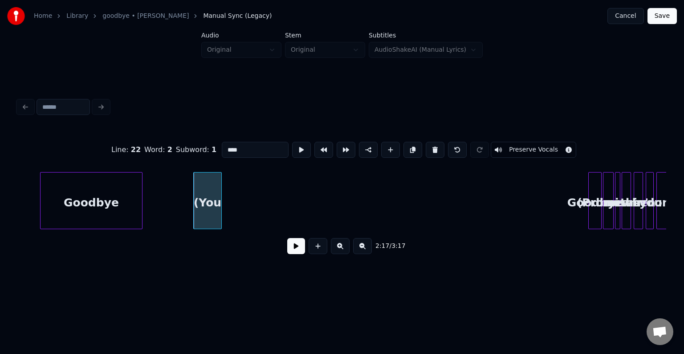
click at [431, 150] on button at bounding box center [435, 150] width 19 height 16
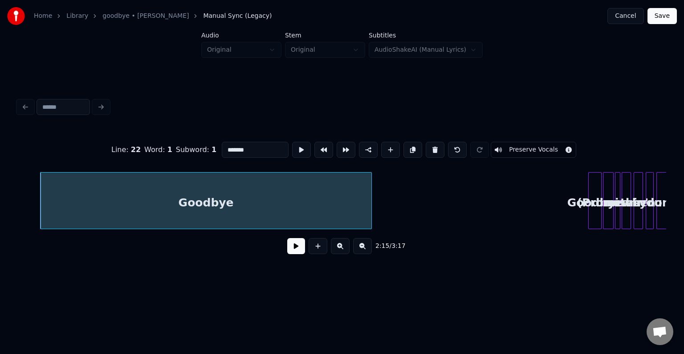
click at [371, 214] on div at bounding box center [370, 200] width 3 height 56
click at [592, 219] on div "Goodbye" at bounding box center [595, 202] width 12 height 61
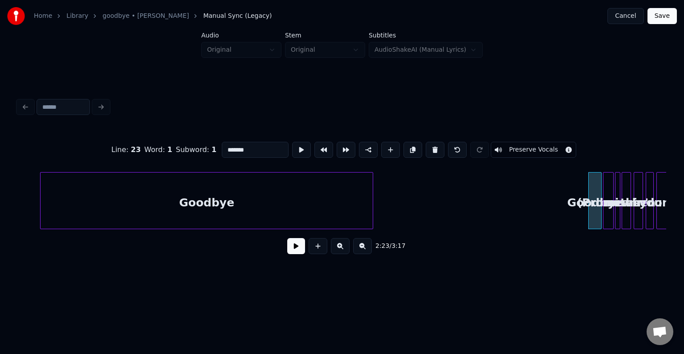
click at [605, 212] on div "(Promises" at bounding box center [608, 202] width 10 height 61
click at [434, 145] on button at bounding box center [435, 150] width 19 height 16
type input "*******"
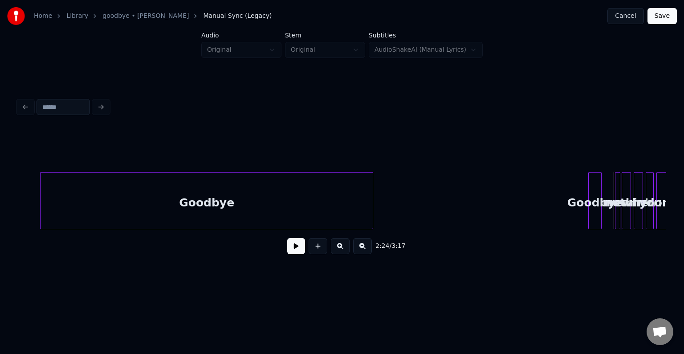
click at [616, 216] on div at bounding box center [616, 200] width 3 height 56
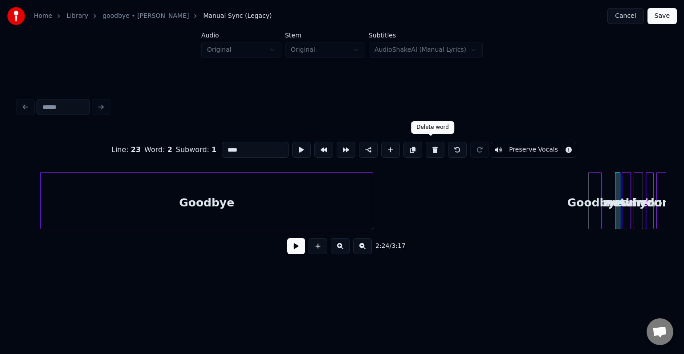
click at [428, 145] on button at bounding box center [435, 150] width 19 height 16
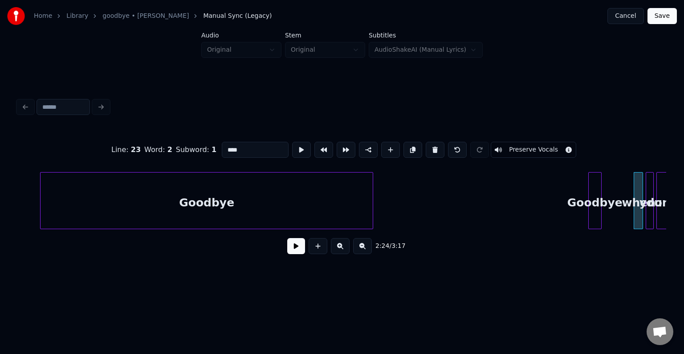
click at [428, 145] on button at bounding box center [435, 150] width 19 height 16
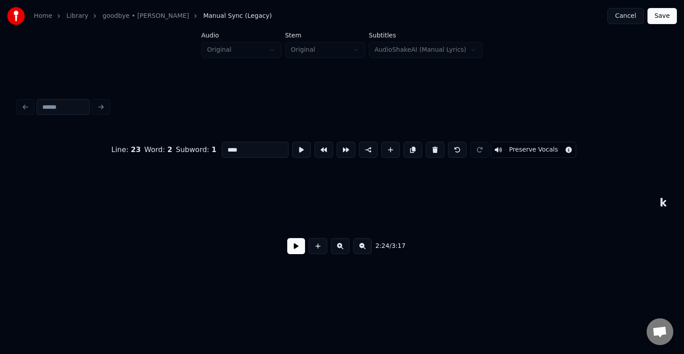
scroll to position [0, 9677]
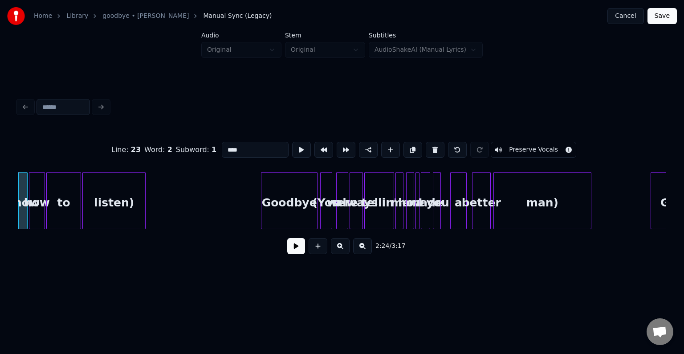
click at [428, 145] on button at bounding box center [435, 150] width 19 height 16
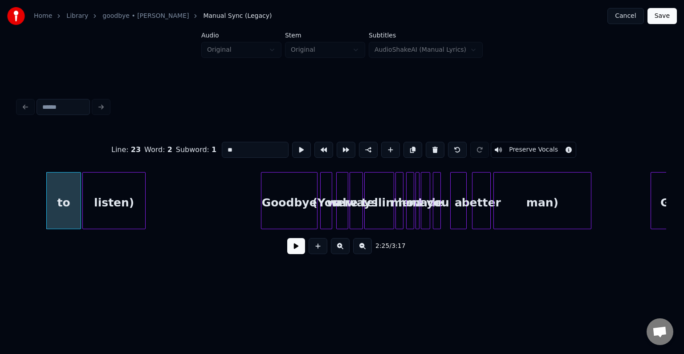
click at [428, 145] on button at bounding box center [435, 150] width 19 height 16
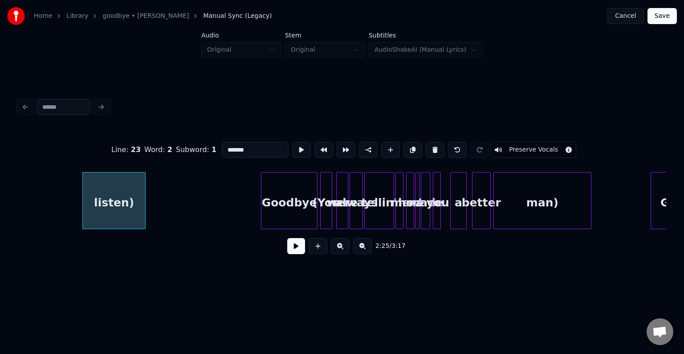
click at [428, 145] on button at bounding box center [435, 150] width 19 height 16
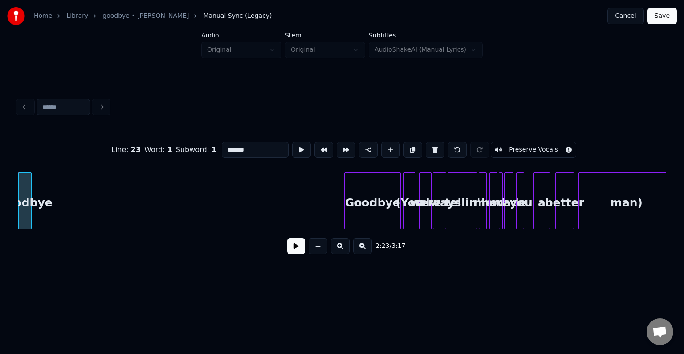
click at [581, 204] on div at bounding box center [580, 200] width 3 height 56
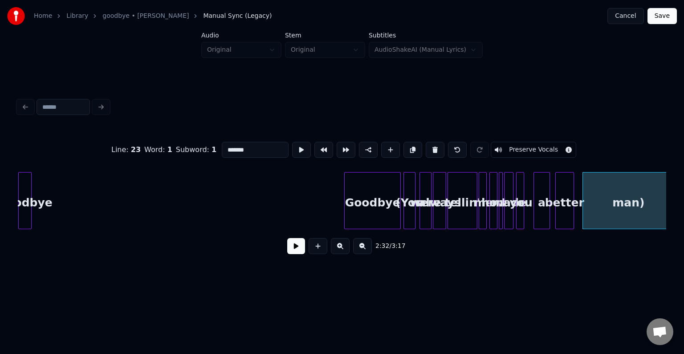
click at [603, 199] on div "man)" at bounding box center [628, 202] width 91 height 61
click at [428, 142] on button at bounding box center [437, 150] width 19 height 16
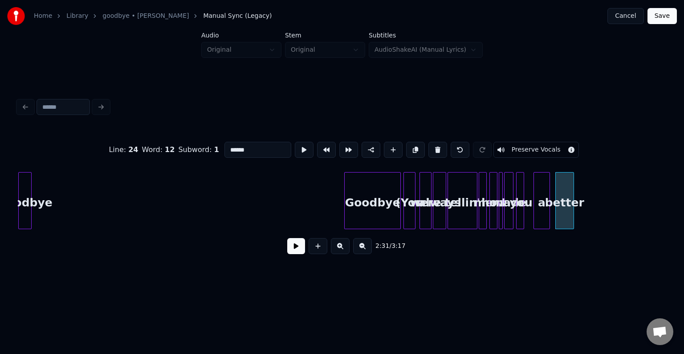
click at [428, 142] on button at bounding box center [437, 150] width 19 height 16
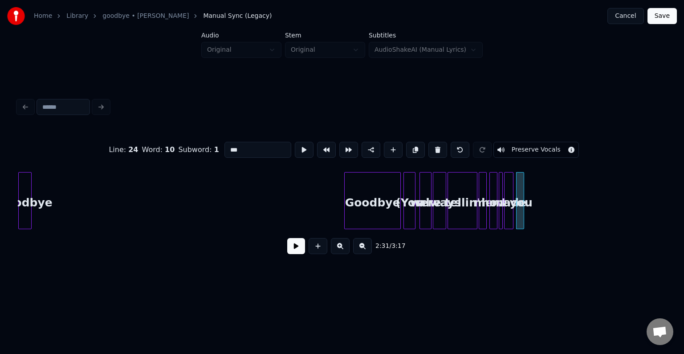
click at [428, 142] on button at bounding box center [437, 150] width 19 height 16
click at [427, 142] on button at bounding box center [435, 150] width 19 height 16
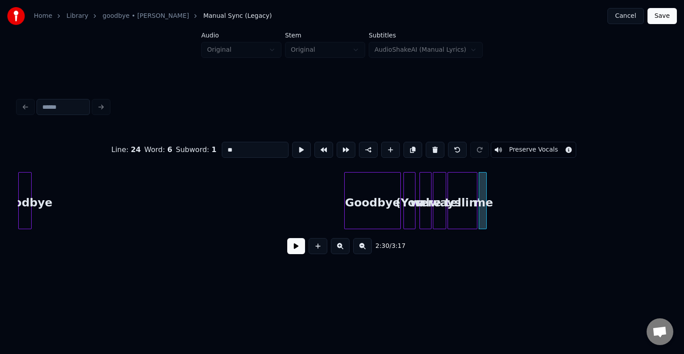
click at [427, 142] on button at bounding box center [435, 150] width 19 height 16
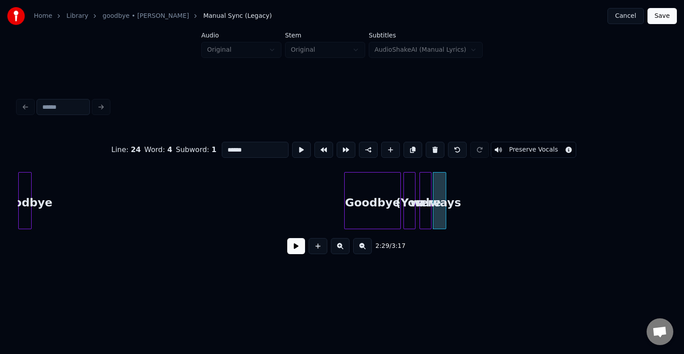
click at [427, 142] on button at bounding box center [435, 150] width 19 height 16
type input "*******"
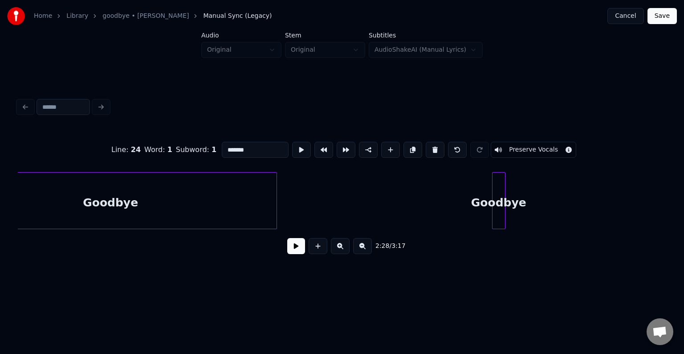
scroll to position [0, 9195]
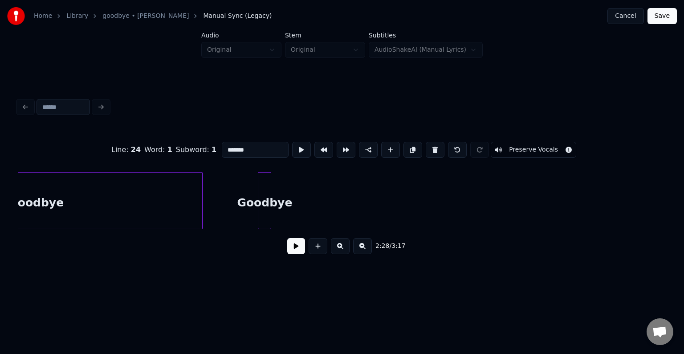
click at [263, 210] on div "Goodbye" at bounding box center [264, 202] width 12 height 61
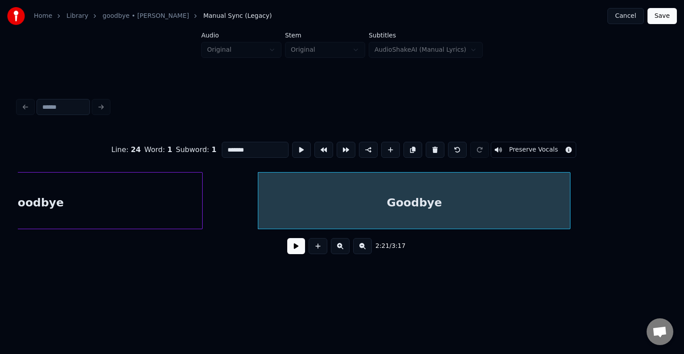
click at [568, 217] on div at bounding box center [568, 200] width 3 height 56
click at [125, 203] on div "Goodbye" at bounding box center [36, 202] width 332 height 61
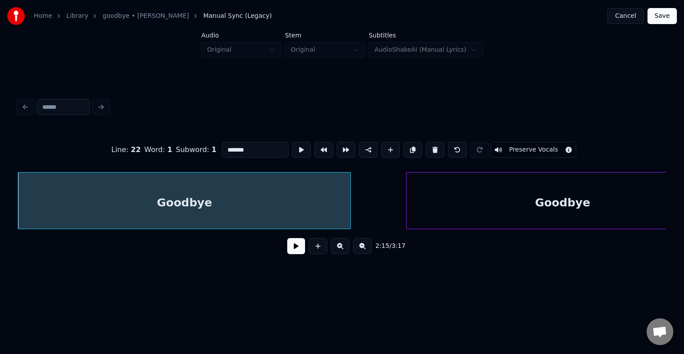
click at [295, 251] on button at bounding box center [296, 246] width 18 height 16
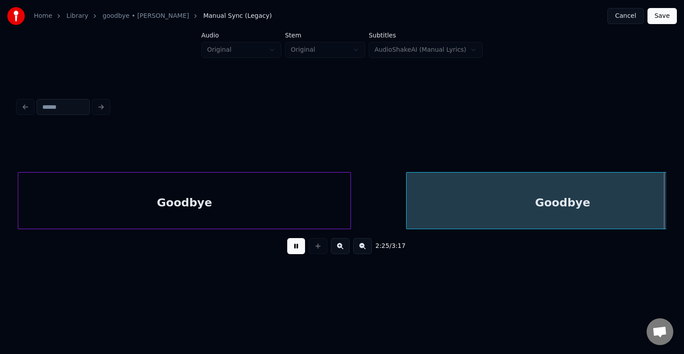
scroll to position [0, 9695]
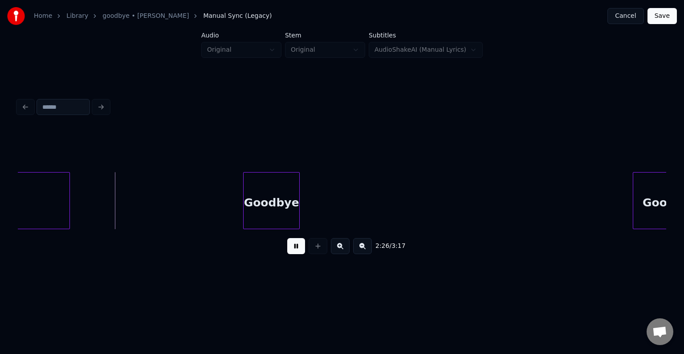
click at [295, 251] on button at bounding box center [296, 246] width 18 height 16
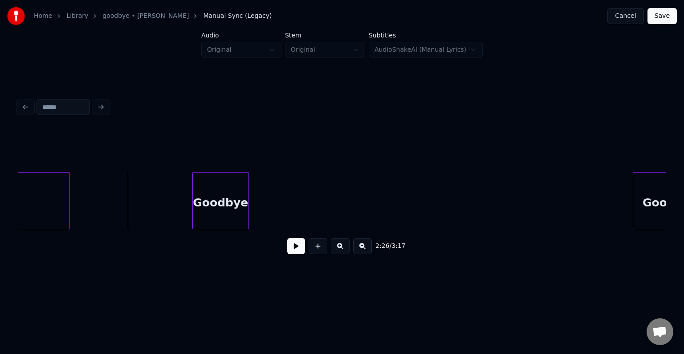
click at [212, 202] on div "Goodbye" at bounding box center [221, 202] width 56 height 61
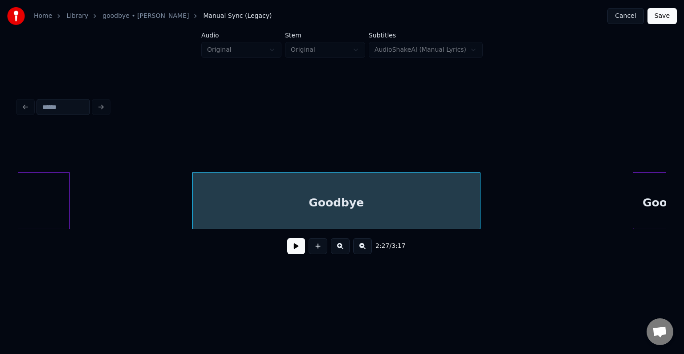
click at [479, 197] on div at bounding box center [478, 200] width 3 height 56
click at [298, 253] on button at bounding box center [296, 246] width 18 height 16
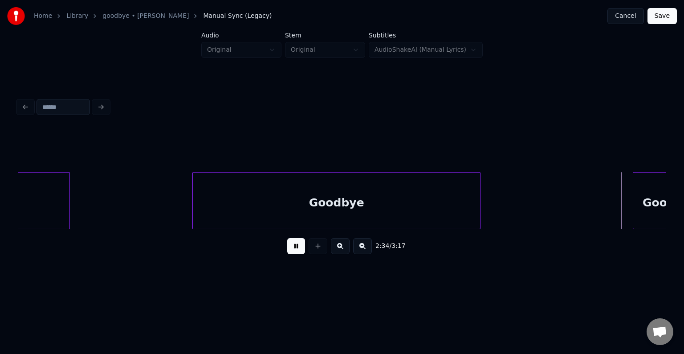
click at [298, 253] on button at bounding box center [296, 246] width 18 height 16
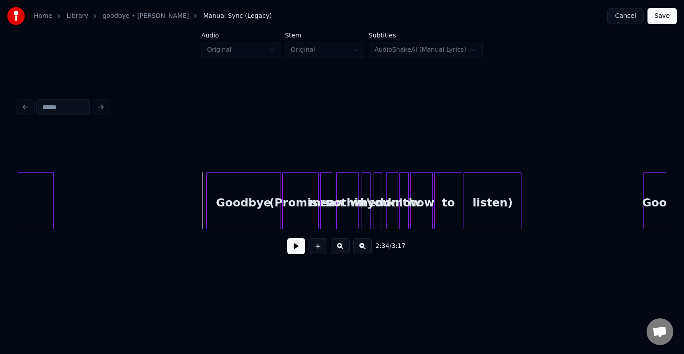
scroll to position [0, 10122]
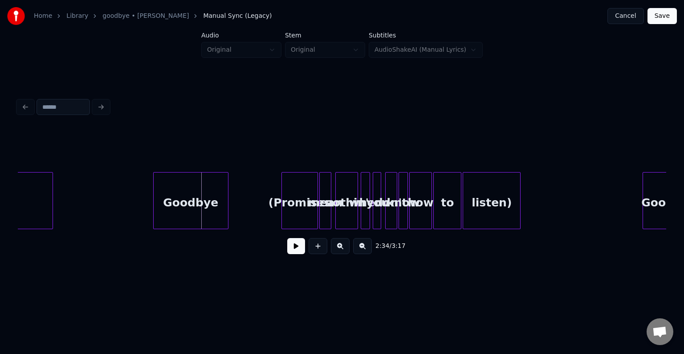
click at [186, 197] on div "Goodbye" at bounding box center [191, 202] width 74 height 61
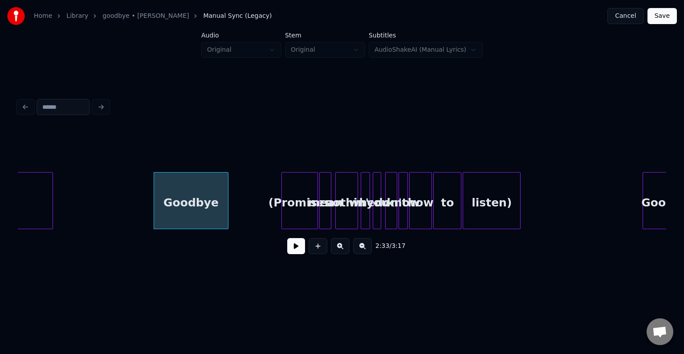
click at [471, 207] on div "listen)" at bounding box center [491, 202] width 57 height 61
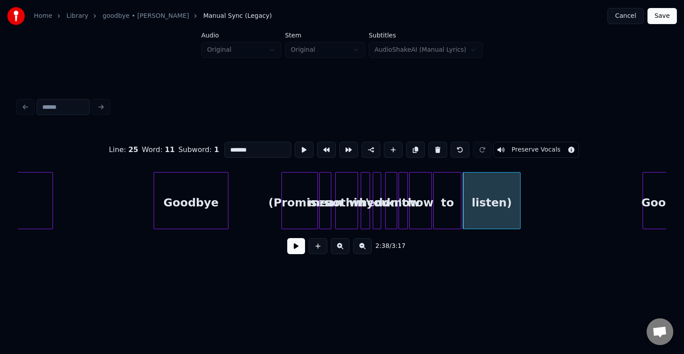
click at [434, 142] on button at bounding box center [437, 150] width 19 height 16
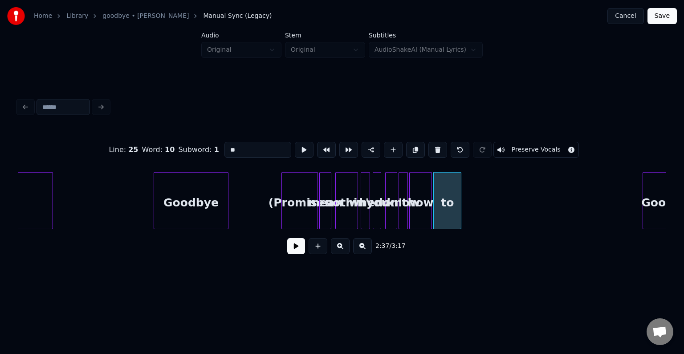
click at [434, 142] on button at bounding box center [437, 150] width 19 height 16
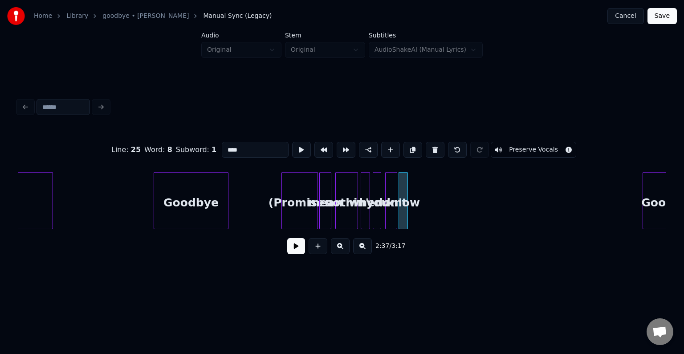
click at [434, 142] on button at bounding box center [435, 150] width 19 height 16
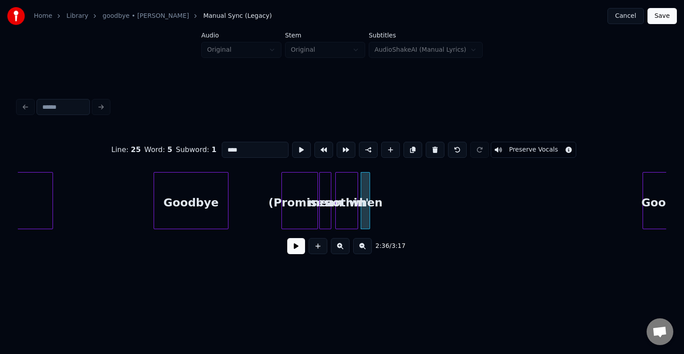
click at [434, 142] on button at bounding box center [435, 150] width 19 height 16
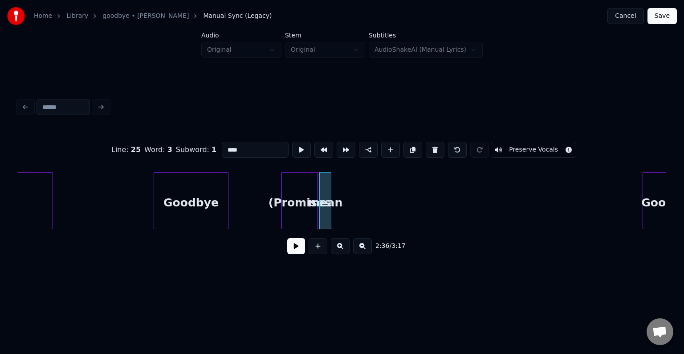
click at [434, 142] on button at bounding box center [435, 150] width 19 height 16
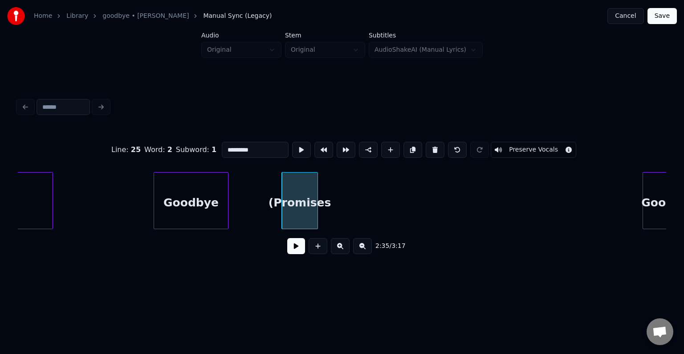
click at [434, 142] on button at bounding box center [435, 150] width 19 height 16
type input "*******"
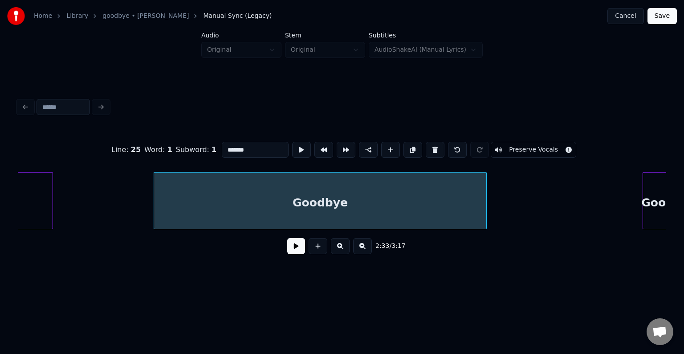
click at [484, 215] on div at bounding box center [485, 200] width 3 height 56
click at [285, 253] on div "2:33 / 3:17" at bounding box center [342, 246] width 634 height 20
click at [291, 253] on button at bounding box center [296, 246] width 18 height 16
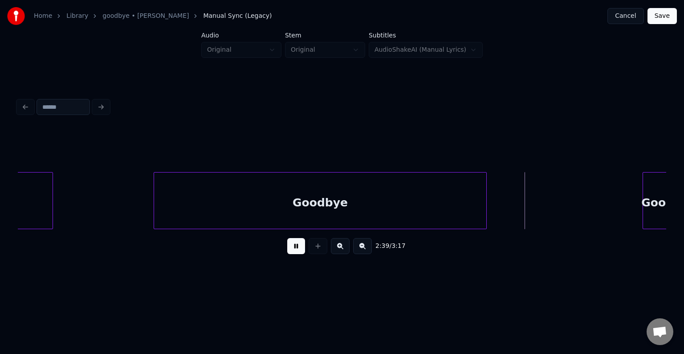
click at [291, 253] on button at bounding box center [296, 246] width 18 height 16
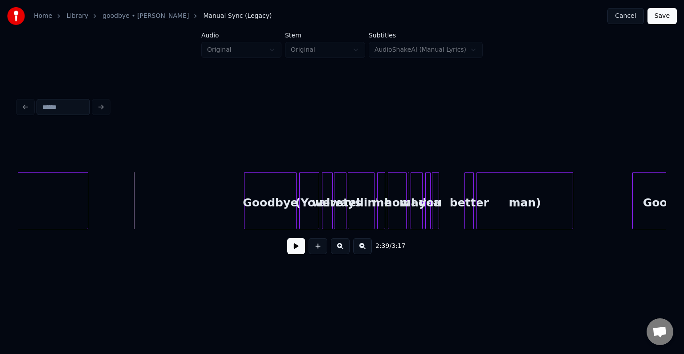
scroll to position [0, 10550]
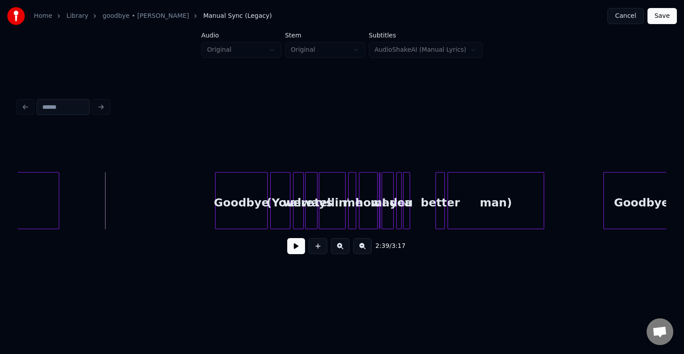
click at [535, 210] on div "man)" at bounding box center [496, 202] width 96 height 61
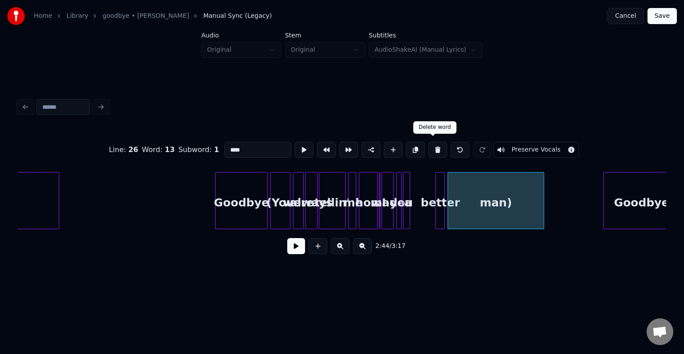
click at [436, 146] on button at bounding box center [437, 150] width 19 height 16
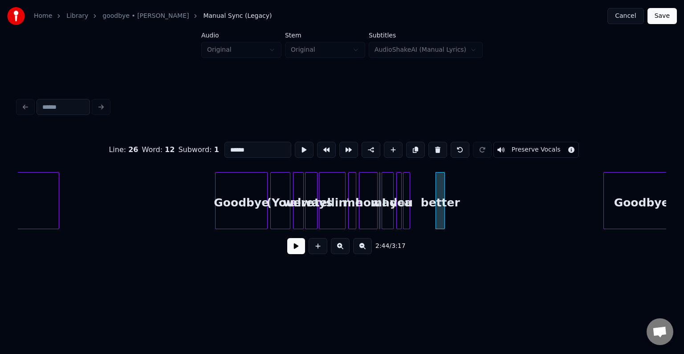
click at [436, 146] on button at bounding box center [437, 150] width 19 height 16
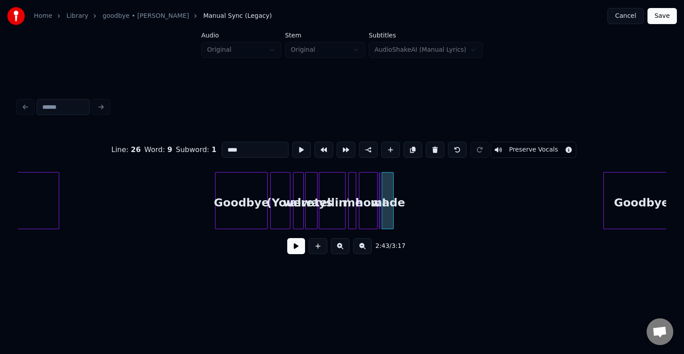
click at [436, 146] on button at bounding box center [435, 150] width 19 height 16
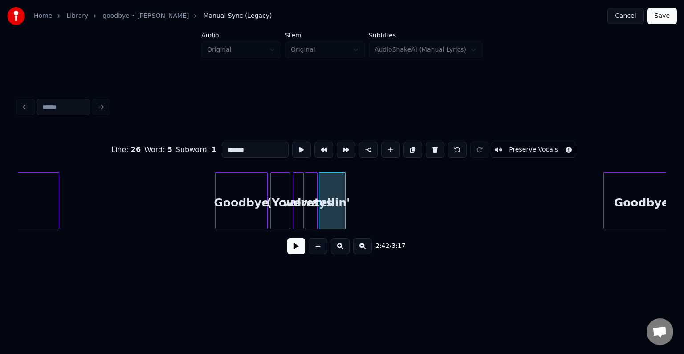
click at [436, 146] on button at bounding box center [435, 150] width 19 height 16
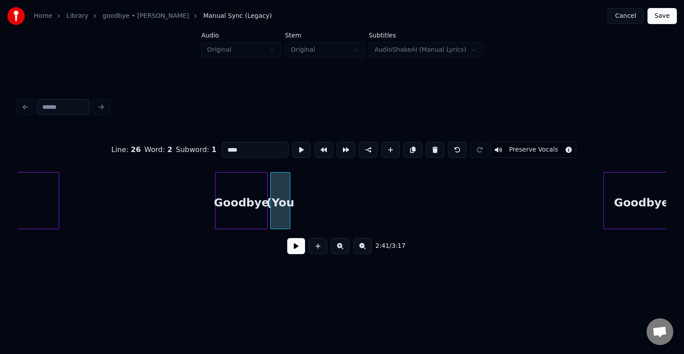
click at [436, 146] on button at bounding box center [435, 150] width 19 height 16
type input "*******"
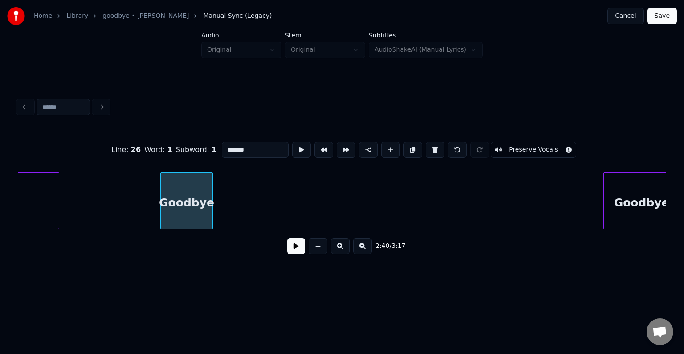
click at [187, 215] on div "Goodbye" at bounding box center [187, 202] width 52 height 61
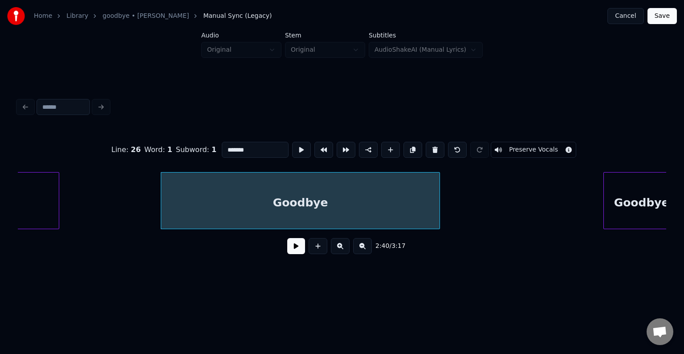
click at [439, 201] on div at bounding box center [438, 200] width 3 height 56
click at [297, 249] on button at bounding box center [296, 246] width 18 height 16
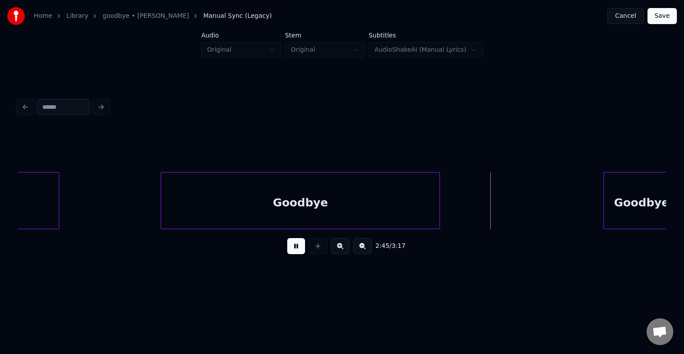
click at [297, 249] on button at bounding box center [296, 246] width 18 height 16
click at [488, 208] on div at bounding box center [489, 200] width 3 height 56
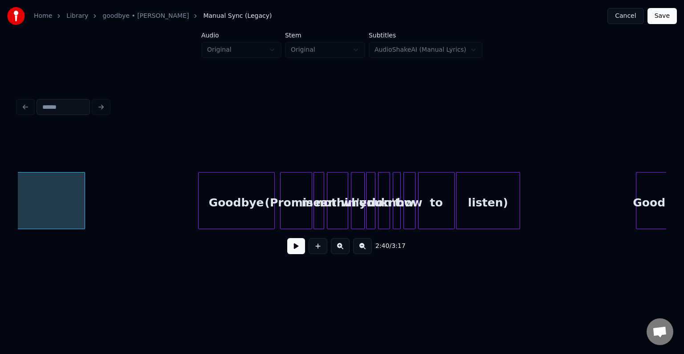
scroll to position [0, 10995]
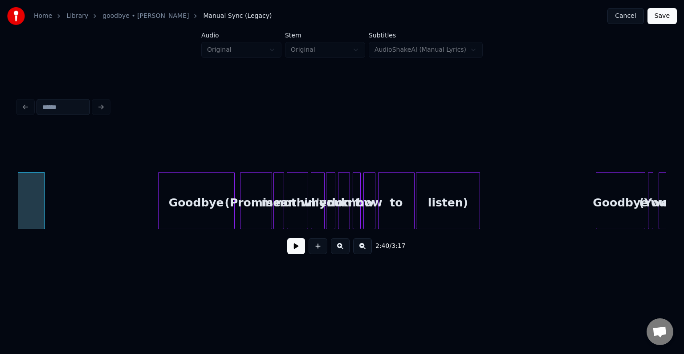
click at [465, 217] on div "listen)" at bounding box center [448, 202] width 64 height 61
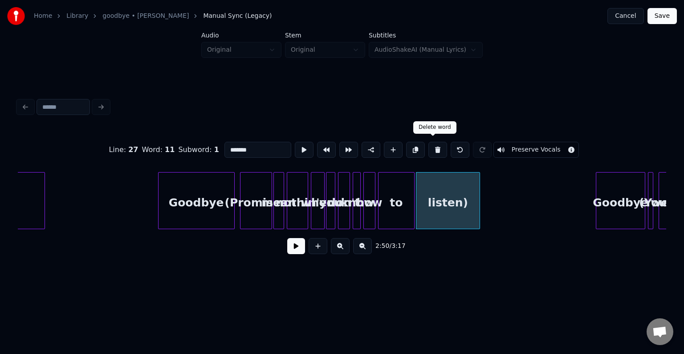
click at [429, 151] on button at bounding box center [437, 150] width 19 height 16
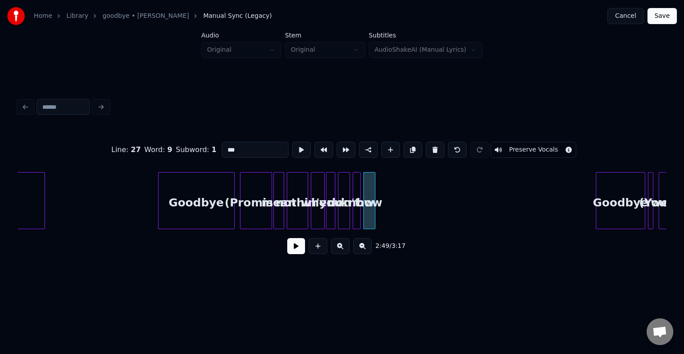
click at [429, 151] on button at bounding box center [435, 150] width 19 height 16
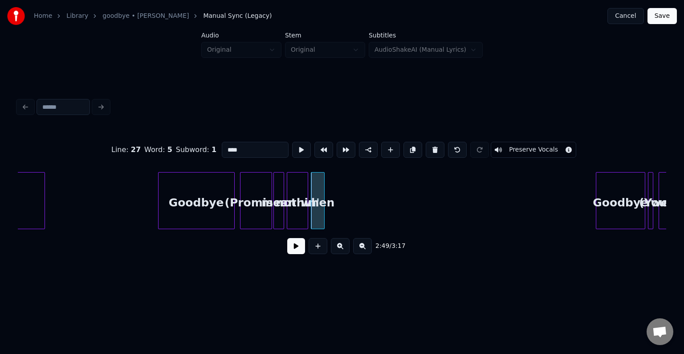
click at [429, 151] on button at bounding box center [435, 150] width 19 height 16
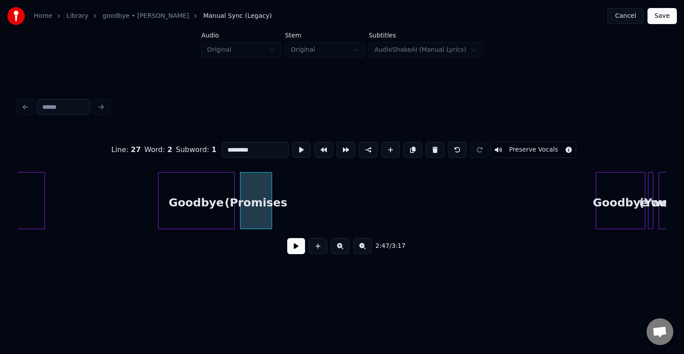
click at [429, 151] on button at bounding box center [435, 150] width 19 height 16
type input "*******"
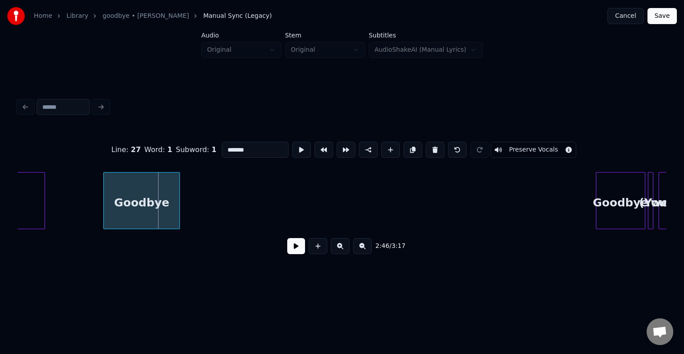
click at [131, 205] on div "Goodbye" at bounding box center [142, 202] width 76 height 61
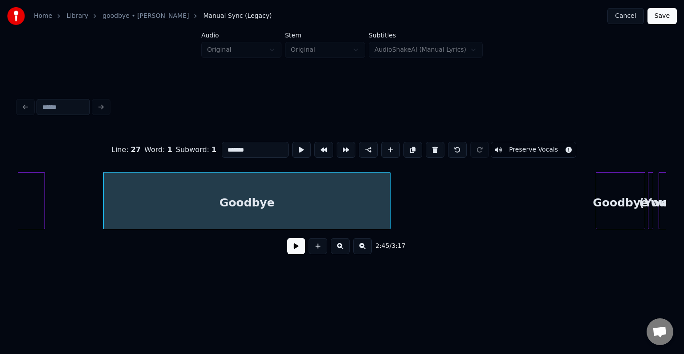
click at [389, 196] on div at bounding box center [388, 200] width 3 height 56
click at [295, 246] on button at bounding box center [296, 246] width 18 height 16
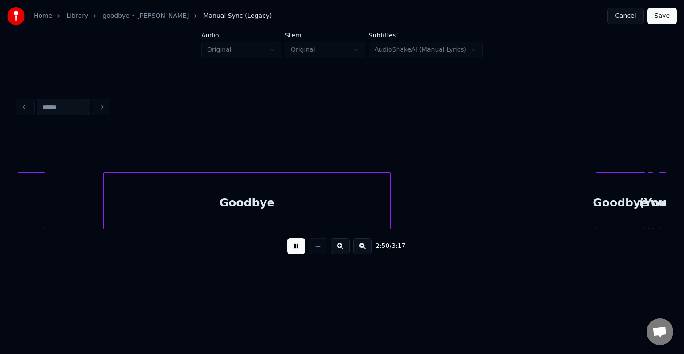
click at [295, 246] on button at bounding box center [296, 246] width 18 height 16
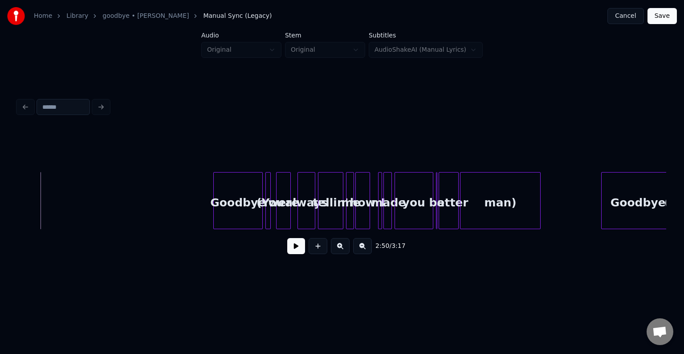
scroll to position [0, 11405]
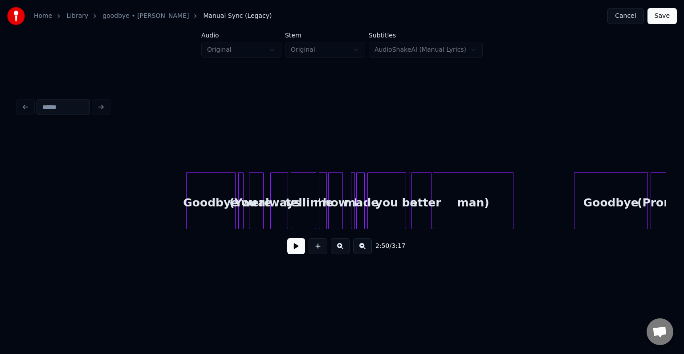
click at [456, 207] on div "man)" at bounding box center [473, 202] width 80 height 61
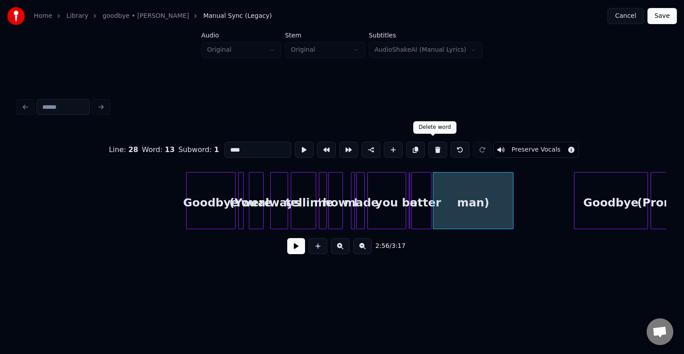
click at [432, 147] on button at bounding box center [437, 150] width 19 height 16
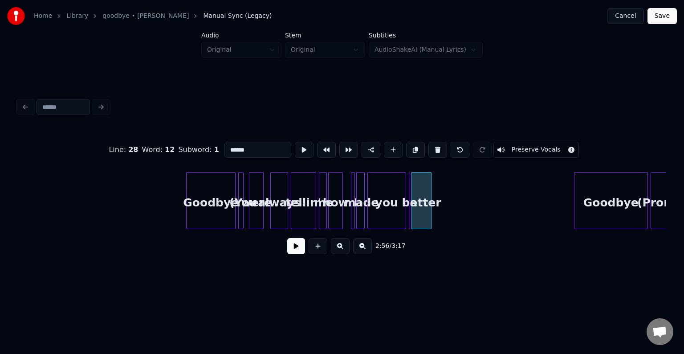
click at [432, 147] on button at bounding box center [437, 150] width 19 height 16
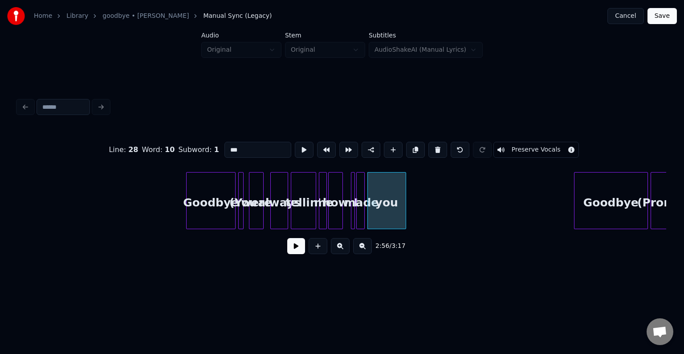
click at [432, 147] on button at bounding box center [437, 150] width 19 height 16
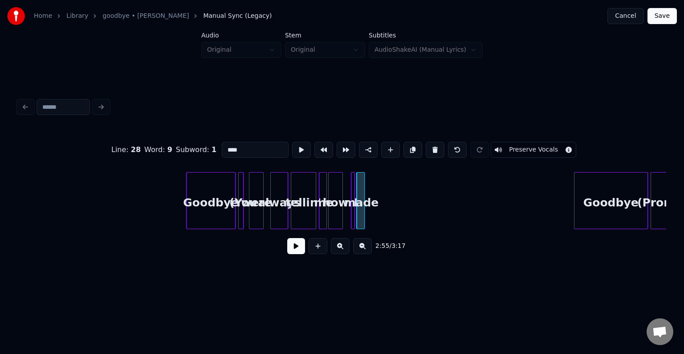
click at [432, 147] on button at bounding box center [435, 150] width 19 height 16
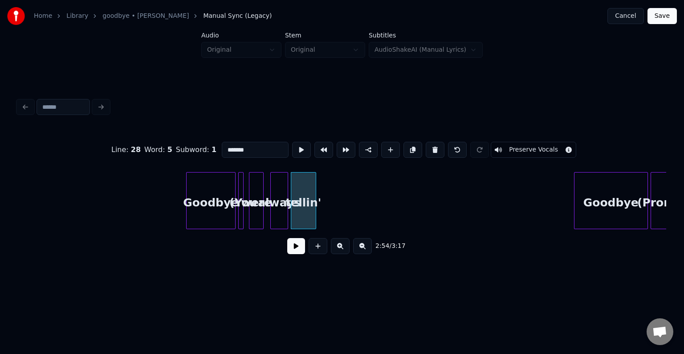
click at [432, 147] on button at bounding box center [435, 150] width 19 height 16
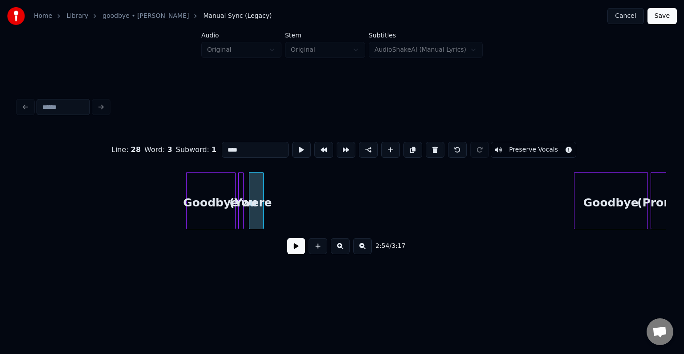
click at [432, 147] on button at bounding box center [435, 150] width 19 height 16
type input "*******"
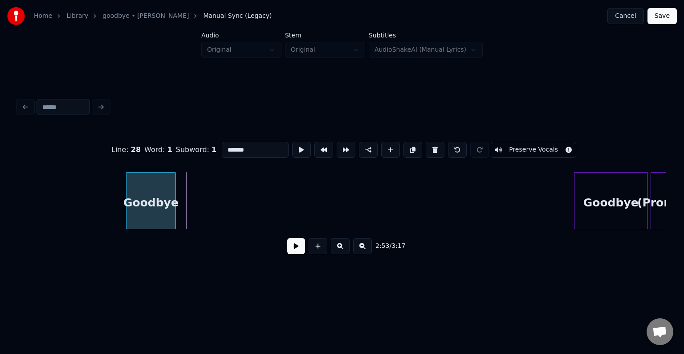
click at [145, 214] on div "Goodbye" at bounding box center [150, 202] width 49 height 61
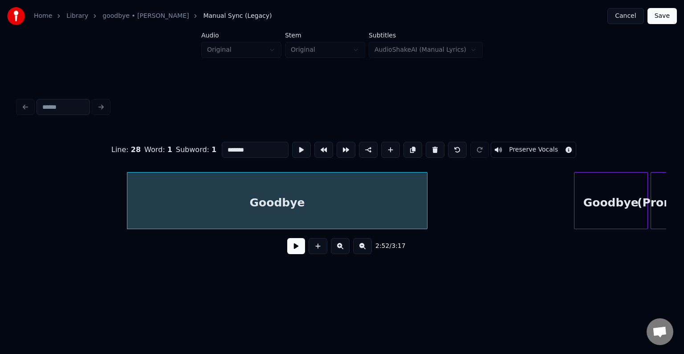
click at [426, 200] on div at bounding box center [425, 200] width 3 height 56
click at [282, 253] on div "2:52 / 3:17" at bounding box center [342, 246] width 634 height 20
click at [295, 251] on button at bounding box center [296, 246] width 18 height 16
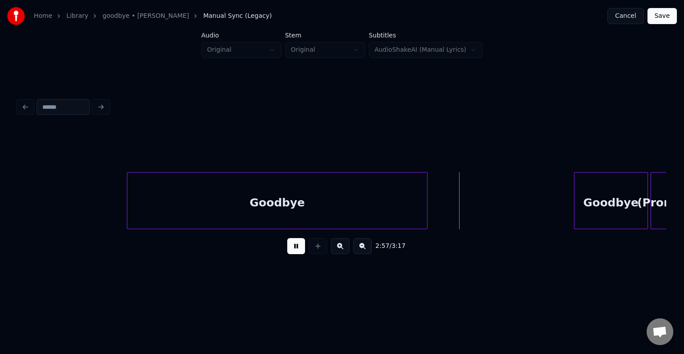
click at [295, 251] on button at bounding box center [296, 246] width 18 height 16
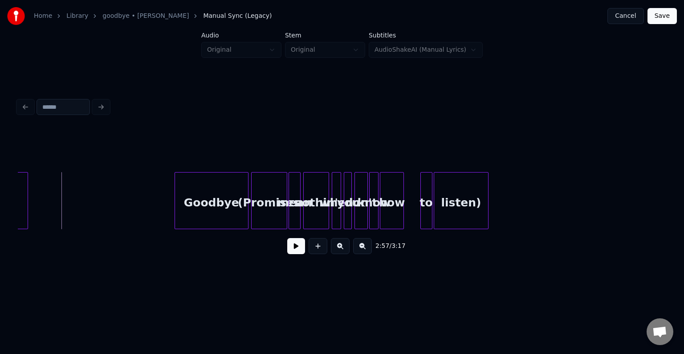
scroll to position [0, 11814]
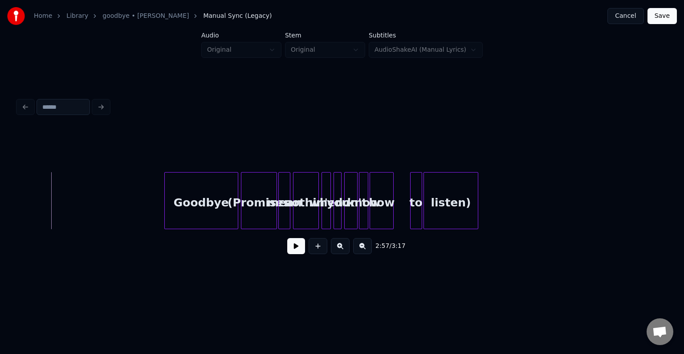
click at [447, 218] on div "listen)" at bounding box center [451, 202] width 54 height 61
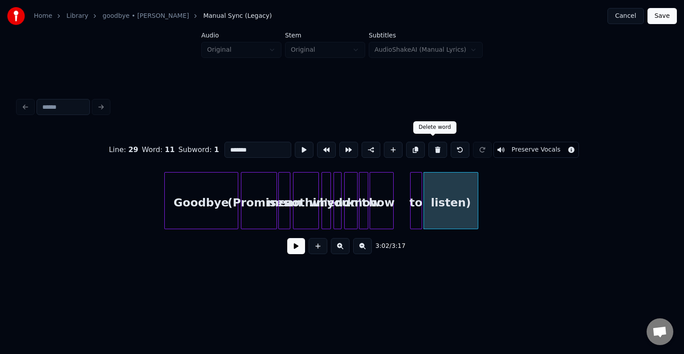
click at [433, 142] on button at bounding box center [437, 150] width 19 height 16
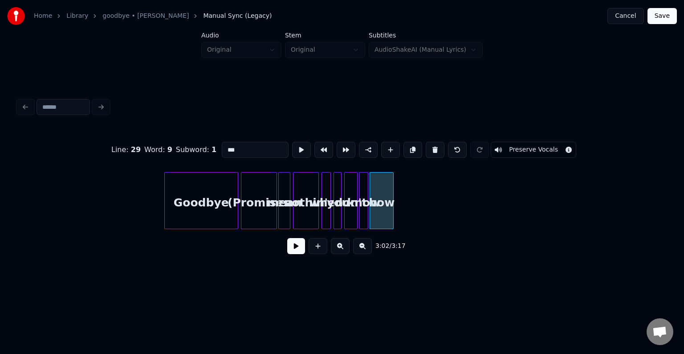
click at [433, 142] on button at bounding box center [435, 150] width 19 height 16
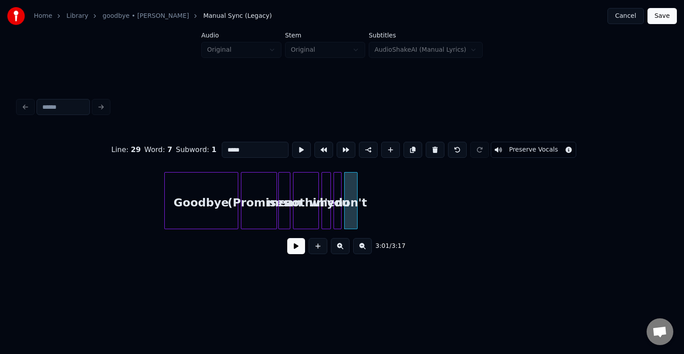
click at [433, 142] on button at bounding box center [435, 150] width 19 height 16
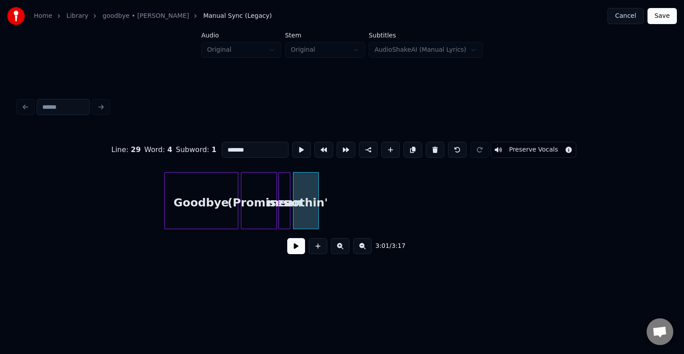
click at [433, 142] on button at bounding box center [435, 150] width 19 height 16
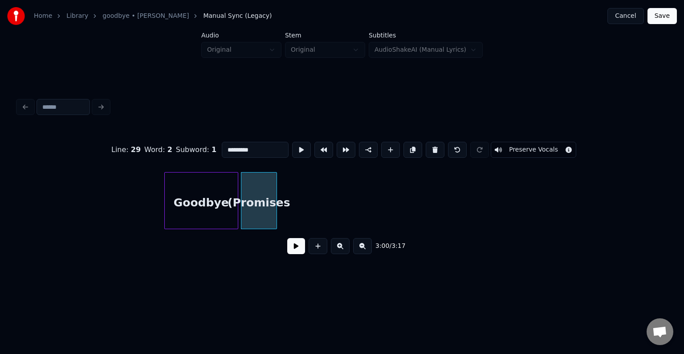
click at [433, 142] on button at bounding box center [435, 150] width 19 height 16
type input "*******"
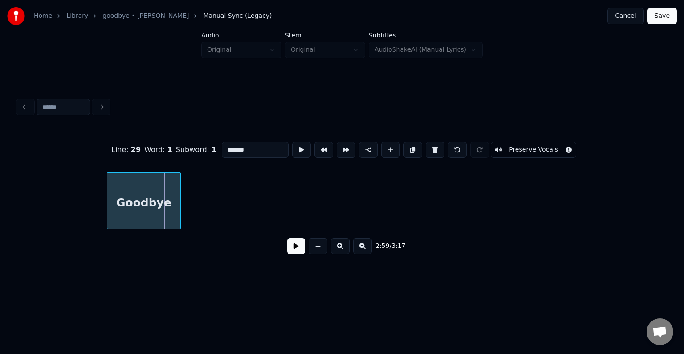
click at [145, 219] on div "Goodbye" at bounding box center [143, 202] width 73 height 61
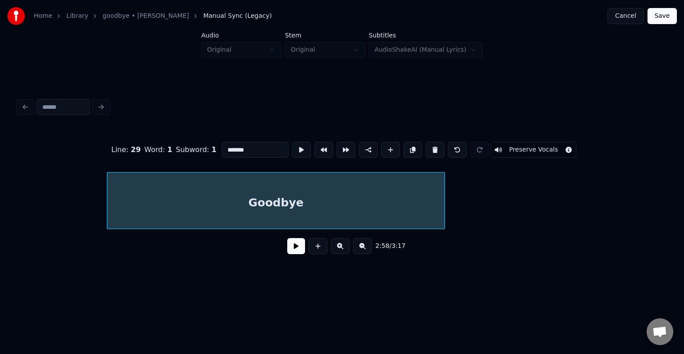
click at [443, 207] on div at bounding box center [443, 200] width 3 height 56
click at [294, 252] on button at bounding box center [296, 246] width 18 height 16
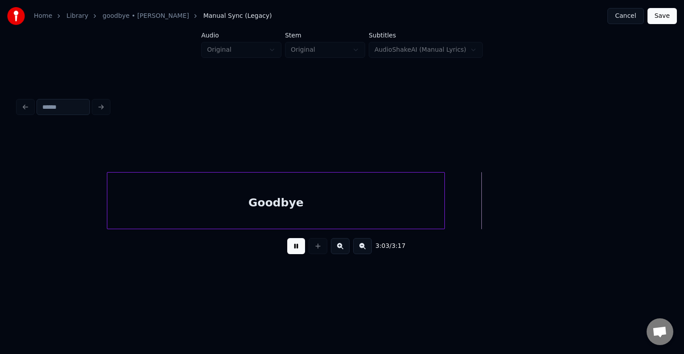
click at [294, 252] on button at bounding box center [296, 246] width 18 height 16
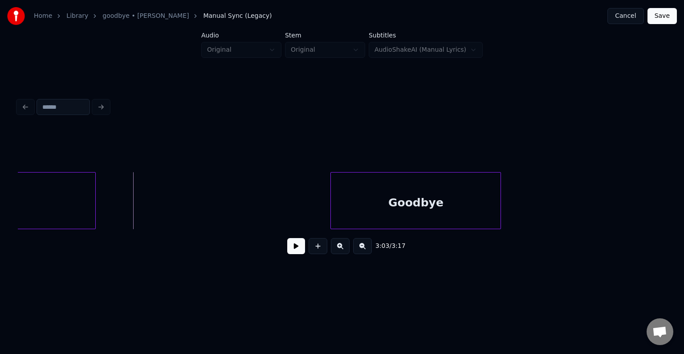
scroll to position [0, 12141]
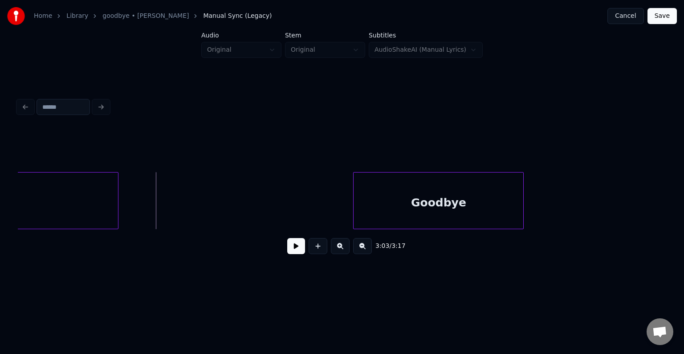
click at [289, 252] on button at bounding box center [296, 246] width 18 height 16
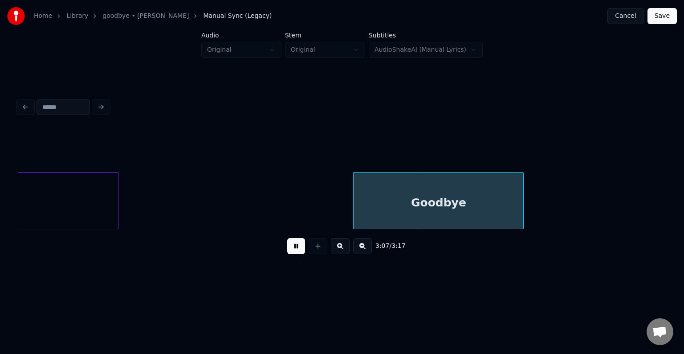
click at [404, 192] on div "Goodbye" at bounding box center [439, 202] width 170 height 61
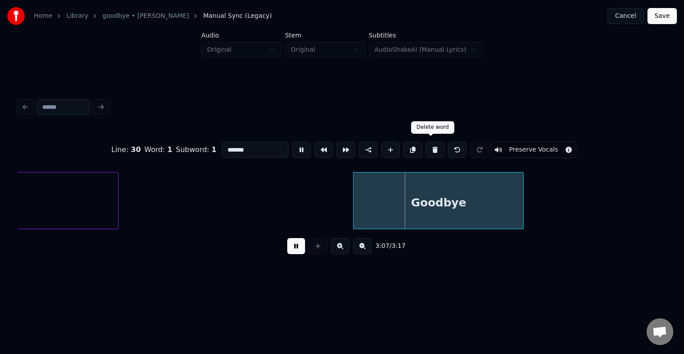
click at [429, 150] on button at bounding box center [435, 150] width 19 height 16
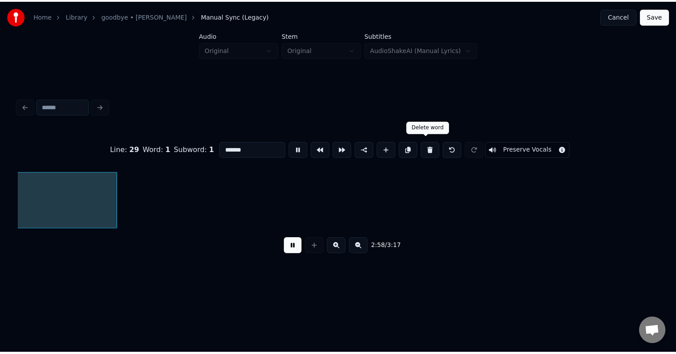
scroll to position [0, 11903]
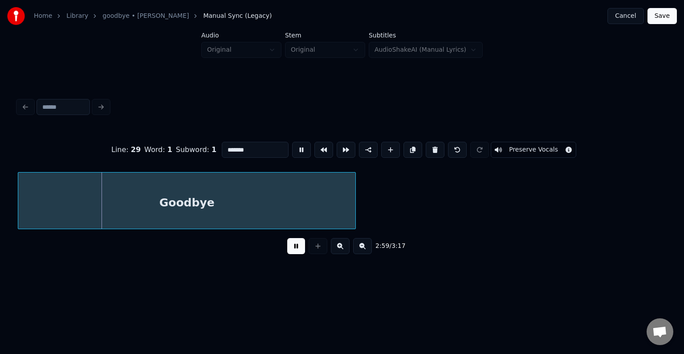
click at [662, 20] on button "Save" at bounding box center [661, 16] width 29 height 16
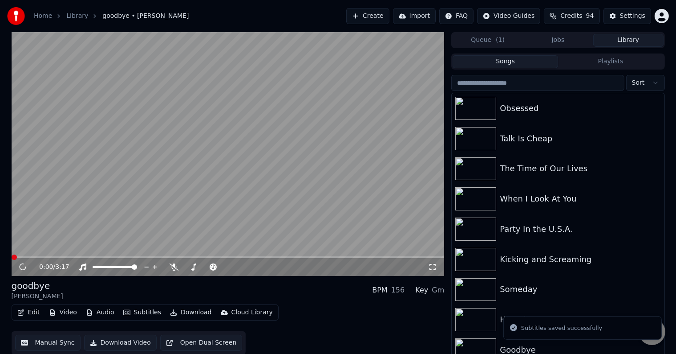
click at [185, 308] on button "Download" at bounding box center [191, 312] width 49 height 12
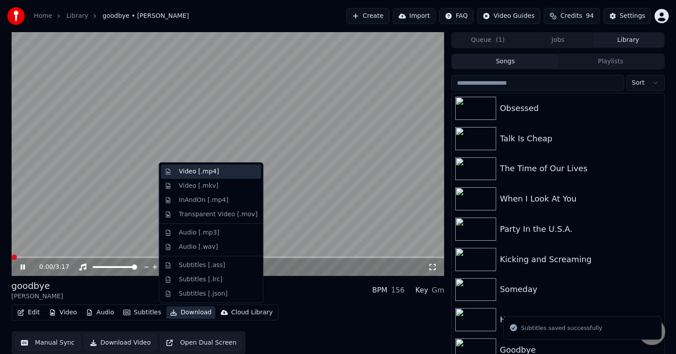
click at [193, 176] on div "Video [.mp4]" at bounding box center [211, 171] width 100 height 14
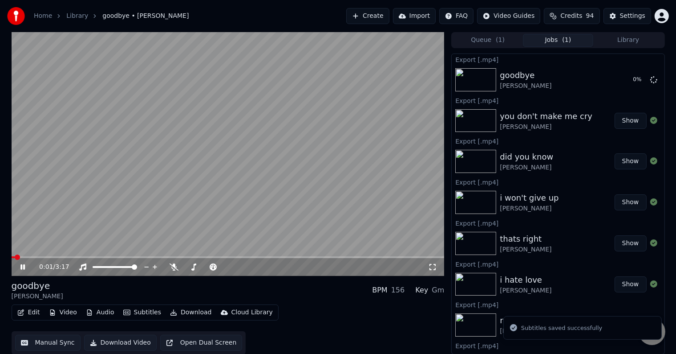
click at [21, 267] on icon at bounding box center [22, 266] width 4 height 5
click at [633, 40] on button "Library" at bounding box center [628, 40] width 70 height 13
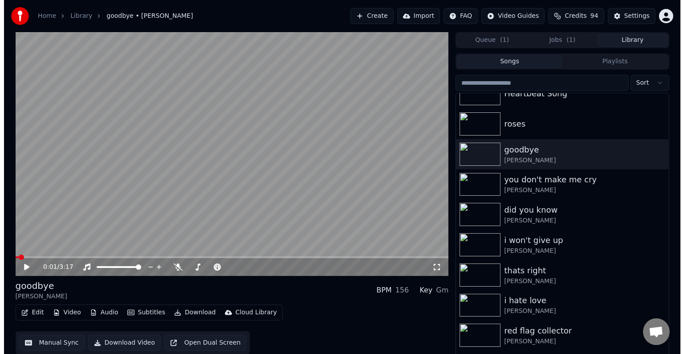
scroll to position [7267, 0]
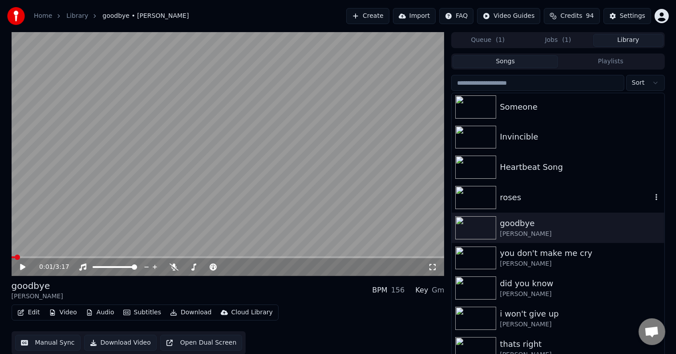
click at [566, 196] on div "roses" at bounding box center [576, 197] width 152 height 12
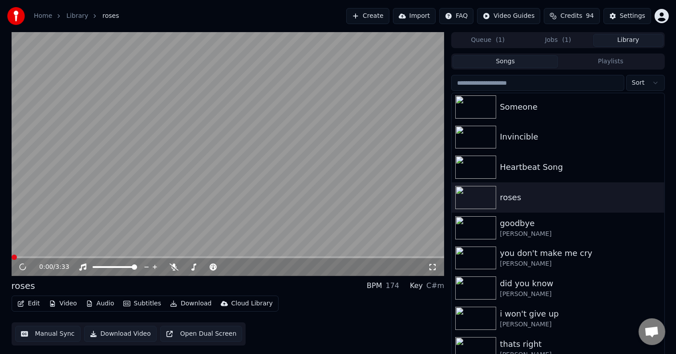
click at [24, 302] on button "Edit" at bounding box center [29, 303] width 30 height 12
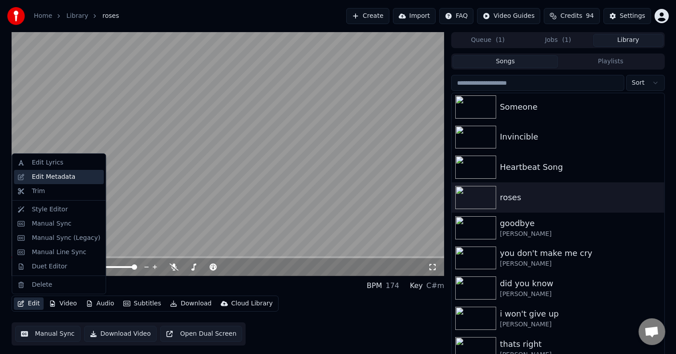
click at [42, 173] on div "Edit Metadata" at bounding box center [54, 176] width 44 height 9
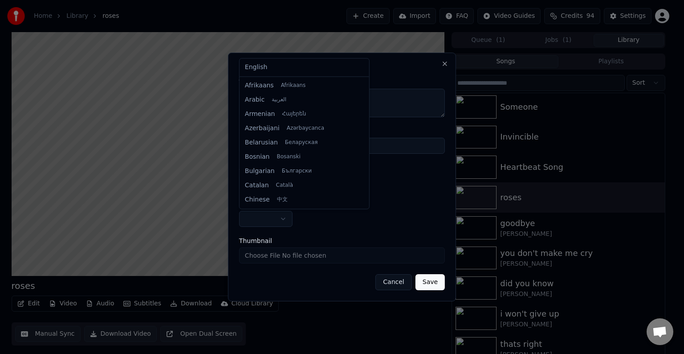
click at [263, 224] on body "Home Library roses Create Import FAQ Video Guides Credits 94 Settings roses BPM…" at bounding box center [338, 177] width 676 height 354
select select "**"
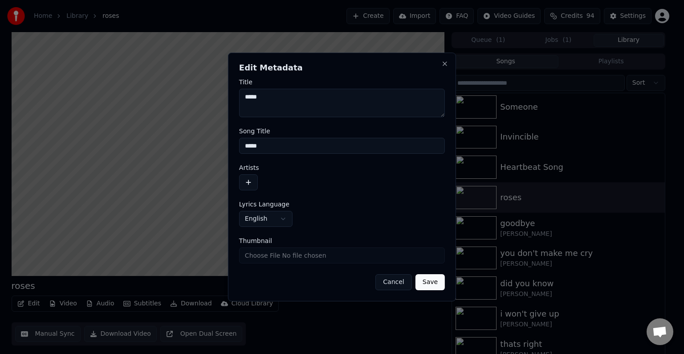
click at [244, 185] on button "button" at bounding box center [248, 182] width 19 height 16
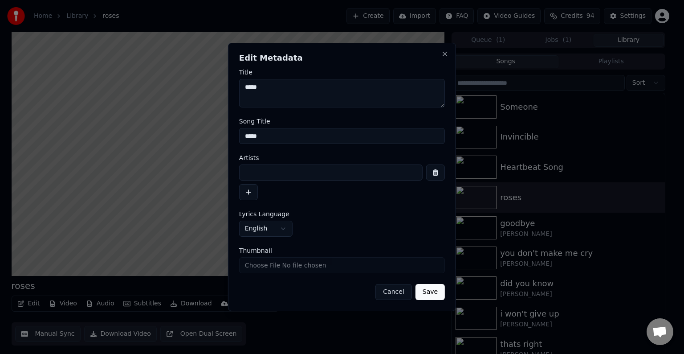
click at [274, 167] on input at bounding box center [330, 172] width 183 height 16
type input "**********"
click at [415, 284] on button "Save" at bounding box center [429, 292] width 29 height 16
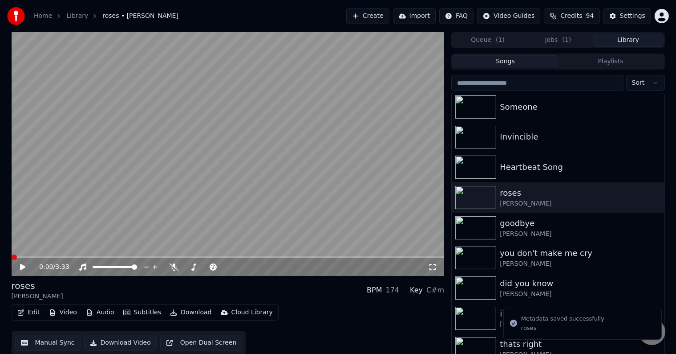
click at [29, 313] on button "Edit" at bounding box center [29, 312] width 30 height 12
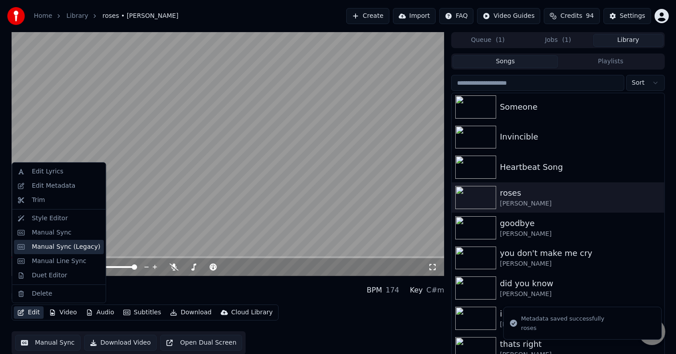
click at [43, 246] on div "Manual Sync (Legacy)" at bounding box center [66, 246] width 69 height 9
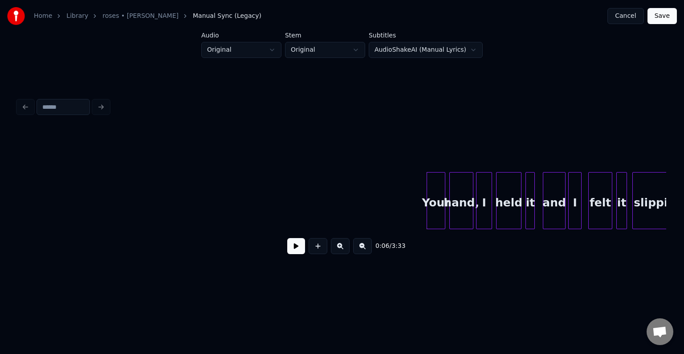
click at [293, 250] on button at bounding box center [296, 246] width 18 height 16
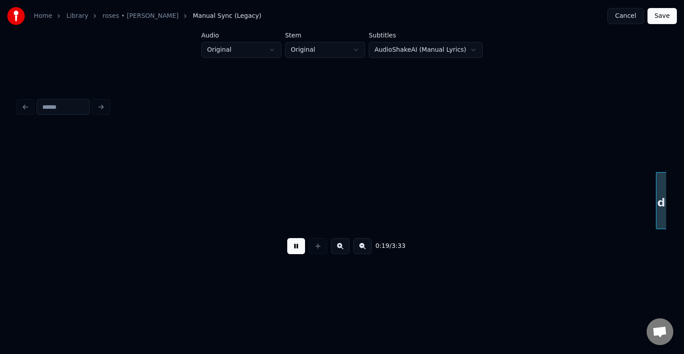
scroll to position [0, 1298]
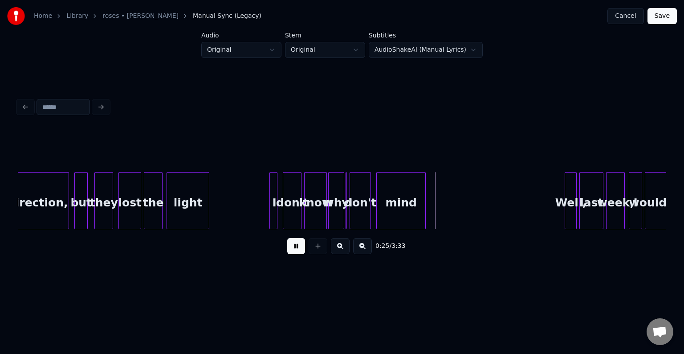
click at [293, 250] on button at bounding box center [296, 246] width 18 height 16
click at [297, 252] on button at bounding box center [296, 246] width 18 height 16
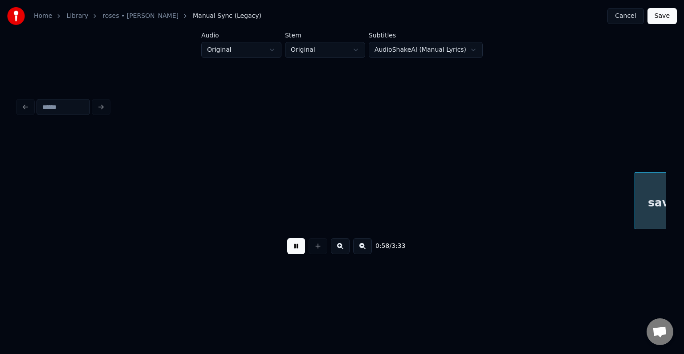
scroll to position [0, 3893]
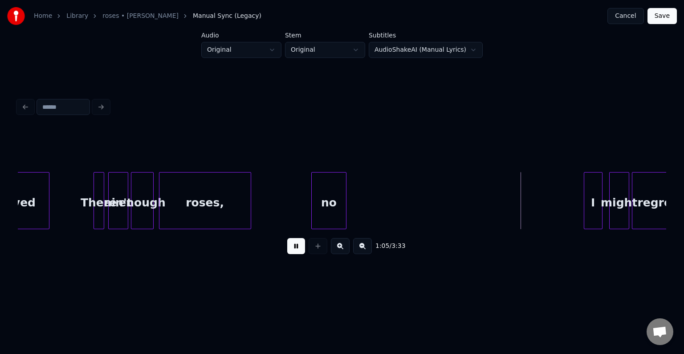
click at [345, 207] on div at bounding box center [344, 200] width 3 height 56
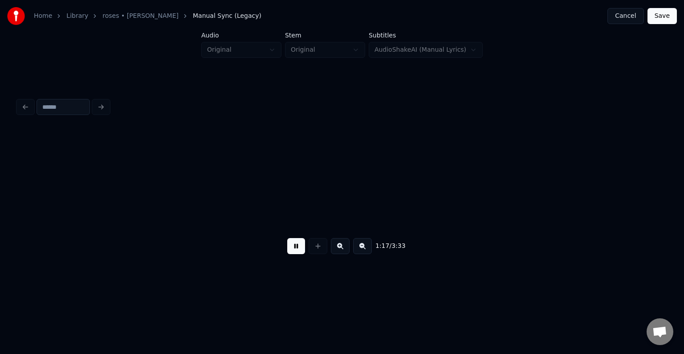
scroll to position [0, 5191]
click at [296, 249] on button at bounding box center [296, 246] width 18 height 16
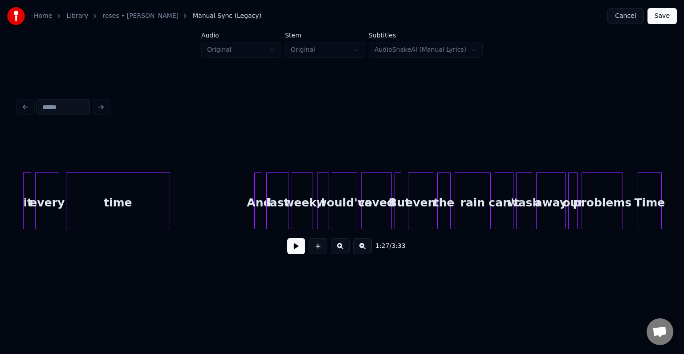
scroll to position [0, 5661]
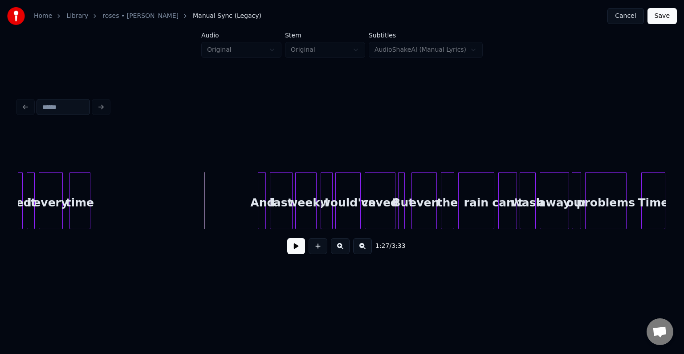
click at [87, 206] on div at bounding box center [88, 200] width 3 height 56
click at [289, 254] on button at bounding box center [296, 246] width 18 height 16
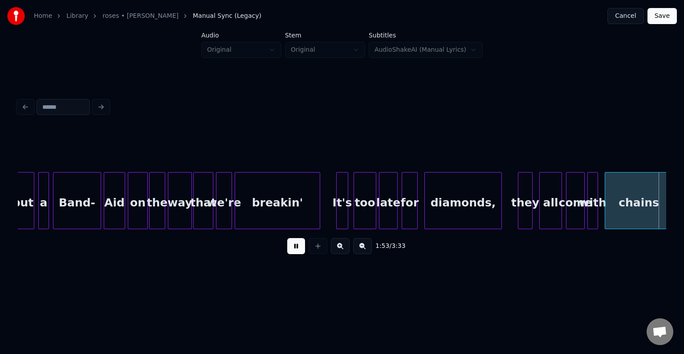
scroll to position [0, 7608]
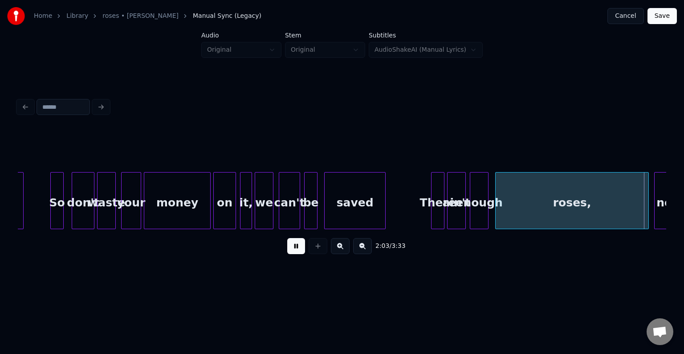
click at [289, 249] on button at bounding box center [296, 246] width 18 height 16
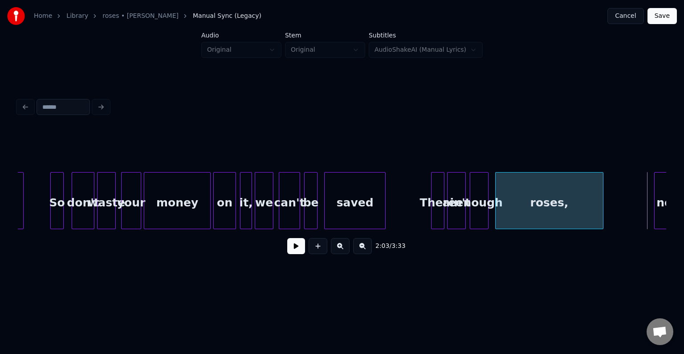
click at [601, 205] on div at bounding box center [601, 200] width 3 height 56
click at [298, 251] on button at bounding box center [296, 246] width 18 height 16
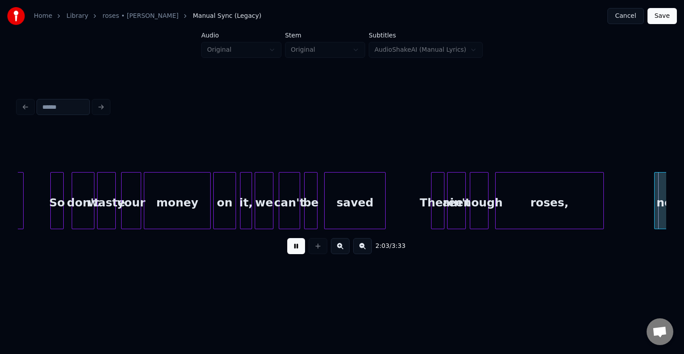
scroll to position [0, 8257]
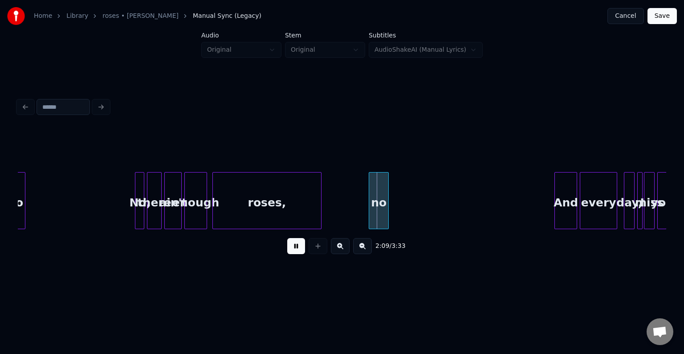
click at [319, 217] on div at bounding box center [319, 200] width 3 height 56
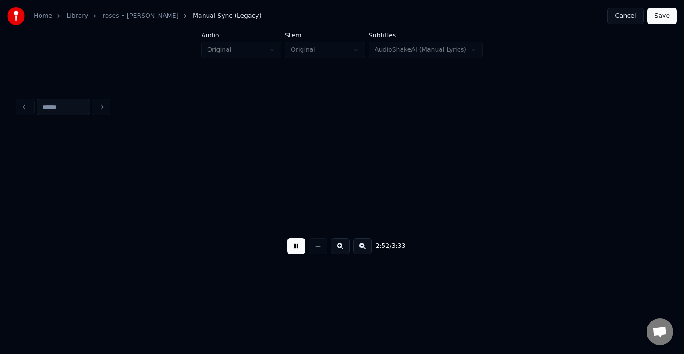
scroll to position [0, 11499]
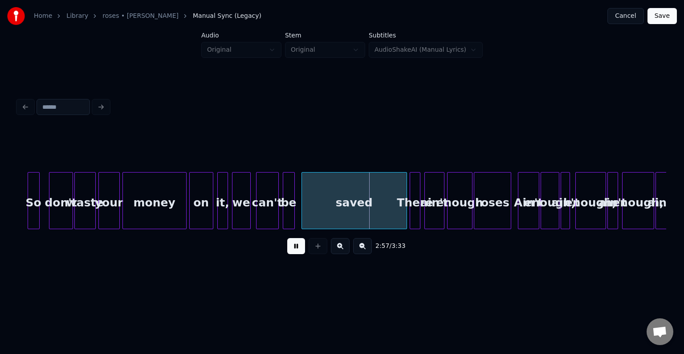
click at [300, 244] on button at bounding box center [296, 246] width 18 height 16
click at [402, 212] on div at bounding box center [403, 200] width 3 height 56
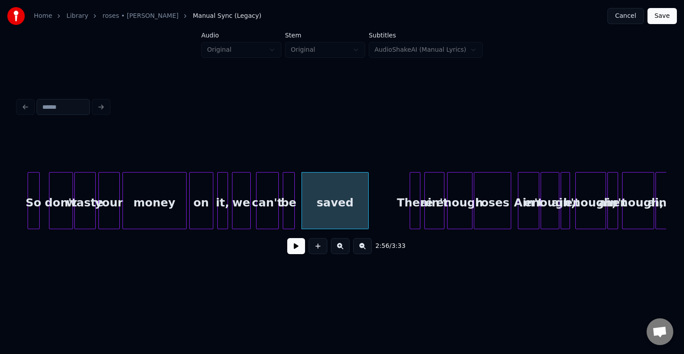
click at [367, 215] on div at bounding box center [367, 200] width 3 height 56
click at [298, 253] on button at bounding box center [296, 246] width 18 height 16
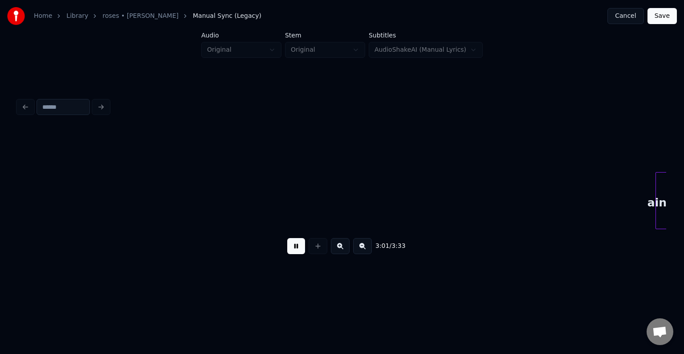
scroll to position [0, 12148]
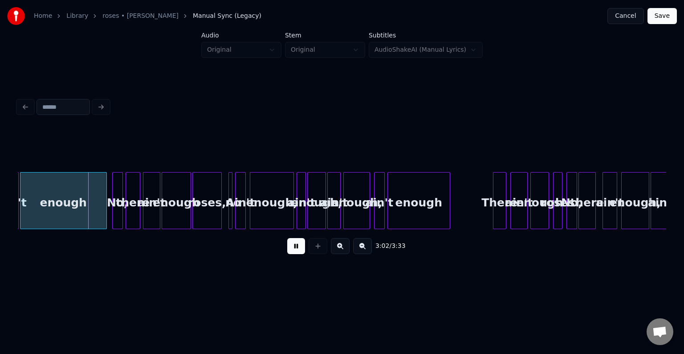
click at [298, 253] on button at bounding box center [296, 246] width 18 height 16
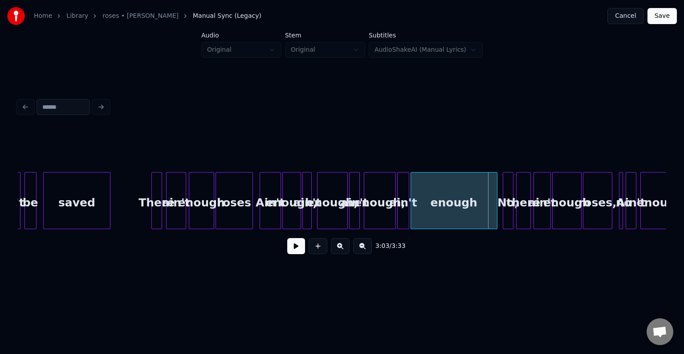
scroll to position [0, 11756]
click at [228, 219] on div "roses" at bounding box center [235, 202] width 37 height 61
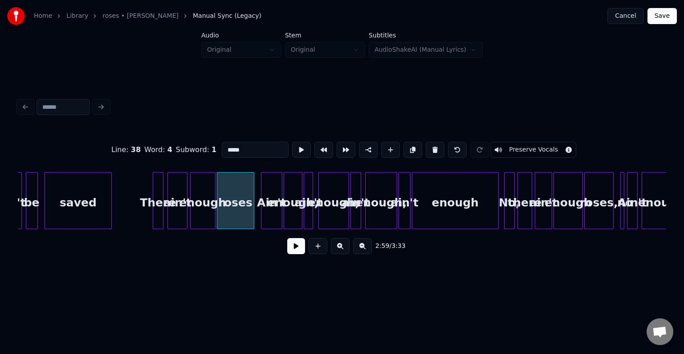
click at [298, 252] on button at bounding box center [296, 246] width 18 height 16
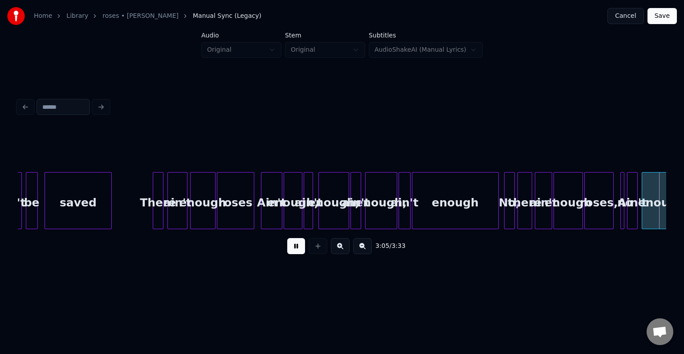
scroll to position [0, 12404]
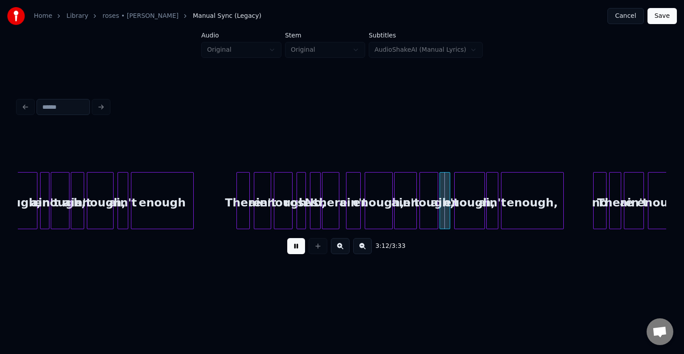
click at [298, 252] on button at bounding box center [296, 246] width 18 height 16
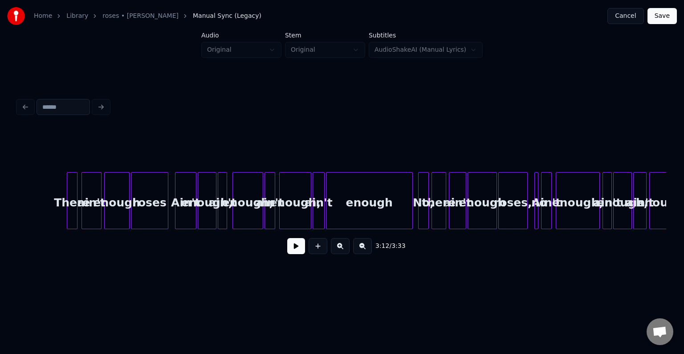
scroll to position [0, 11834]
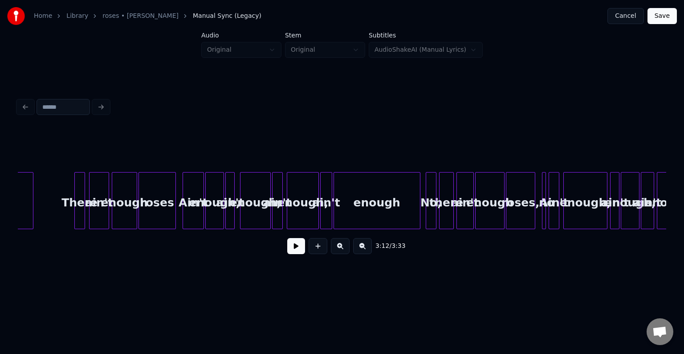
click at [353, 200] on div "enough" at bounding box center [377, 202] width 86 height 61
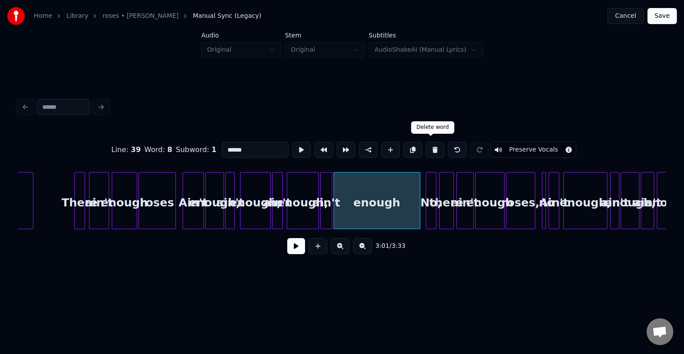
click at [426, 145] on button at bounding box center [435, 150] width 19 height 16
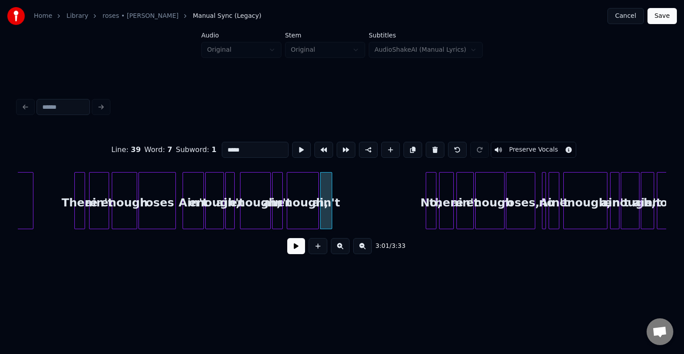
click at [426, 145] on button at bounding box center [435, 150] width 19 height 16
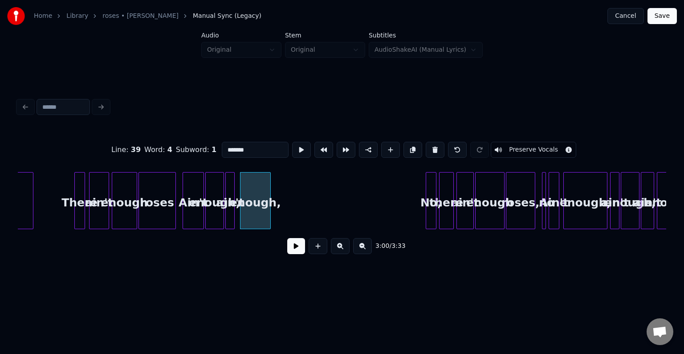
click at [426, 145] on button at bounding box center [435, 150] width 19 height 16
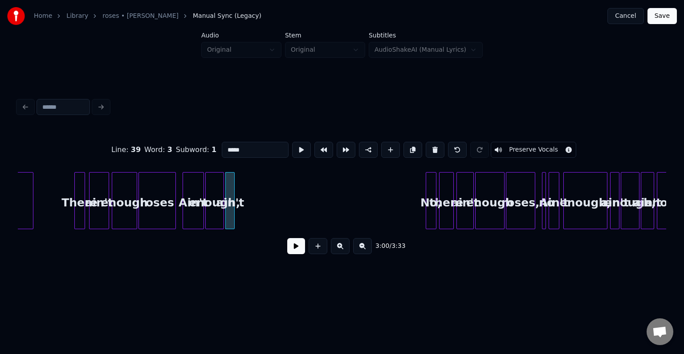
click at [426, 145] on button at bounding box center [435, 150] width 19 height 16
type input "*****"
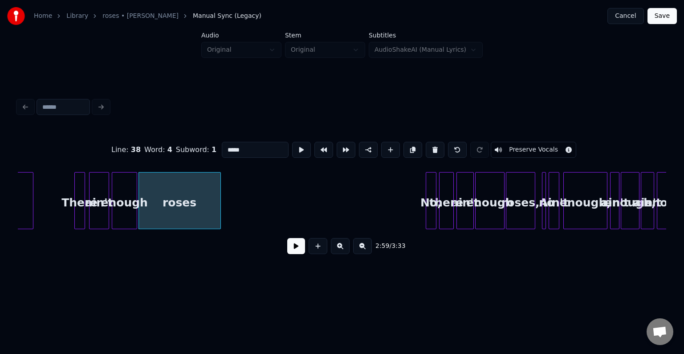
click at [219, 217] on div at bounding box center [219, 200] width 3 height 56
click at [291, 245] on button at bounding box center [296, 246] width 18 height 16
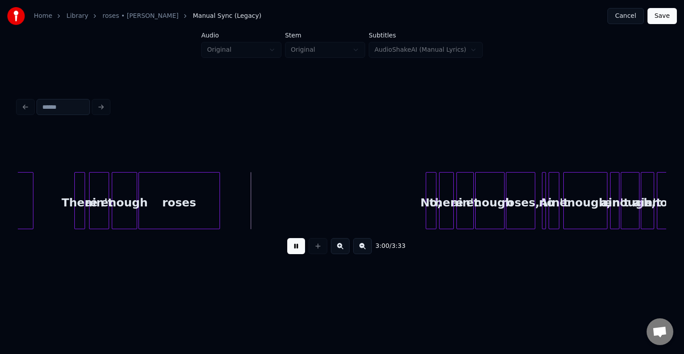
click at [291, 245] on button at bounding box center [296, 246] width 18 height 16
click at [240, 207] on div at bounding box center [240, 200] width 3 height 56
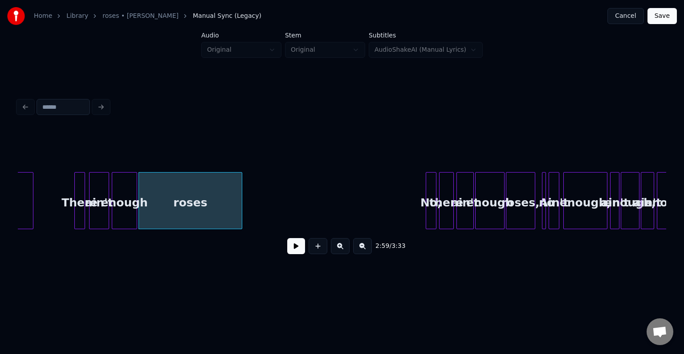
click at [289, 249] on button at bounding box center [296, 246] width 18 height 16
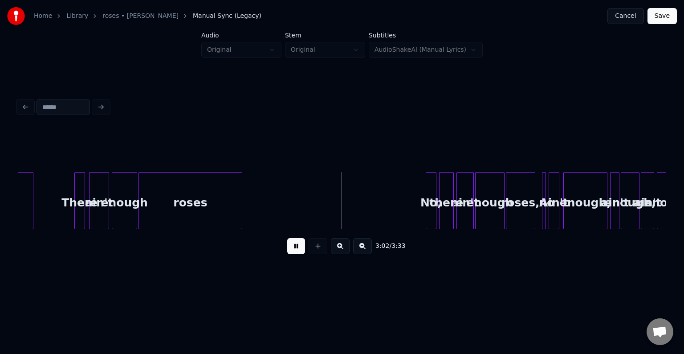
click at [289, 249] on button at bounding box center [296, 246] width 18 height 16
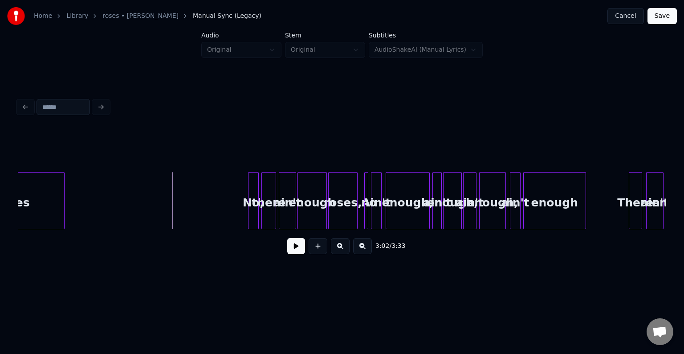
scroll to position [0, 12012]
click at [563, 209] on div "enough" at bounding box center [554, 202] width 62 height 61
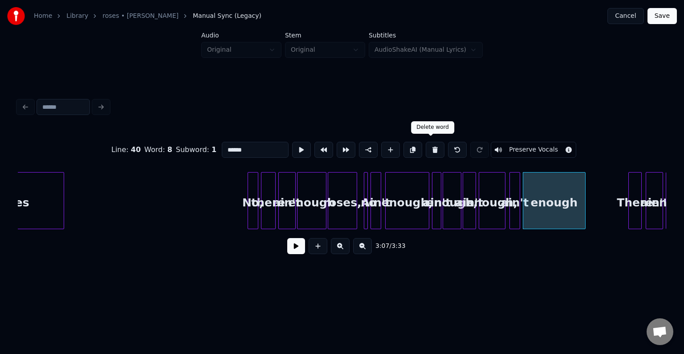
click at [429, 150] on button at bounding box center [435, 150] width 19 height 16
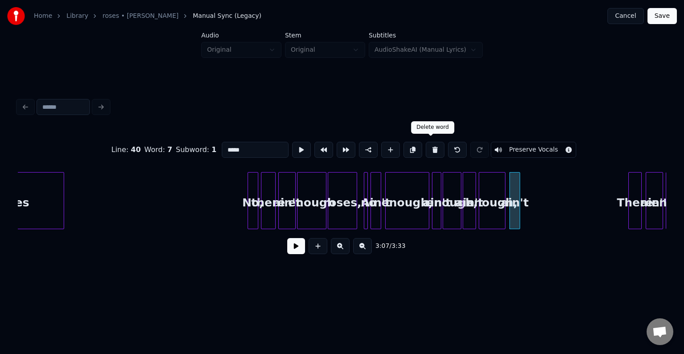
click at [429, 150] on button at bounding box center [435, 150] width 19 height 16
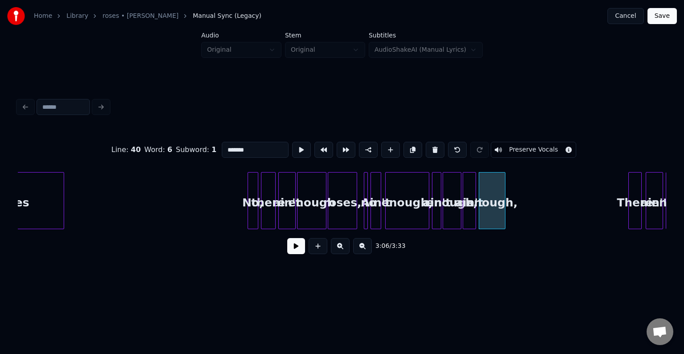
click at [429, 150] on button at bounding box center [435, 150] width 19 height 16
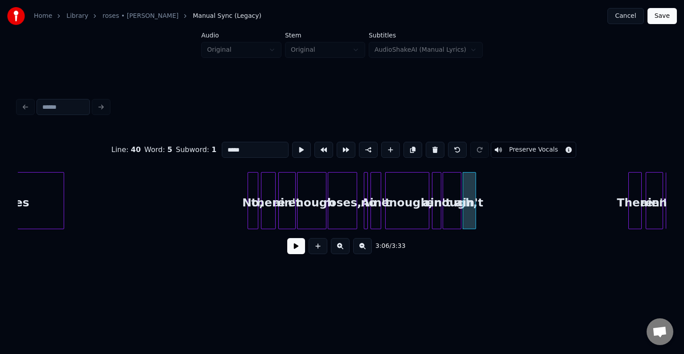
click at [429, 150] on button at bounding box center [435, 150] width 19 height 16
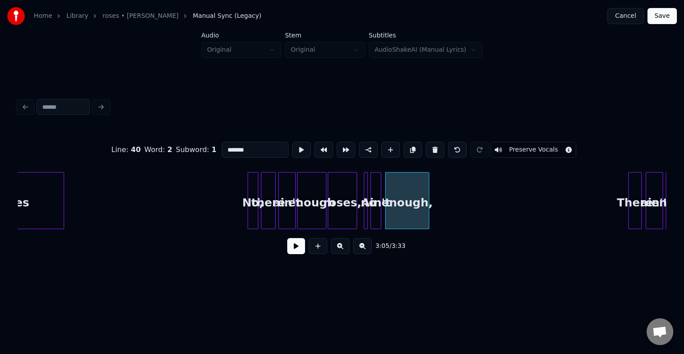
click at [429, 150] on button at bounding box center [435, 150] width 19 height 16
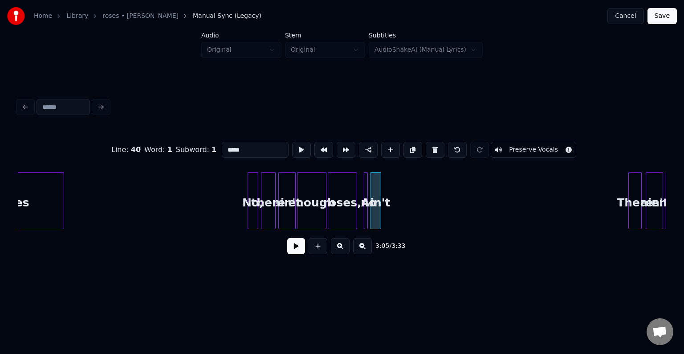
click at [429, 150] on button at bounding box center [435, 150] width 19 height 16
type input "******"
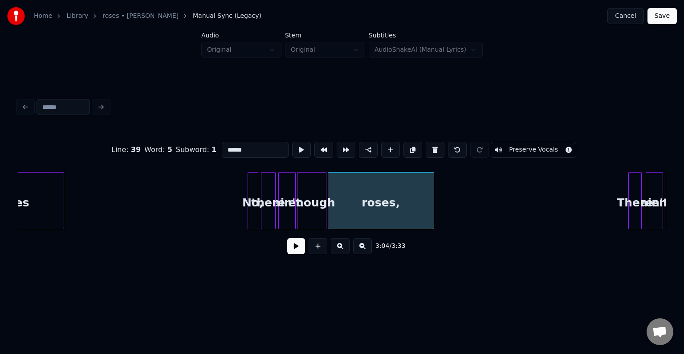
click at [432, 209] on div at bounding box center [432, 200] width 3 height 56
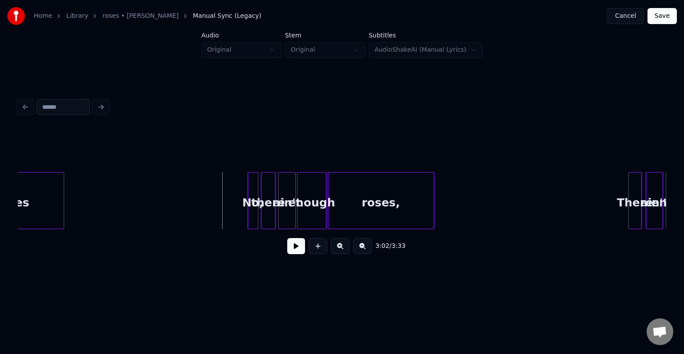
click at [296, 250] on button at bounding box center [296, 246] width 18 height 16
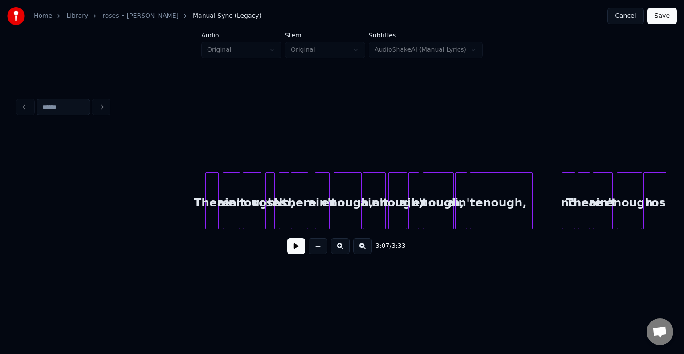
scroll to position [0, 12458]
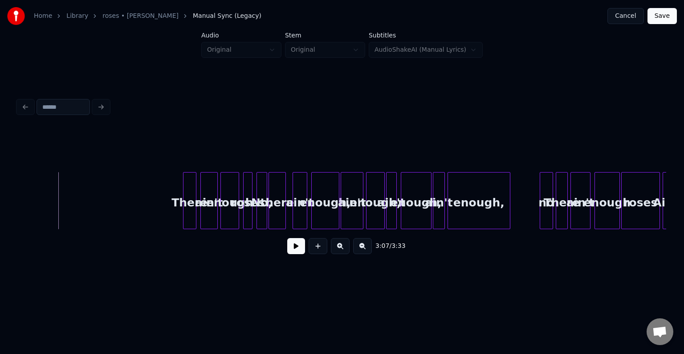
click at [480, 214] on div "enough," at bounding box center [479, 202] width 62 height 61
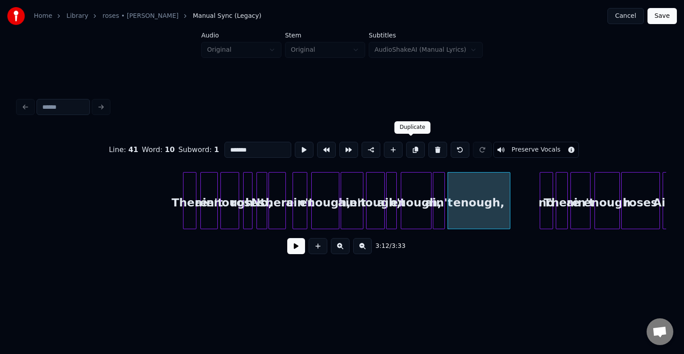
click at [428, 145] on button at bounding box center [437, 150] width 19 height 16
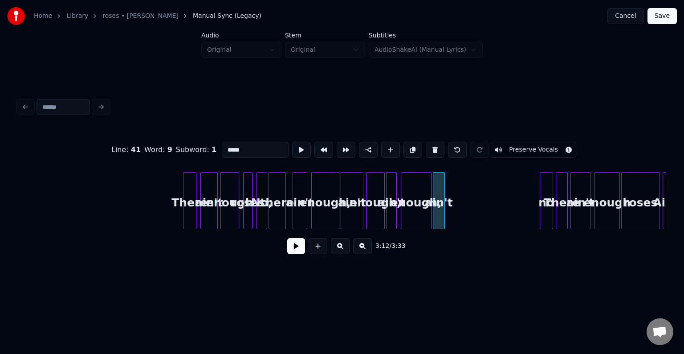
click at [427, 145] on button at bounding box center [435, 150] width 19 height 16
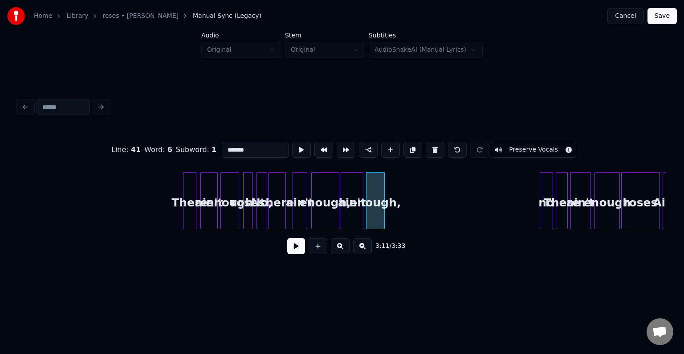
click at [427, 145] on button at bounding box center [435, 150] width 19 height 16
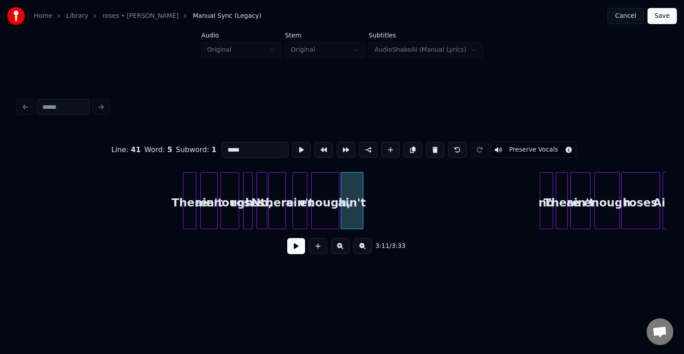
click at [427, 145] on button at bounding box center [435, 150] width 19 height 16
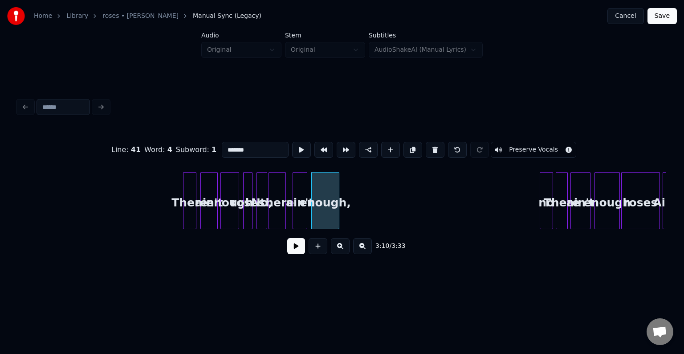
click at [427, 145] on button at bounding box center [435, 150] width 19 height 16
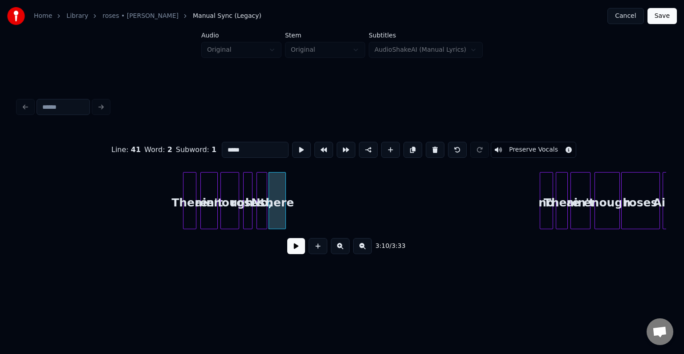
click at [427, 145] on button at bounding box center [435, 150] width 19 height 16
type input "******"
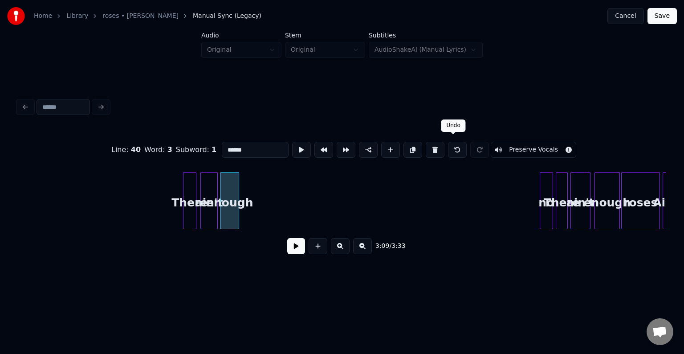
click at [451, 147] on button at bounding box center [457, 150] width 19 height 16
click at [346, 213] on div at bounding box center [346, 200] width 3 height 56
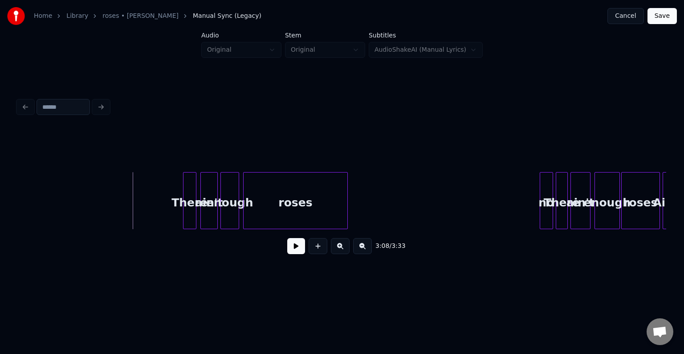
click at [289, 246] on button at bounding box center [296, 246] width 18 height 16
click at [296, 201] on div "roses" at bounding box center [296, 202] width 104 height 61
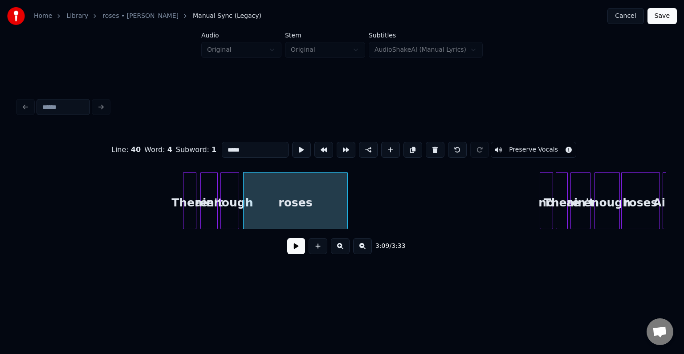
click at [296, 252] on button at bounding box center [296, 246] width 18 height 16
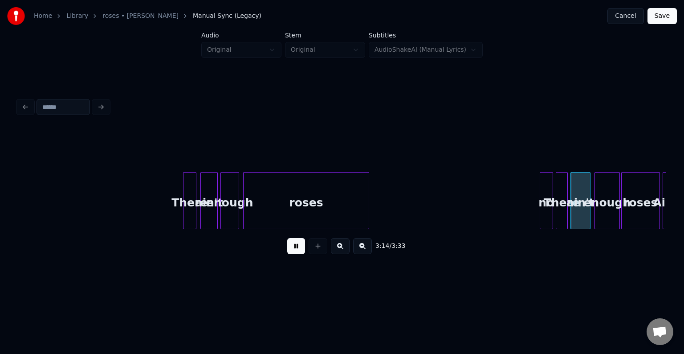
click at [367, 208] on div at bounding box center [367, 200] width 3 height 56
click at [290, 254] on button at bounding box center [296, 246] width 18 height 16
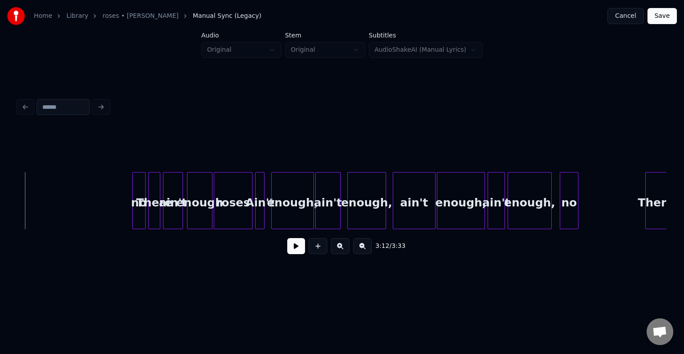
scroll to position [0, 12867]
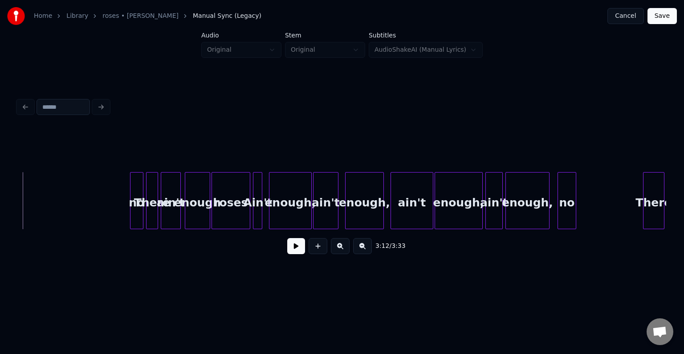
click at [531, 208] on div "enough," at bounding box center [527, 202] width 43 height 61
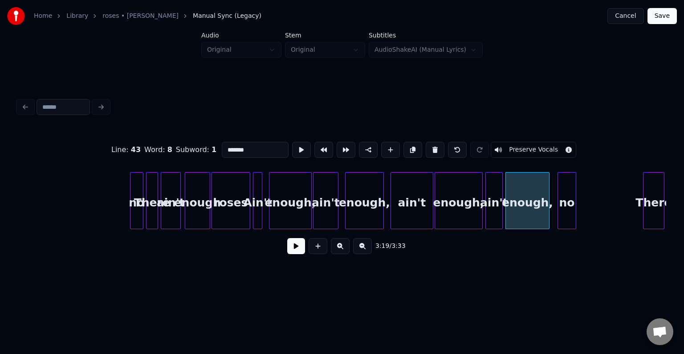
click at [431, 145] on button at bounding box center [435, 150] width 19 height 16
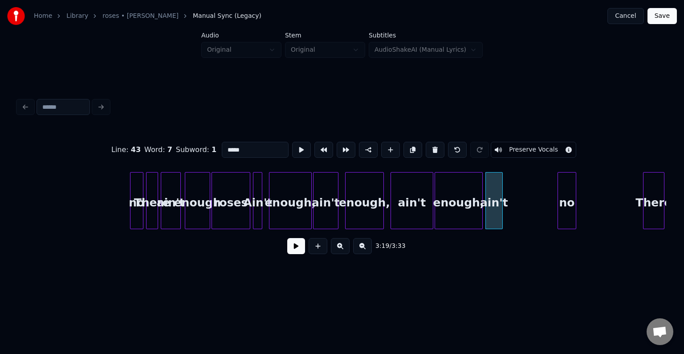
click at [431, 145] on button at bounding box center [435, 150] width 19 height 16
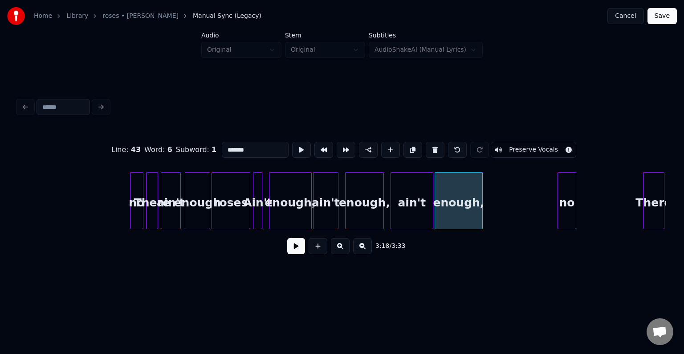
click at [431, 145] on button at bounding box center [435, 150] width 19 height 16
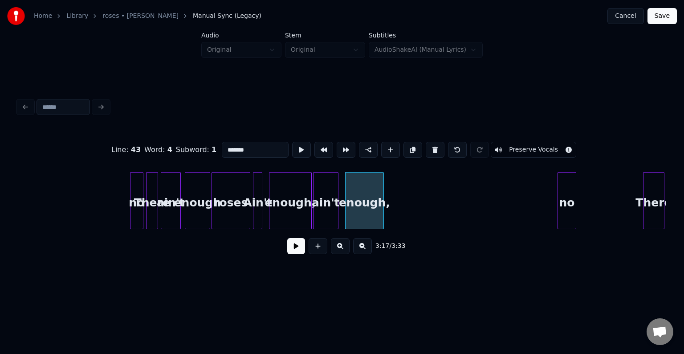
click at [431, 145] on button at bounding box center [435, 150] width 19 height 16
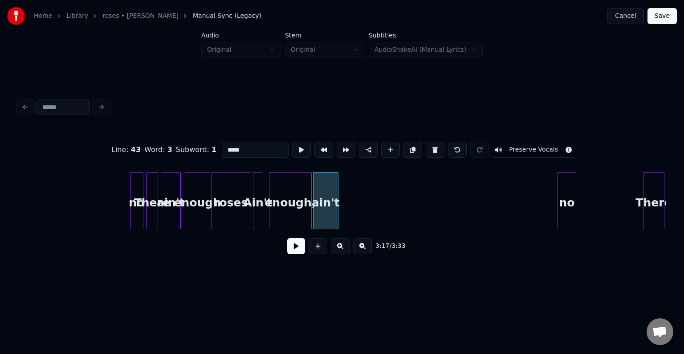
click at [431, 145] on button at bounding box center [435, 150] width 19 height 16
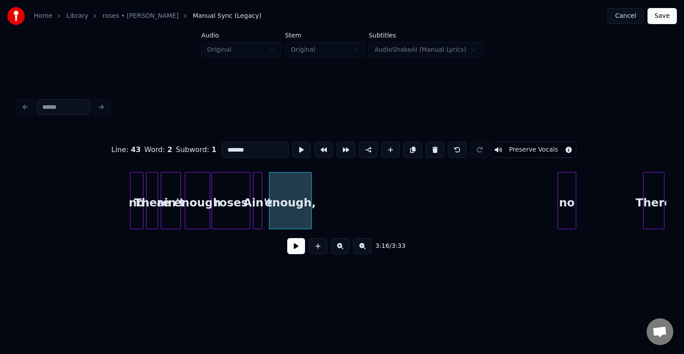
click at [431, 145] on button at bounding box center [435, 150] width 19 height 16
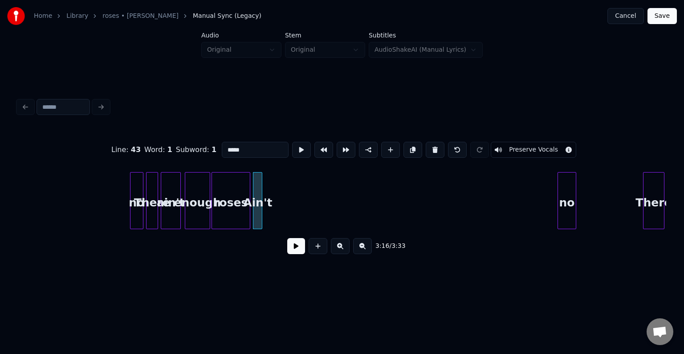
click at [431, 145] on button at bounding box center [435, 150] width 19 height 16
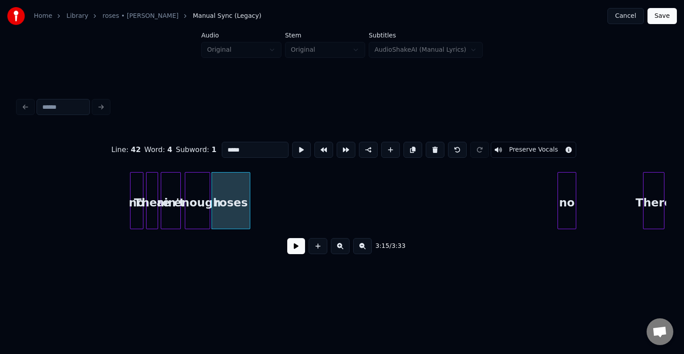
type input "*****"
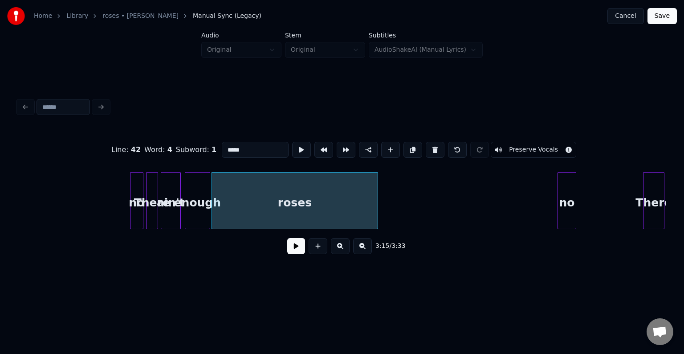
click at [376, 219] on div at bounding box center [376, 200] width 3 height 56
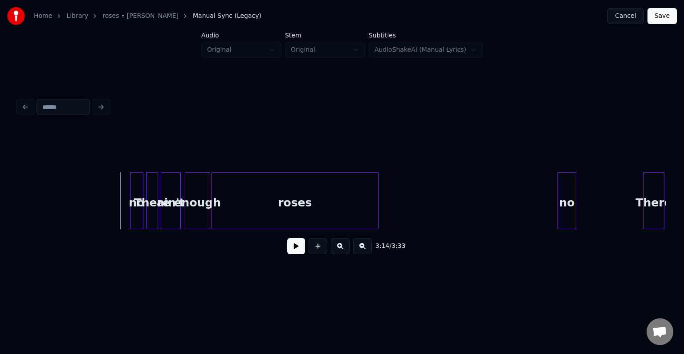
click at [299, 252] on button at bounding box center [296, 246] width 18 height 16
click at [309, 207] on div "roses" at bounding box center [295, 202] width 166 height 61
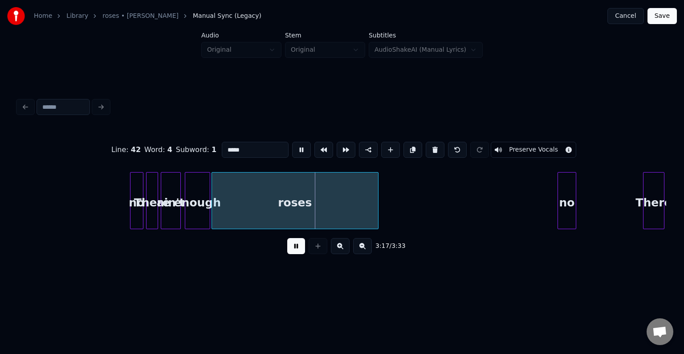
click at [294, 252] on button at bounding box center [296, 246] width 18 height 16
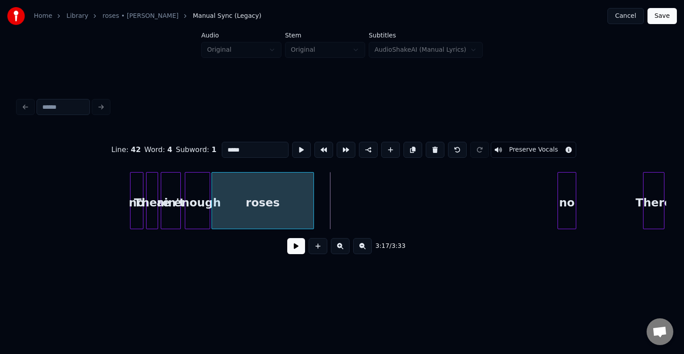
click at [312, 220] on div at bounding box center [312, 200] width 3 height 56
click at [298, 252] on button at bounding box center [296, 246] width 18 height 16
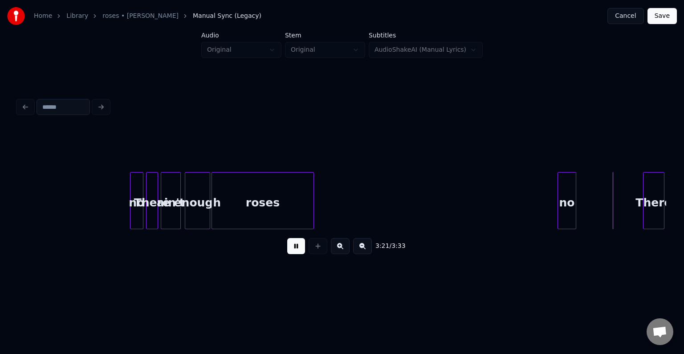
click at [298, 252] on button at bounding box center [296, 246] width 18 height 16
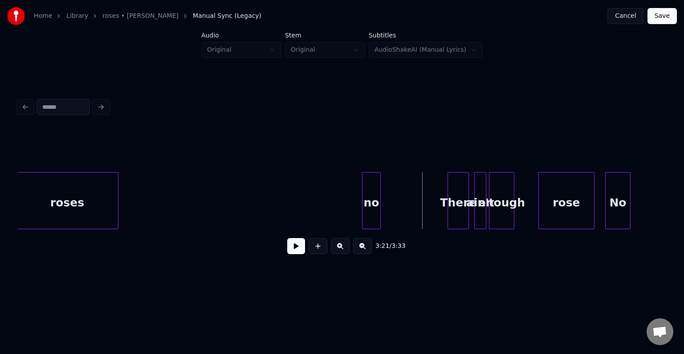
scroll to position [0, 13063]
click at [303, 212] on div "no" at bounding box center [307, 202] width 18 height 61
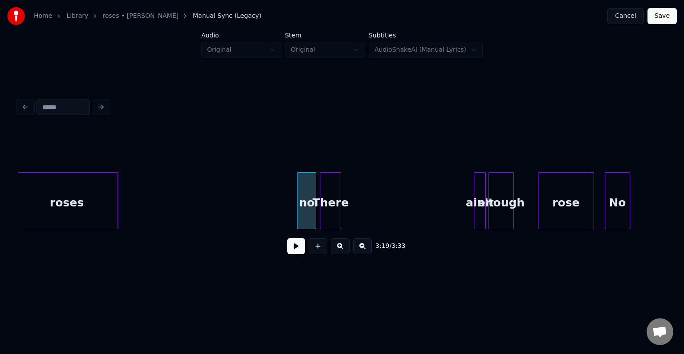
click at [323, 217] on div "There" at bounding box center [330, 202] width 20 height 61
click at [489, 205] on div "enough" at bounding box center [501, 202] width 24 height 61
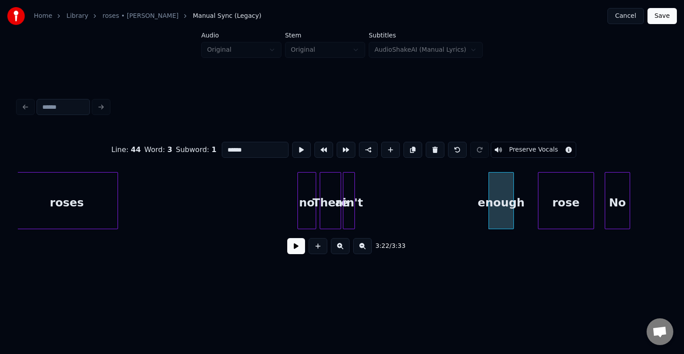
click at [347, 216] on div "ain't" at bounding box center [348, 202] width 11 height 61
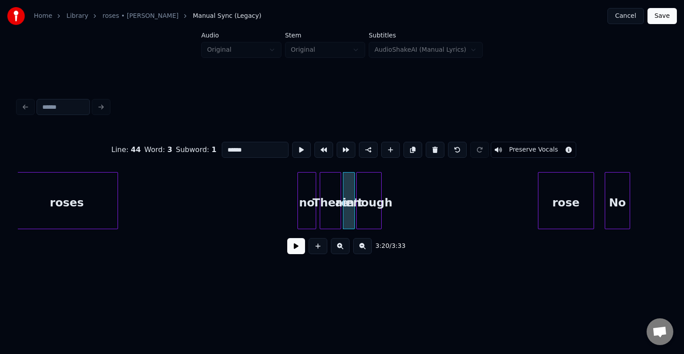
click at [370, 207] on div "enough" at bounding box center [369, 202] width 24 height 61
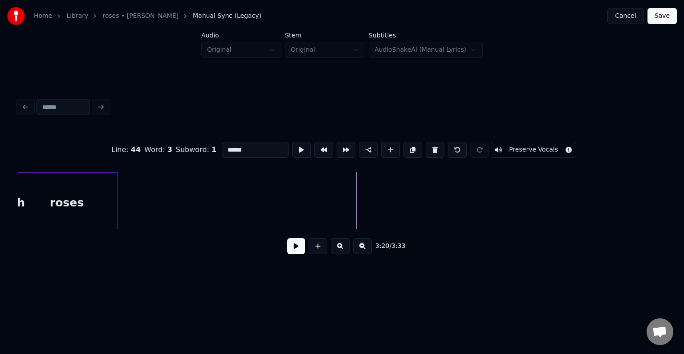
scroll to position [0, 12496]
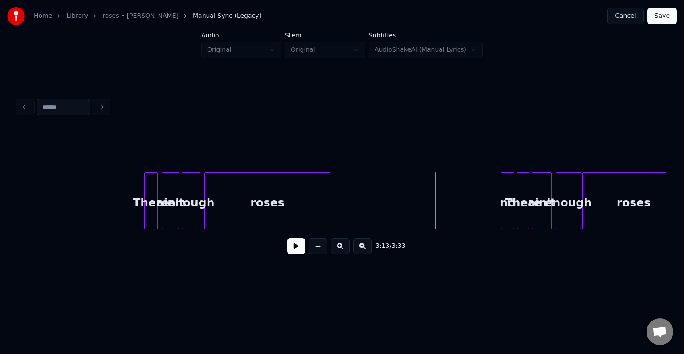
click at [292, 250] on button at bounding box center [296, 246] width 18 height 16
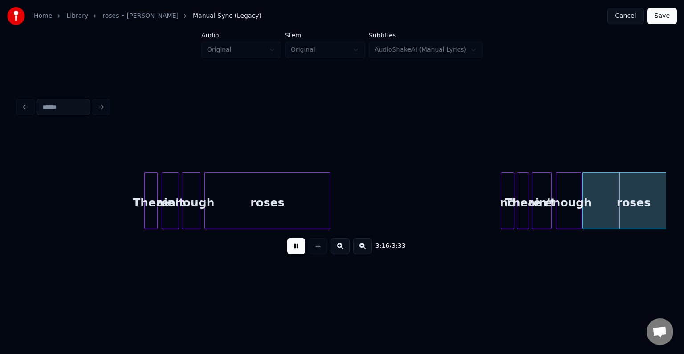
click at [292, 250] on button at bounding box center [296, 246] width 18 height 16
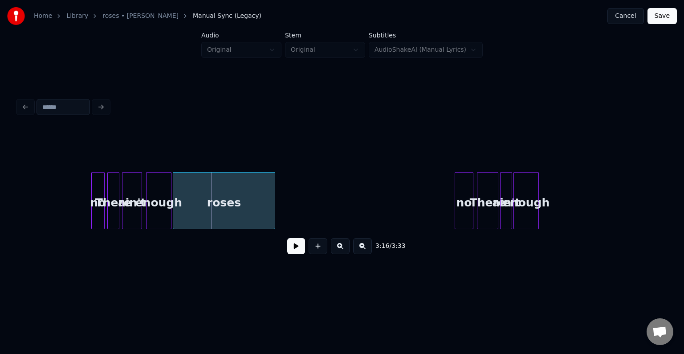
scroll to position [0, 12914]
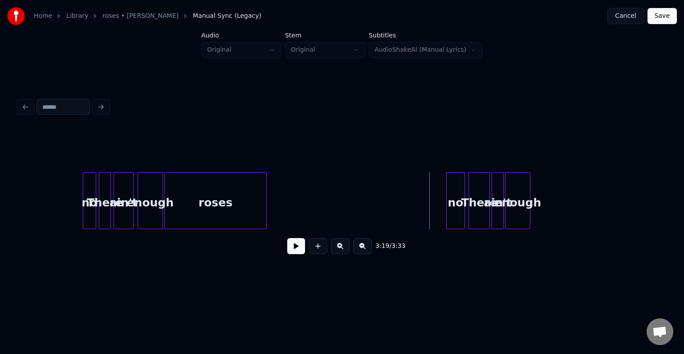
click at [288, 246] on button at bounding box center [296, 246] width 18 height 16
click at [289, 254] on button at bounding box center [296, 246] width 18 height 16
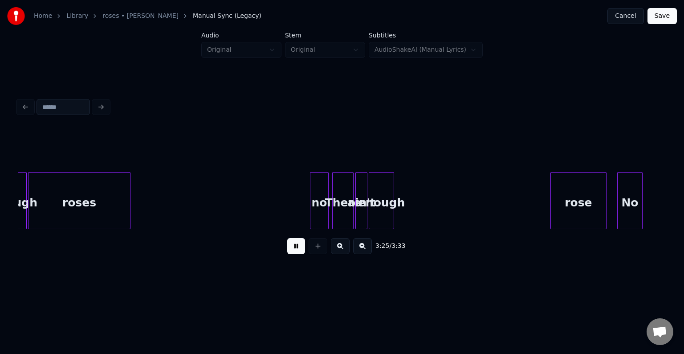
scroll to position [0, 13612]
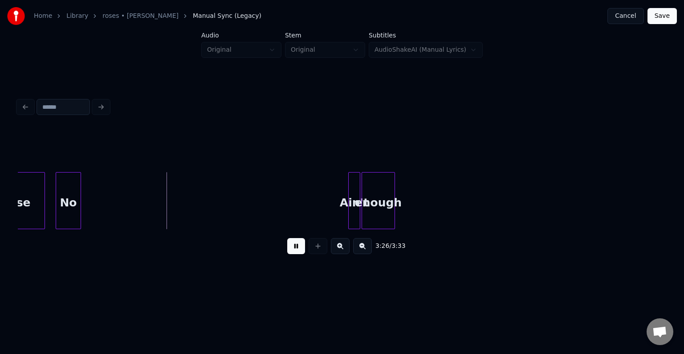
click at [298, 252] on button at bounding box center [296, 246] width 18 height 16
click at [379, 215] on div "enough" at bounding box center [378, 202] width 33 height 61
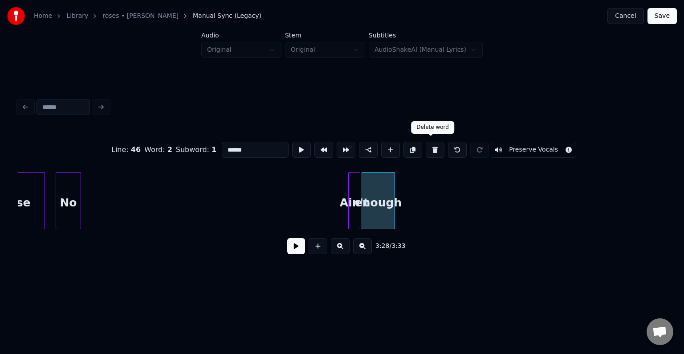
click at [429, 151] on button at bounding box center [435, 150] width 19 height 16
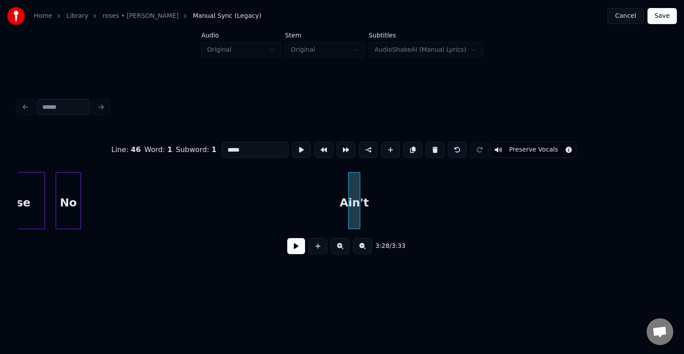
click at [429, 151] on button at bounding box center [435, 150] width 19 height 16
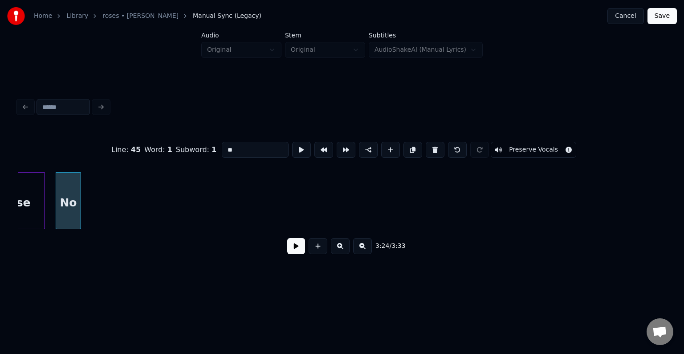
click at [429, 151] on button at bounding box center [435, 150] width 19 height 16
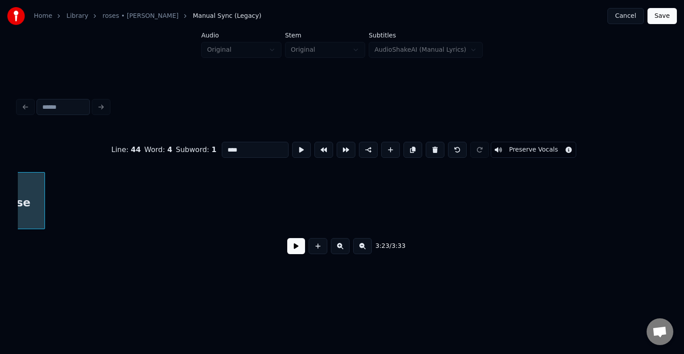
scroll to position [0, 13583]
click at [271, 150] on input "****" at bounding box center [255, 150] width 67 height 16
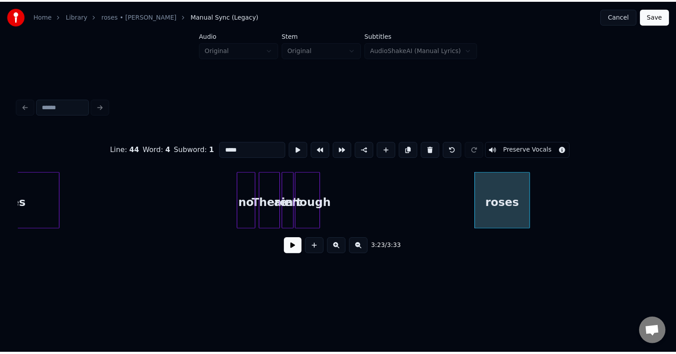
scroll to position [0, 13084]
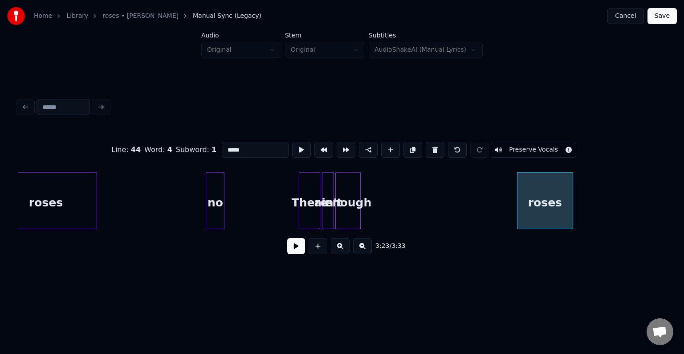
click at [211, 205] on div "no" at bounding box center [215, 202] width 18 height 61
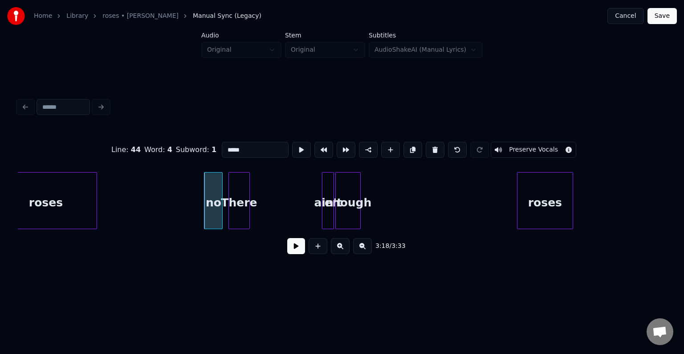
click at [234, 209] on div "There" at bounding box center [239, 202] width 20 height 61
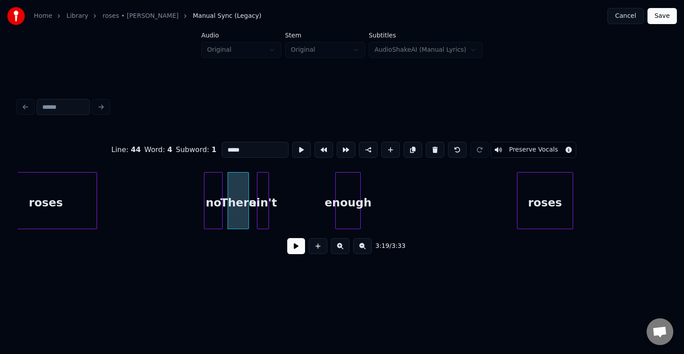
click at [257, 211] on div "ain't" at bounding box center [262, 202] width 11 height 61
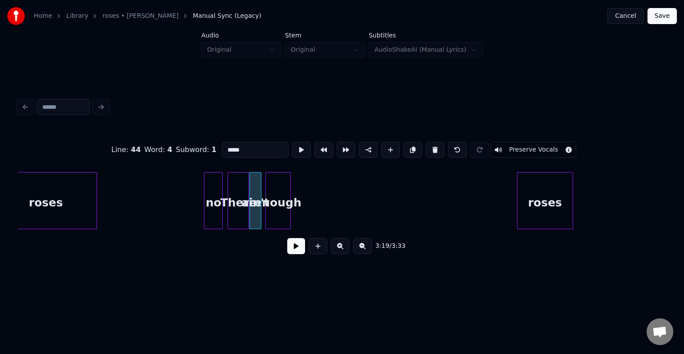
click at [270, 216] on div "enough" at bounding box center [278, 202] width 24 height 61
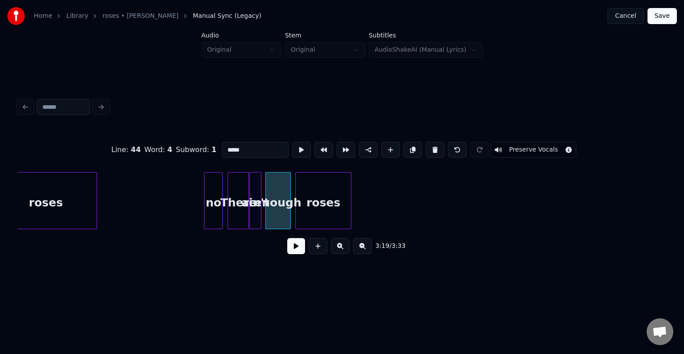
click at [305, 219] on div "roses" at bounding box center [323, 202] width 55 height 61
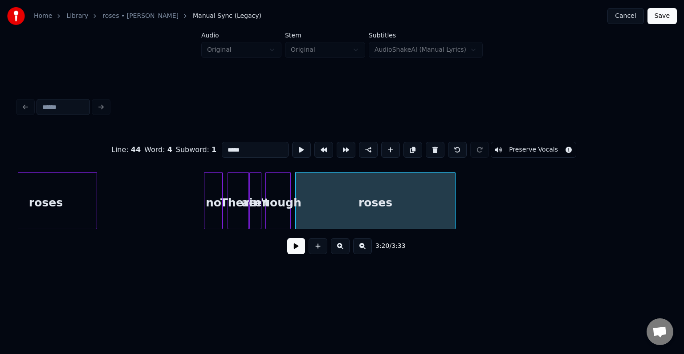
click at [452, 203] on div at bounding box center [453, 200] width 3 height 56
type input "*****"
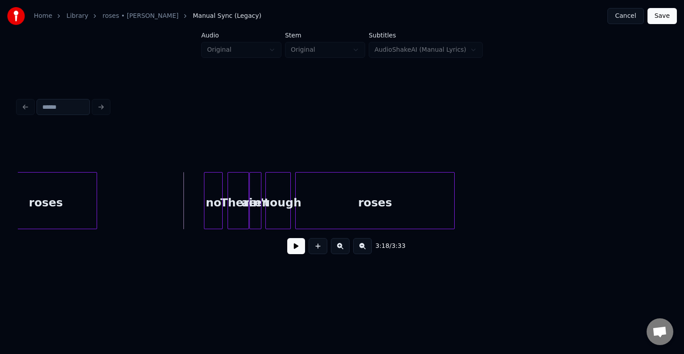
click at [296, 251] on button at bounding box center [296, 246] width 18 height 16
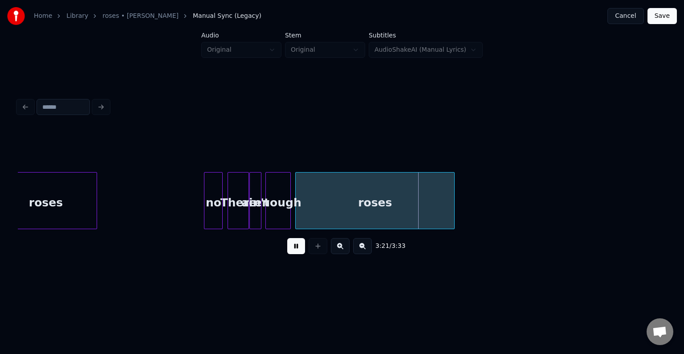
click at [296, 251] on button at bounding box center [296, 246] width 18 height 16
click at [346, 190] on div "roses" at bounding box center [375, 202] width 158 height 61
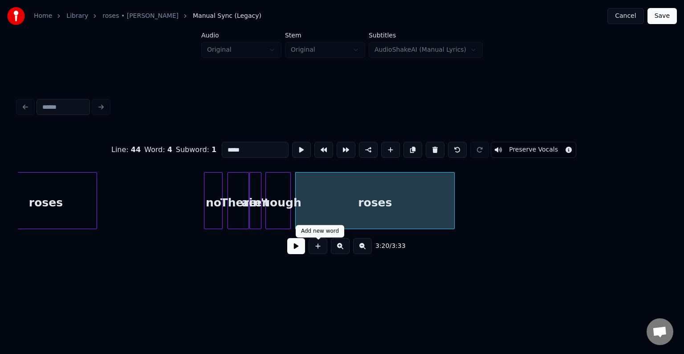
click at [300, 254] on button at bounding box center [296, 246] width 18 height 16
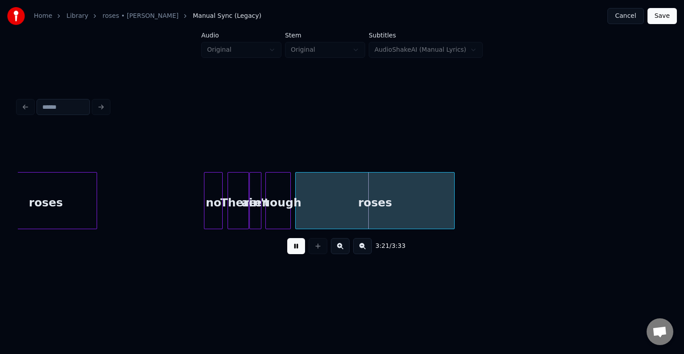
click at [295, 249] on button at bounding box center [296, 246] width 18 height 16
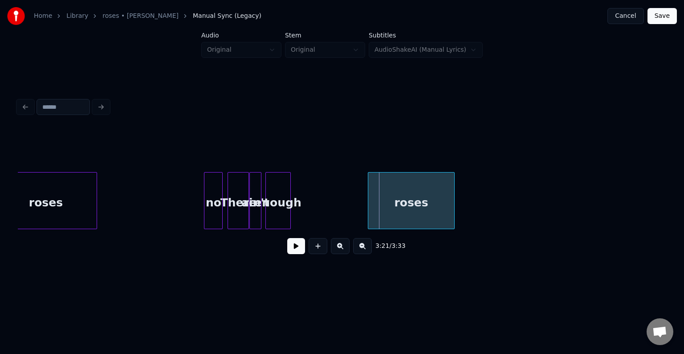
click at [369, 217] on div at bounding box center [369, 200] width 3 height 56
click at [294, 251] on button at bounding box center [296, 246] width 18 height 16
click at [355, 214] on div at bounding box center [356, 200] width 3 height 56
click at [287, 251] on button at bounding box center [296, 246] width 18 height 16
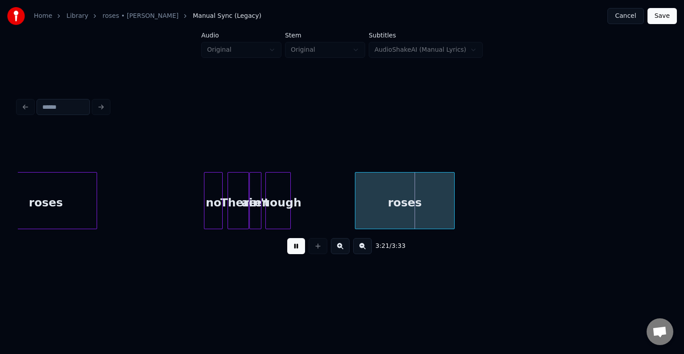
click at [287, 251] on button at bounding box center [296, 246] width 18 height 16
click at [338, 211] on div "enough" at bounding box center [340, 202] width 24 height 61
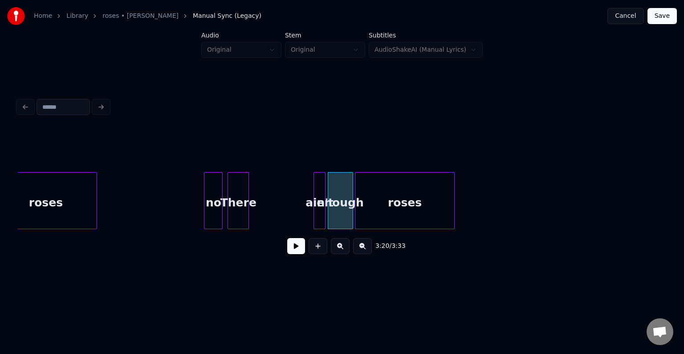
click at [319, 219] on div "ain't" at bounding box center [319, 202] width 11 height 61
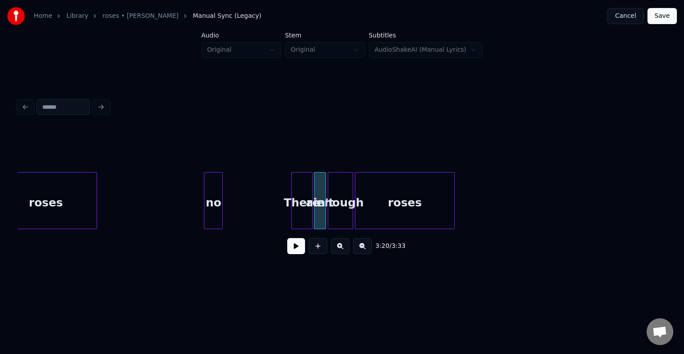
click at [299, 211] on div "There" at bounding box center [302, 202] width 20 height 61
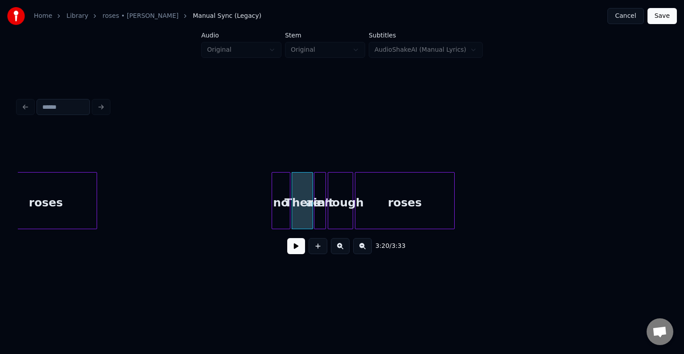
click at [283, 212] on div "no" at bounding box center [281, 202] width 18 height 61
click at [296, 245] on button at bounding box center [296, 246] width 18 height 16
click at [299, 216] on div "There" at bounding box center [302, 202] width 20 height 61
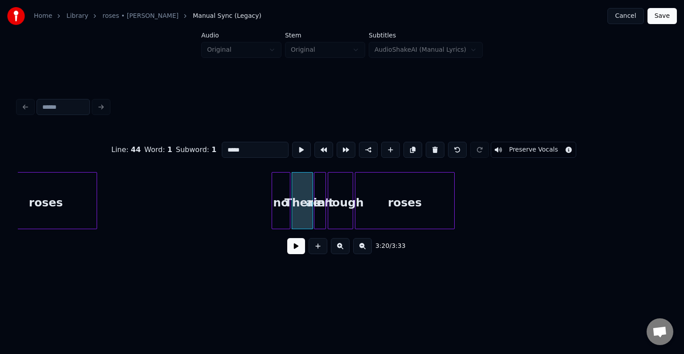
click at [282, 200] on div "no" at bounding box center [281, 202] width 18 height 61
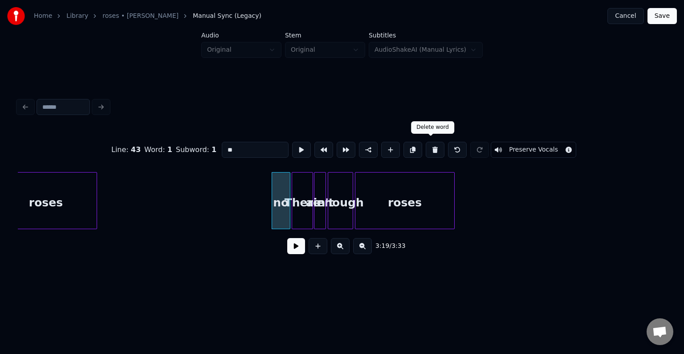
click at [431, 148] on button at bounding box center [435, 150] width 19 height 16
type input "*****"
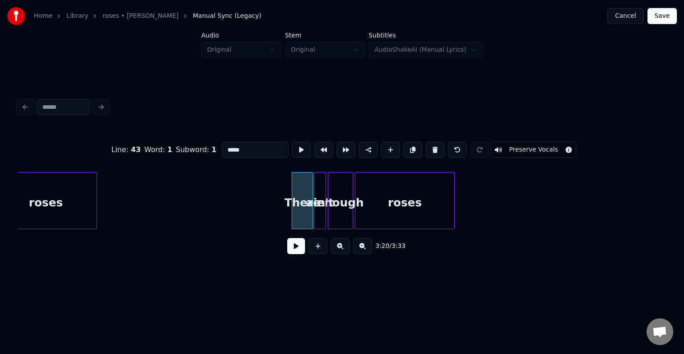
click at [295, 254] on button at bounding box center [296, 246] width 18 height 16
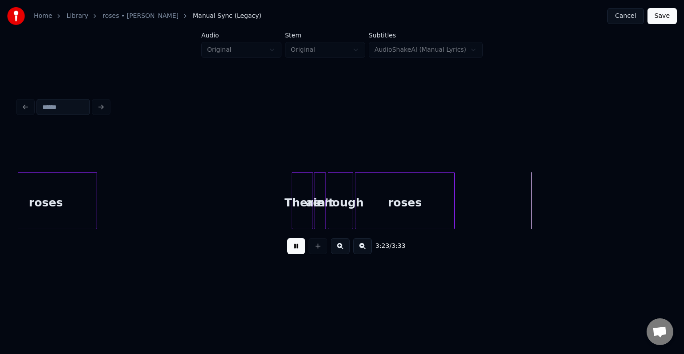
click at [666, 17] on button "Save" at bounding box center [661, 16] width 29 height 16
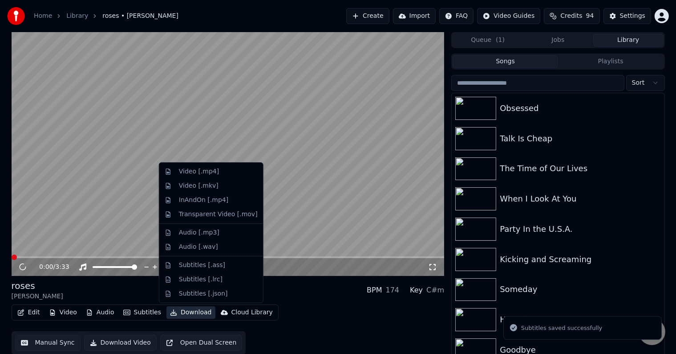
click at [180, 313] on button "Download" at bounding box center [191, 312] width 49 height 12
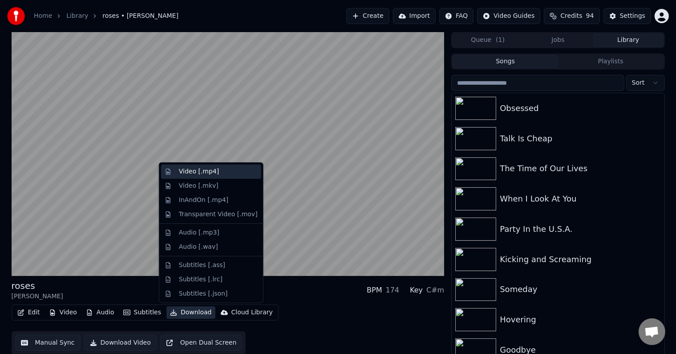
click at [180, 171] on div "Video [.mp4]" at bounding box center [199, 171] width 40 height 9
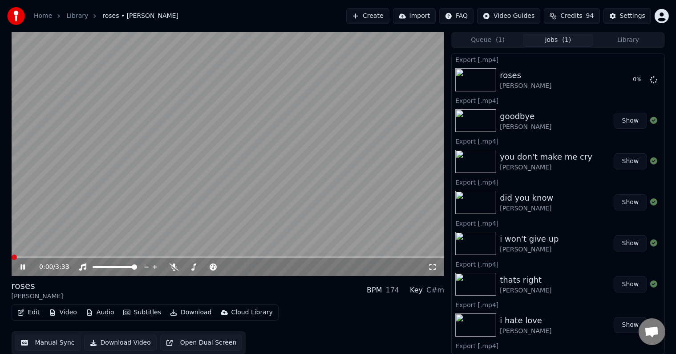
click at [23, 267] on icon at bounding box center [29, 266] width 21 height 7
click at [633, 39] on button "Library" at bounding box center [628, 40] width 70 height 13
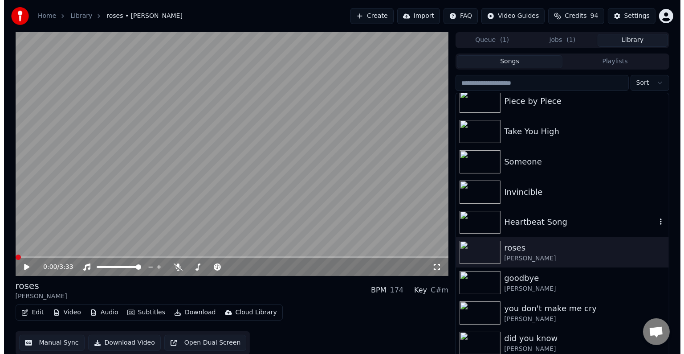
scroll to position [7211, 0]
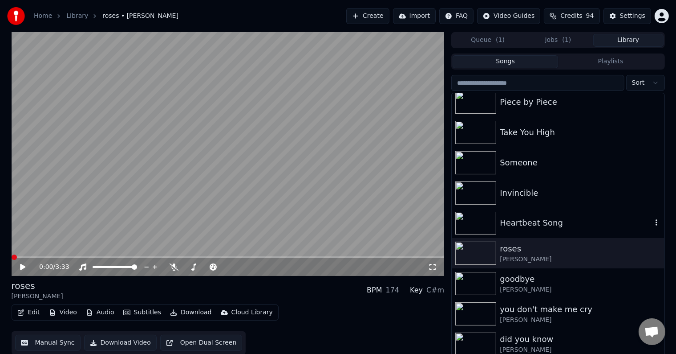
click at [527, 220] on div "Heartbeat Song" at bounding box center [576, 222] width 152 height 12
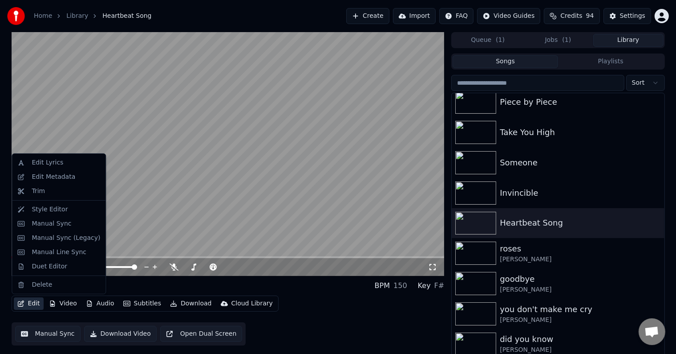
click at [31, 305] on button "Edit" at bounding box center [29, 303] width 30 height 12
click at [55, 174] on div "Edit Metadata" at bounding box center [54, 176] width 44 height 9
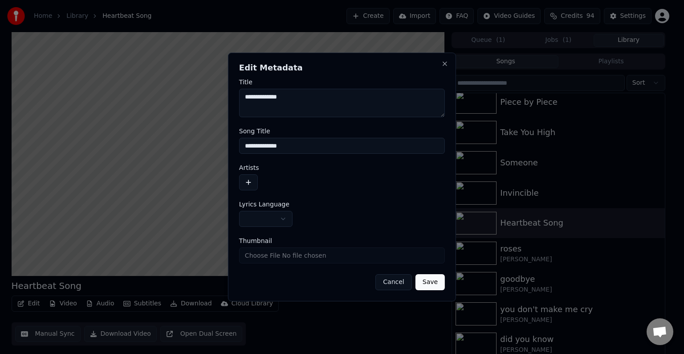
click at [248, 179] on button "button" at bounding box center [248, 182] width 19 height 16
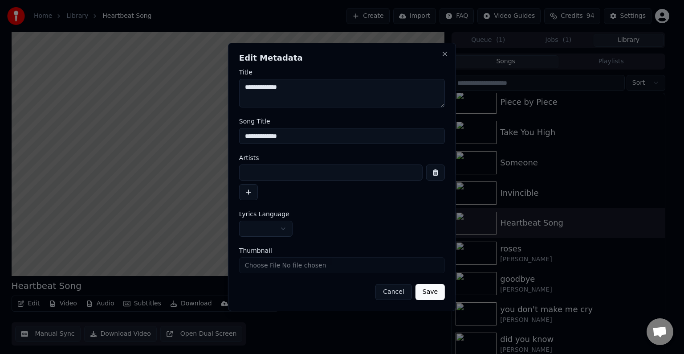
click at [257, 175] on input at bounding box center [330, 172] width 183 height 16
type input "**********"
click at [270, 223] on body "Home Library Heartbeat Song Create Import FAQ Video Guides Credits 94 Settings …" at bounding box center [338, 177] width 676 height 354
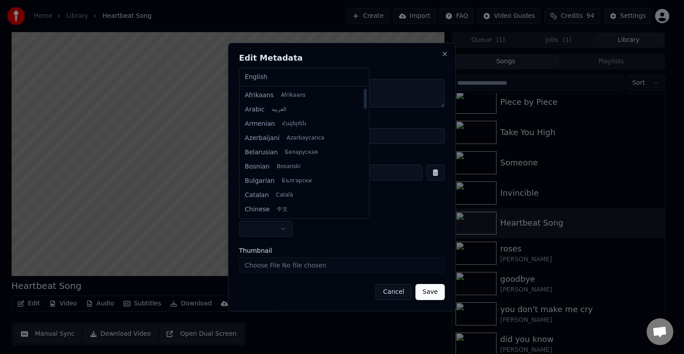
select select "**"
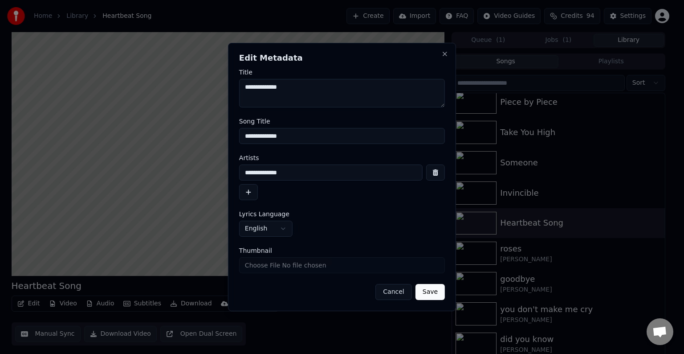
click at [437, 293] on button "Save" at bounding box center [429, 292] width 29 height 16
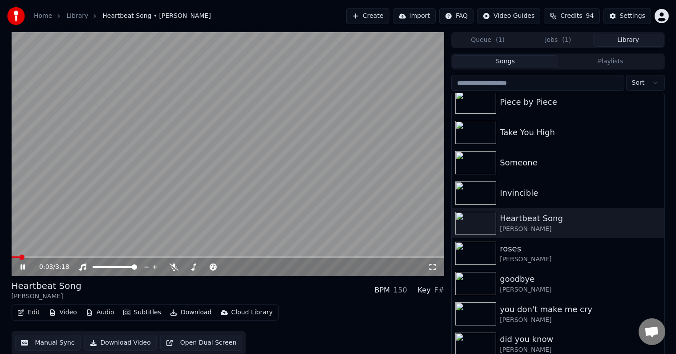
click at [51, 255] on video at bounding box center [228, 154] width 433 height 244
click at [57, 257] on span at bounding box center [228, 257] width 433 height 2
click at [20, 265] on icon at bounding box center [29, 266] width 21 height 7
click at [92, 258] on span at bounding box center [228, 257] width 433 height 2
click at [121, 258] on span at bounding box center [228, 257] width 433 height 2
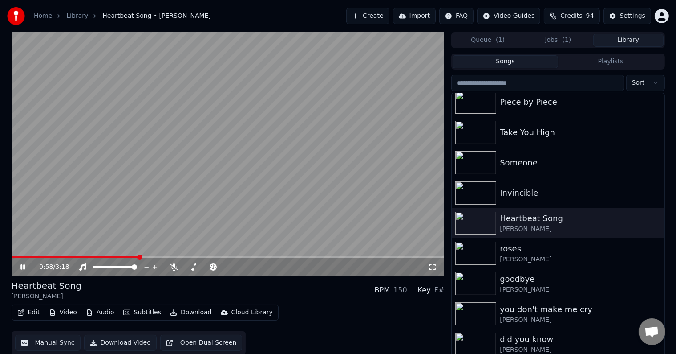
click at [21, 266] on icon at bounding box center [22, 266] width 4 height 5
click at [23, 313] on icon "button" at bounding box center [21, 312] width 6 height 6
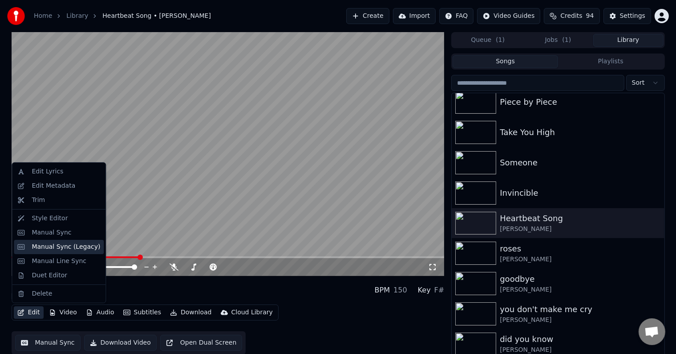
click at [52, 249] on div "Manual Sync (Legacy)" at bounding box center [66, 246] width 69 height 9
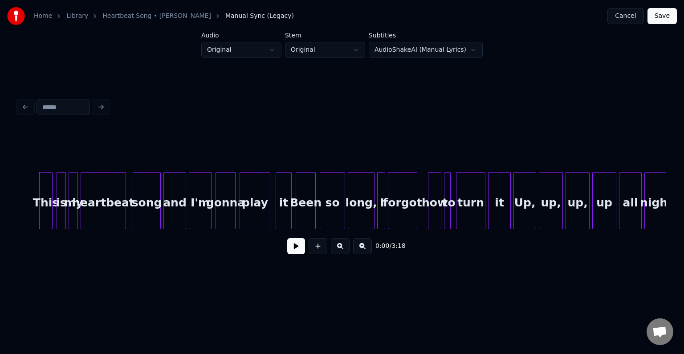
click at [291, 248] on button at bounding box center [296, 246] width 18 height 16
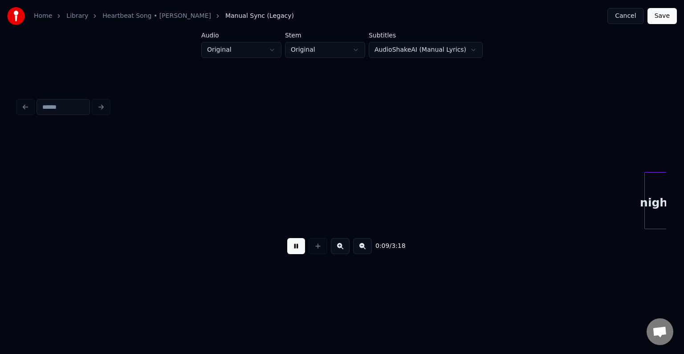
scroll to position [0, 648]
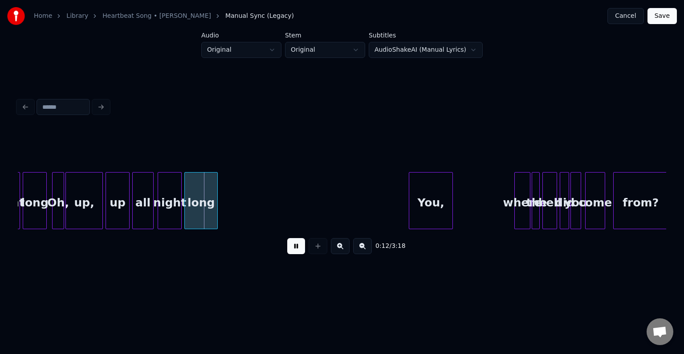
click at [60, 208] on div "Oh," at bounding box center [58, 202] width 11 height 61
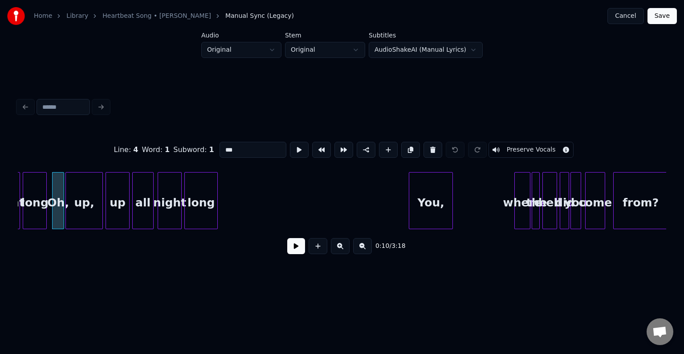
click at [72, 210] on div "up," at bounding box center [84, 202] width 37 height 61
type input "***"
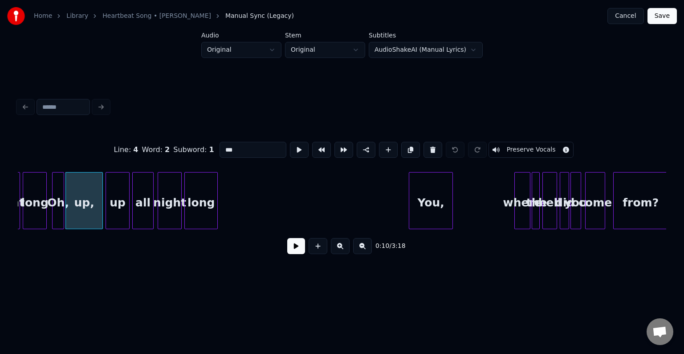
click at [293, 252] on button at bounding box center [296, 246] width 18 height 16
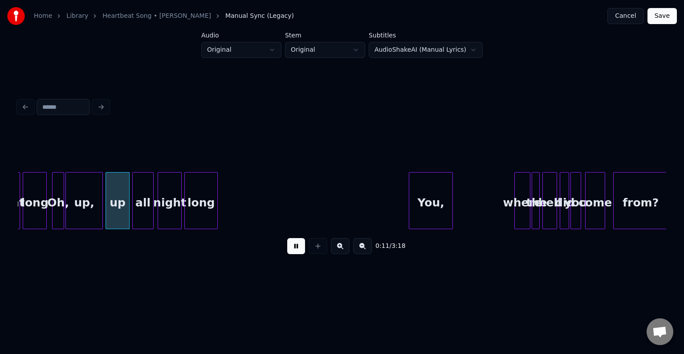
click at [292, 252] on button at bounding box center [296, 246] width 18 height 16
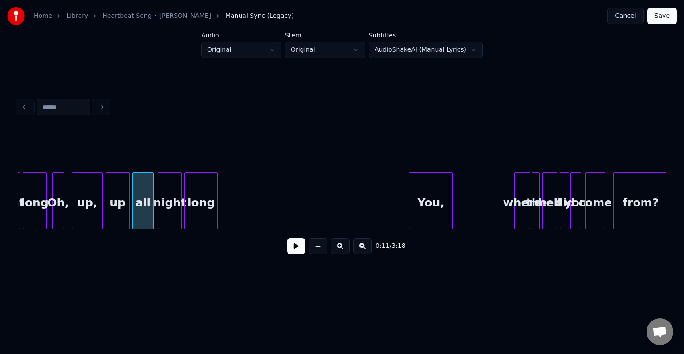
click at [74, 221] on div at bounding box center [73, 200] width 3 height 56
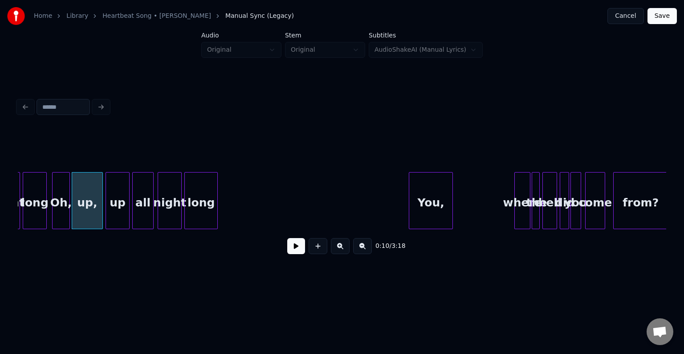
click at [67, 216] on div at bounding box center [68, 200] width 3 height 56
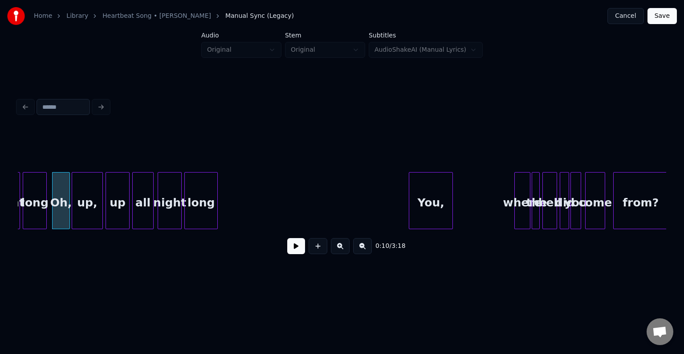
click at [296, 254] on button at bounding box center [296, 246] width 18 height 16
click at [84, 210] on div "up," at bounding box center [87, 202] width 30 height 61
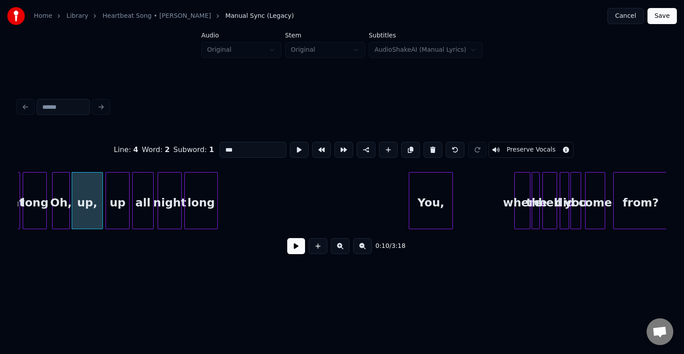
click at [58, 215] on div "Oh," at bounding box center [61, 202] width 17 height 61
type input "***"
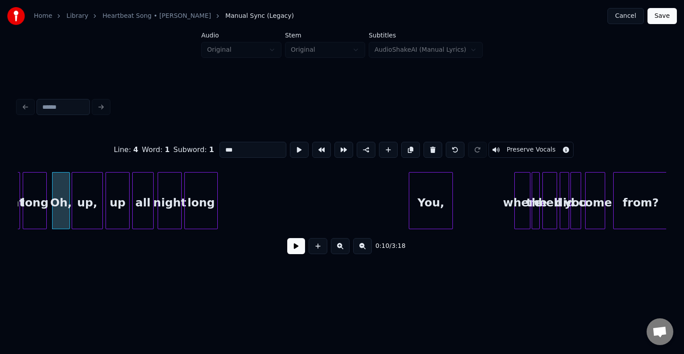
click at [301, 252] on button at bounding box center [296, 246] width 18 height 16
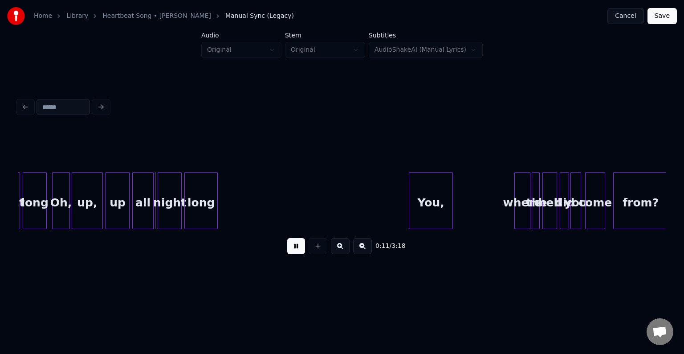
click at [77, 199] on div "up," at bounding box center [87, 202] width 30 height 61
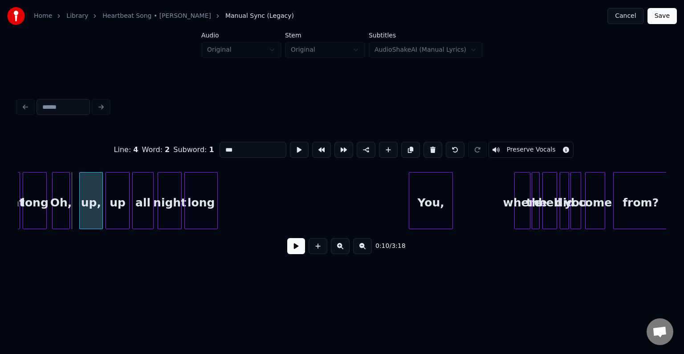
click at [81, 220] on div at bounding box center [81, 200] width 3 height 56
click at [74, 217] on div at bounding box center [75, 200] width 3 height 56
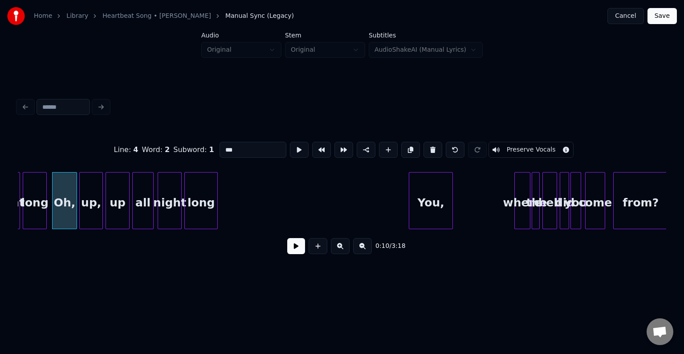
click at [291, 249] on button at bounding box center [296, 246] width 18 height 16
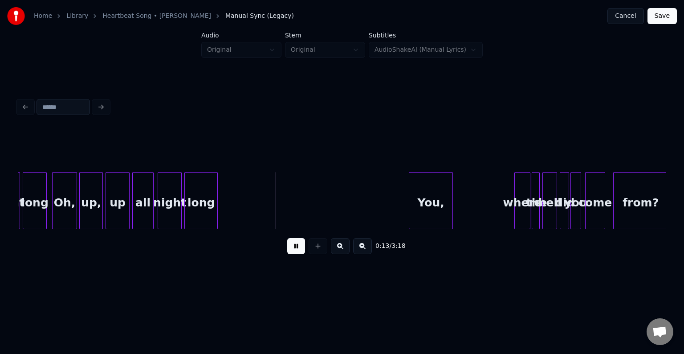
click at [85, 206] on div "up," at bounding box center [91, 202] width 23 height 61
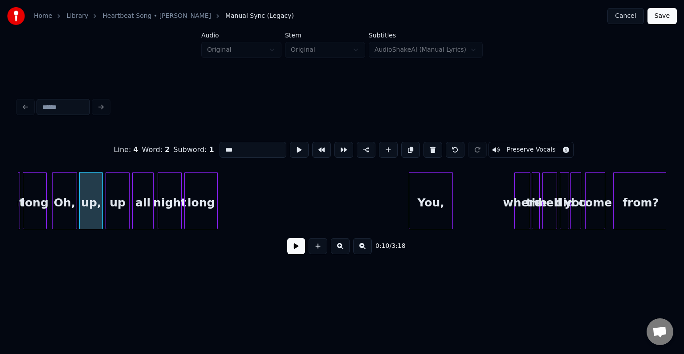
click at [297, 247] on button at bounding box center [296, 246] width 18 height 16
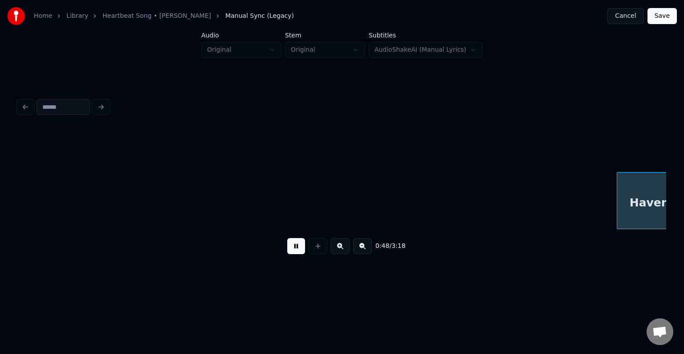
scroll to position [0, 3243]
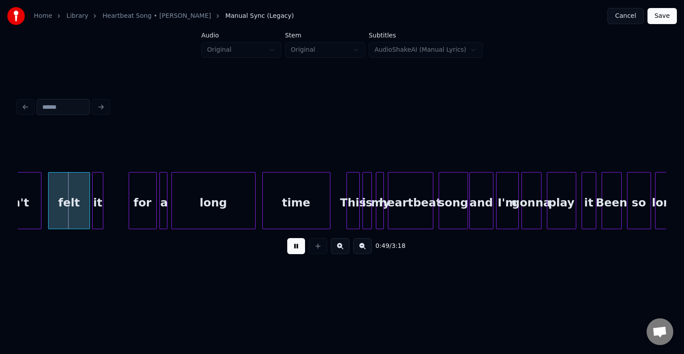
click at [297, 247] on button at bounding box center [296, 246] width 18 height 16
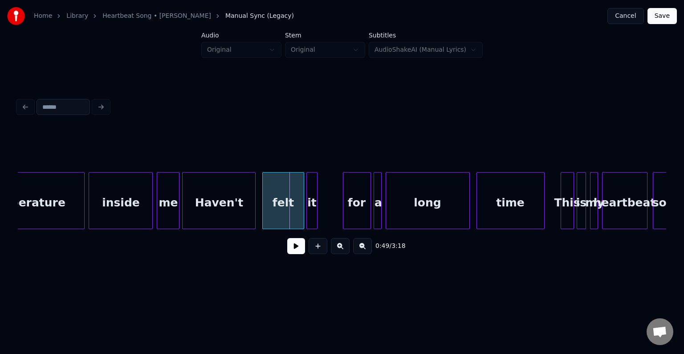
scroll to position [0, 3012]
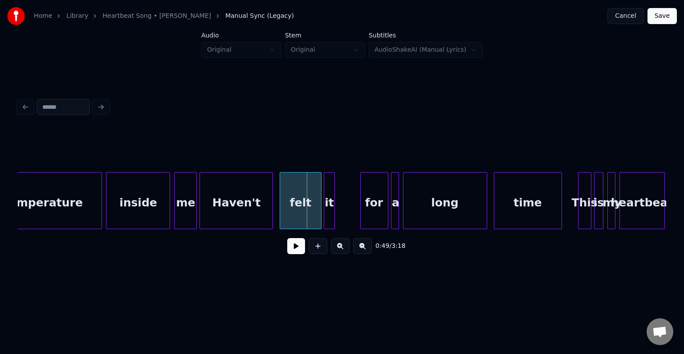
click at [133, 205] on div "inside" at bounding box center [137, 202] width 63 height 61
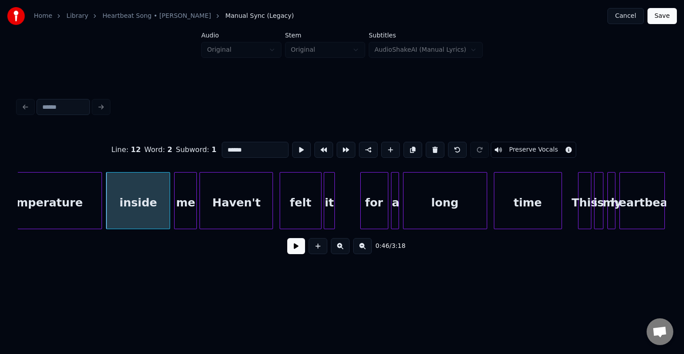
click at [292, 248] on button at bounding box center [296, 246] width 18 height 16
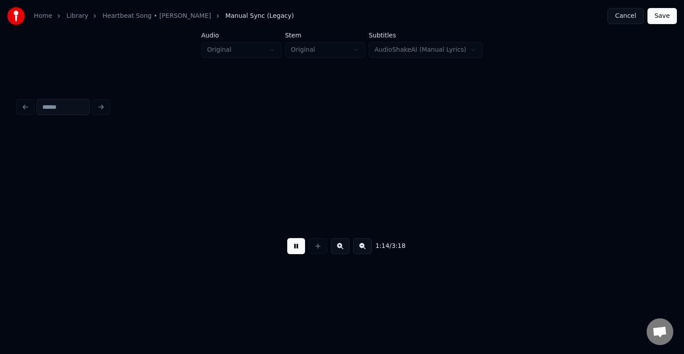
scroll to position [0, 4958]
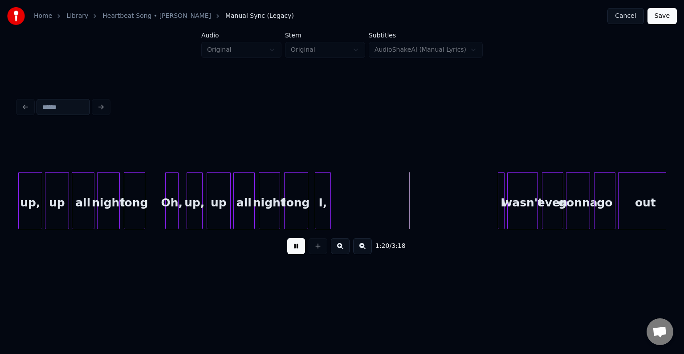
click at [292, 248] on button at bounding box center [296, 246] width 18 height 16
click at [401, 211] on div "I," at bounding box center [400, 202] width 15 height 61
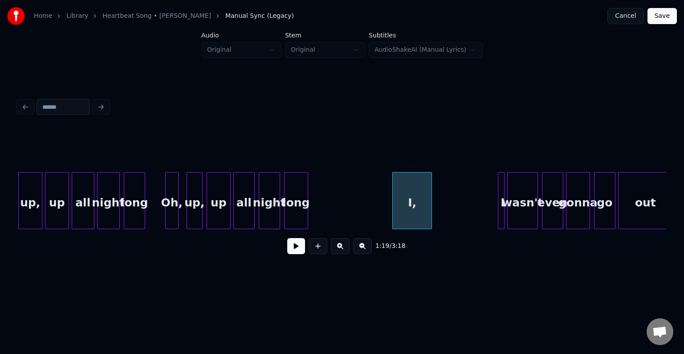
click at [431, 209] on div at bounding box center [430, 200] width 3 height 56
click at [297, 252] on button at bounding box center [296, 246] width 18 height 16
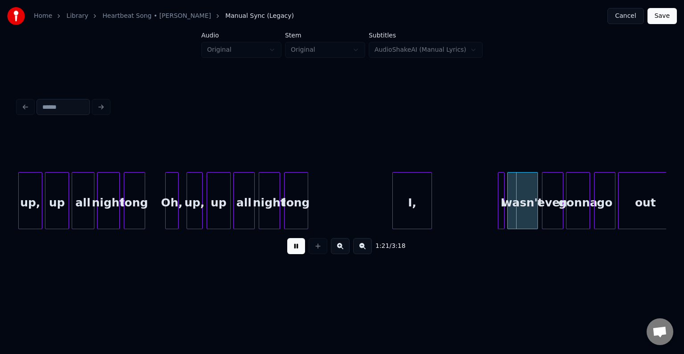
click at [296, 253] on button at bounding box center [296, 246] width 18 height 16
click at [448, 216] on div at bounding box center [448, 200] width 3 height 56
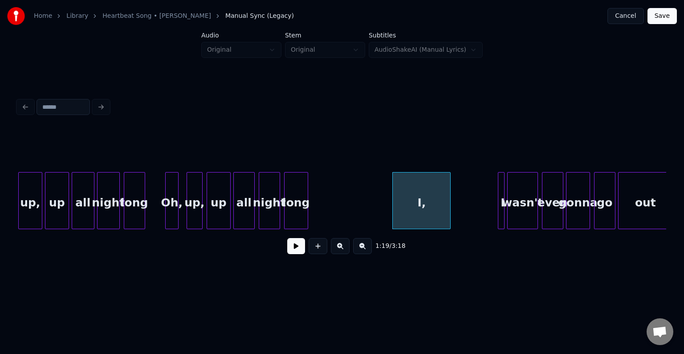
click at [294, 252] on button at bounding box center [296, 246] width 18 height 16
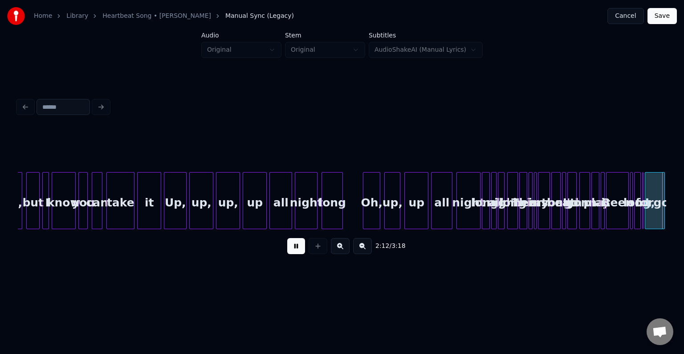
scroll to position [0, 8851]
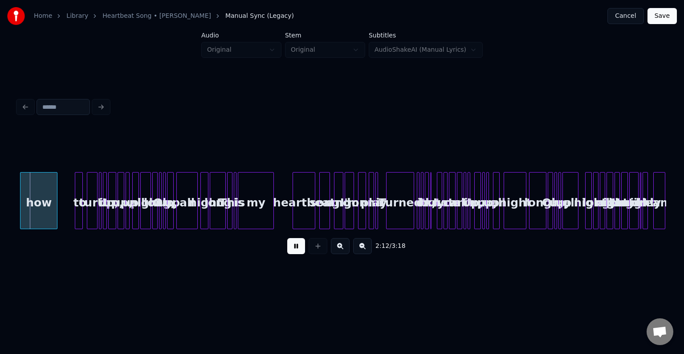
click at [294, 252] on button at bounding box center [296, 246] width 18 height 16
click at [627, 13] on button "Cancel" at bounding box center [625, 16] width 36 height 16
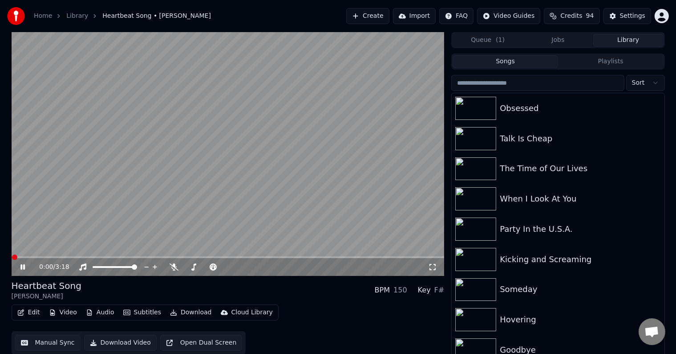
click at [23, 267] on icon at bounding box center [29, 266] width 21 height 7
click at [23, 312] on icon "button" at bounding box center [20, 312] width 7 height 6
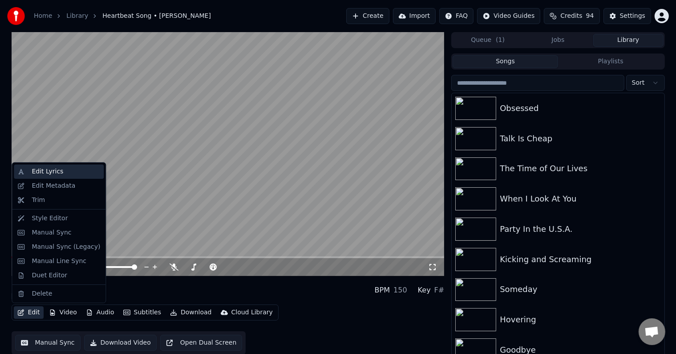
click at [52, 175] on div "Edit Lyrics" at bounding box center [48, 171] width 32 height 9
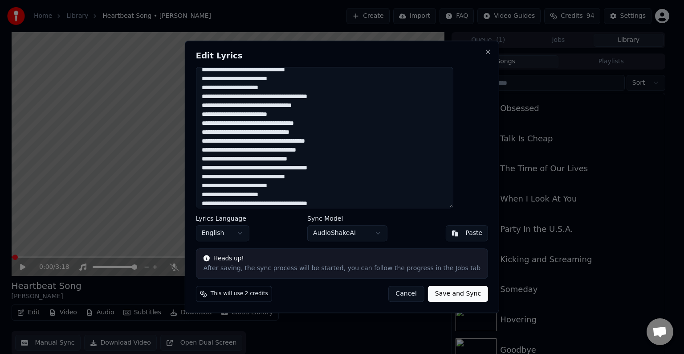
scroll to position [344, 0]
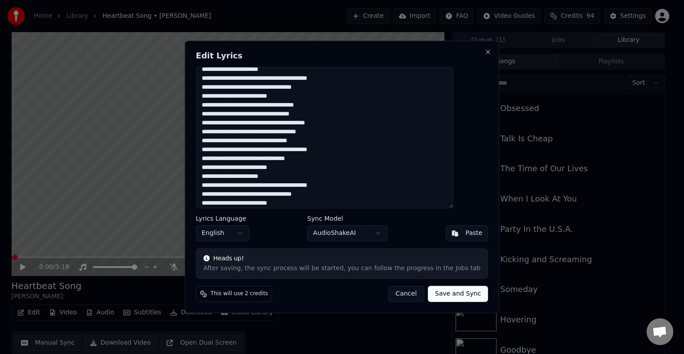
drag, startPoint x: 217, startPoint y: 163, endPoint x: 363, endPoint y: 102, distance: 158.1
click at [363, 102] on textarea at bounding box center [324, 137] width 257 height 141
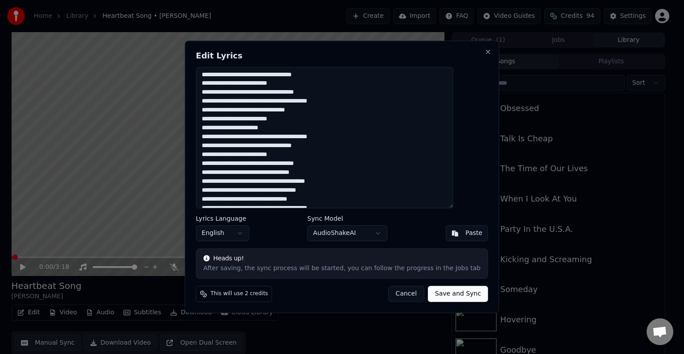
scroll to position [285, 0]
click at [396, 298] on button "Cancel" at bounding box center [406, 294] width 36 height 16
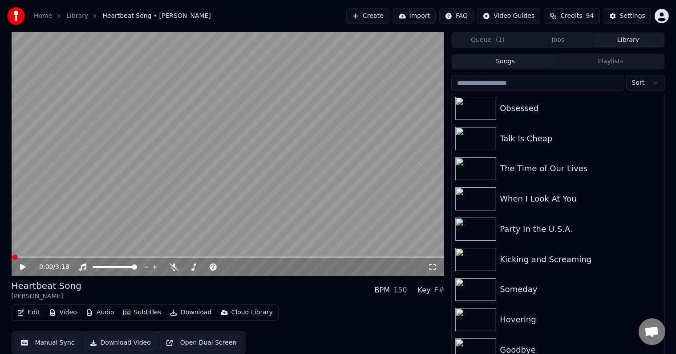
click at [202, 258] on span at bounding box center [228, 257] width 433 height 2
click at [227, 256] on span at bounding box center [228, 257] width 433 height 2
click at [20, 268] on icon at bounding box center [22, 267] width 5 height 6
click at [251, 257] on span at bounding box center [228, 257] width 433 height 2
click at [20, 268] on icon at bounding box center [29, 266] width 21 height 7
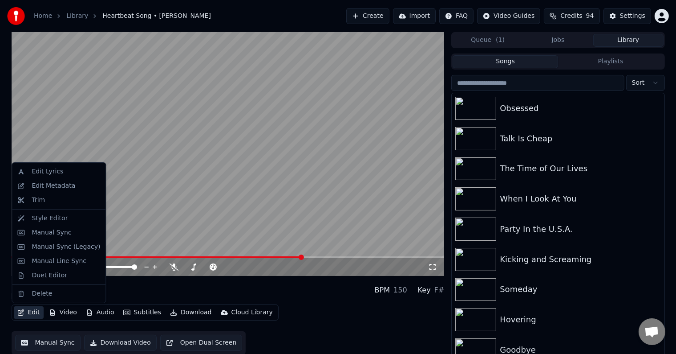
click at [31, 317] on button "Edit" at bounding box center [29, 312] width 30 height 12
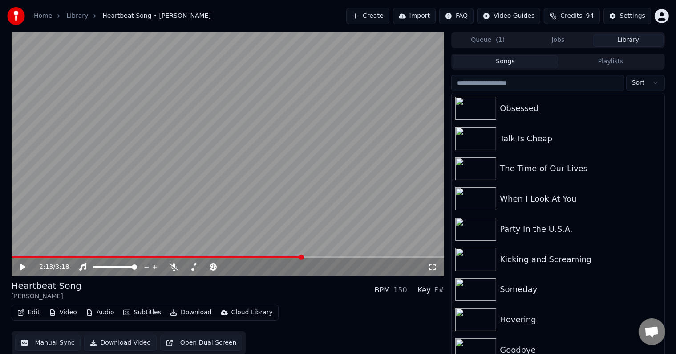
click at [21, 264] on icon at bounding box center [22, 267] width 5 height 6
click at [21, 264] on icon at bounding box center [22, 266] width 4 height 5
click at [25, 313] on button "Edit" at bounding box center [29, 312] width 30 height 12
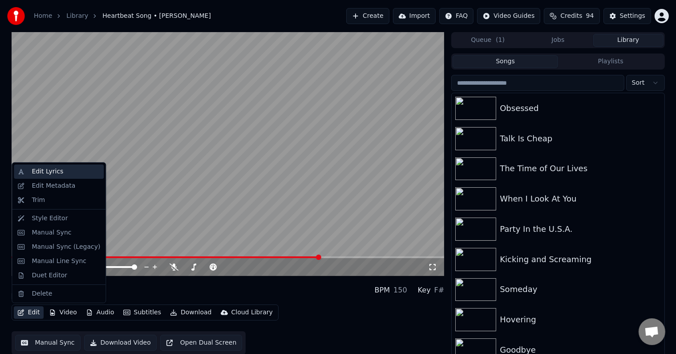
click at [52, 172] on div "Edit Lyrics" at bounding box center [48, 171] width 32 height 9
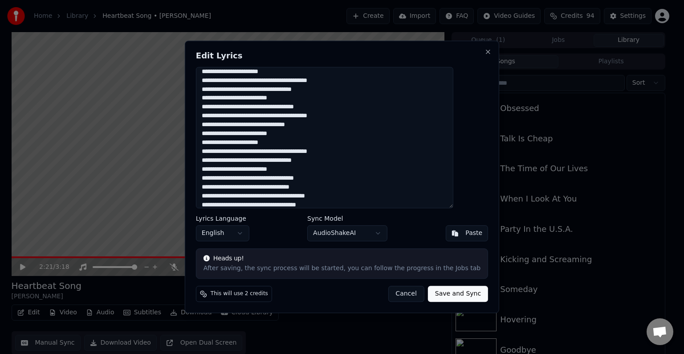
scroll to position [270, 0]
drag, startPoint x: 330, startPoint y: 181, endPoint x: 217, endPoint y: 120, distance: 127.9
click at [217, 120] on textarea at bounding box center [324, 137] width 257 height 141
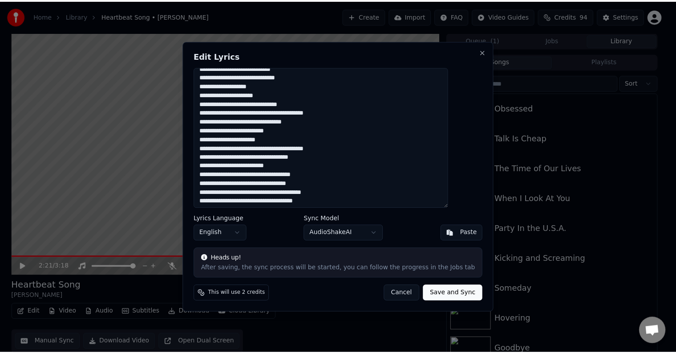
scroll to position [201, 0]
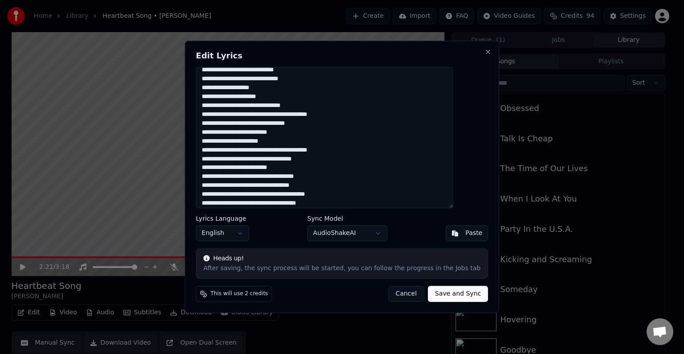
type textarea "**********"
click at [431, 289] on button "Save and Sync" at bounding box center [458, 294] width 60 height 16
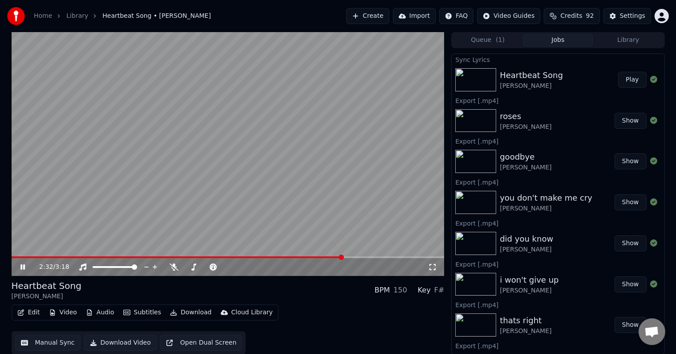
click at [21, 265] on icon at bounding box center [22, 266] width 4 height 5
click at [34, 314] on button "Edit" at bounding box center [29, 312] width 30 height 12
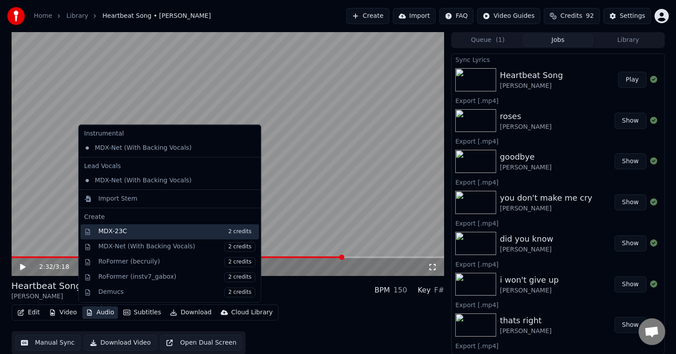
click at [131, 228] on div "MDX-23C 2 credits" at bounding box center [176, 232] width 157 height 10
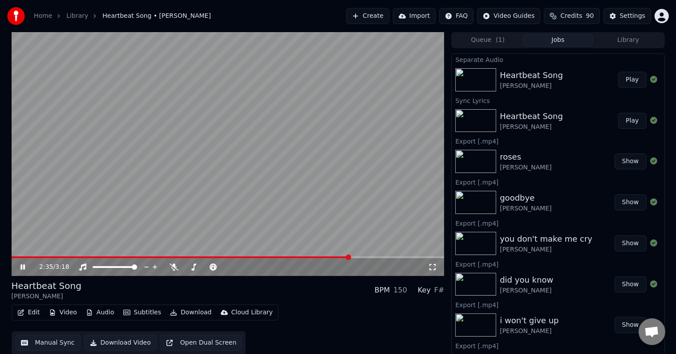
click at [21, 268] on icon at bounding box center [22, 266] width 4 height 5
